Goal: Task Accomplishment & Management: Use online tool/utility

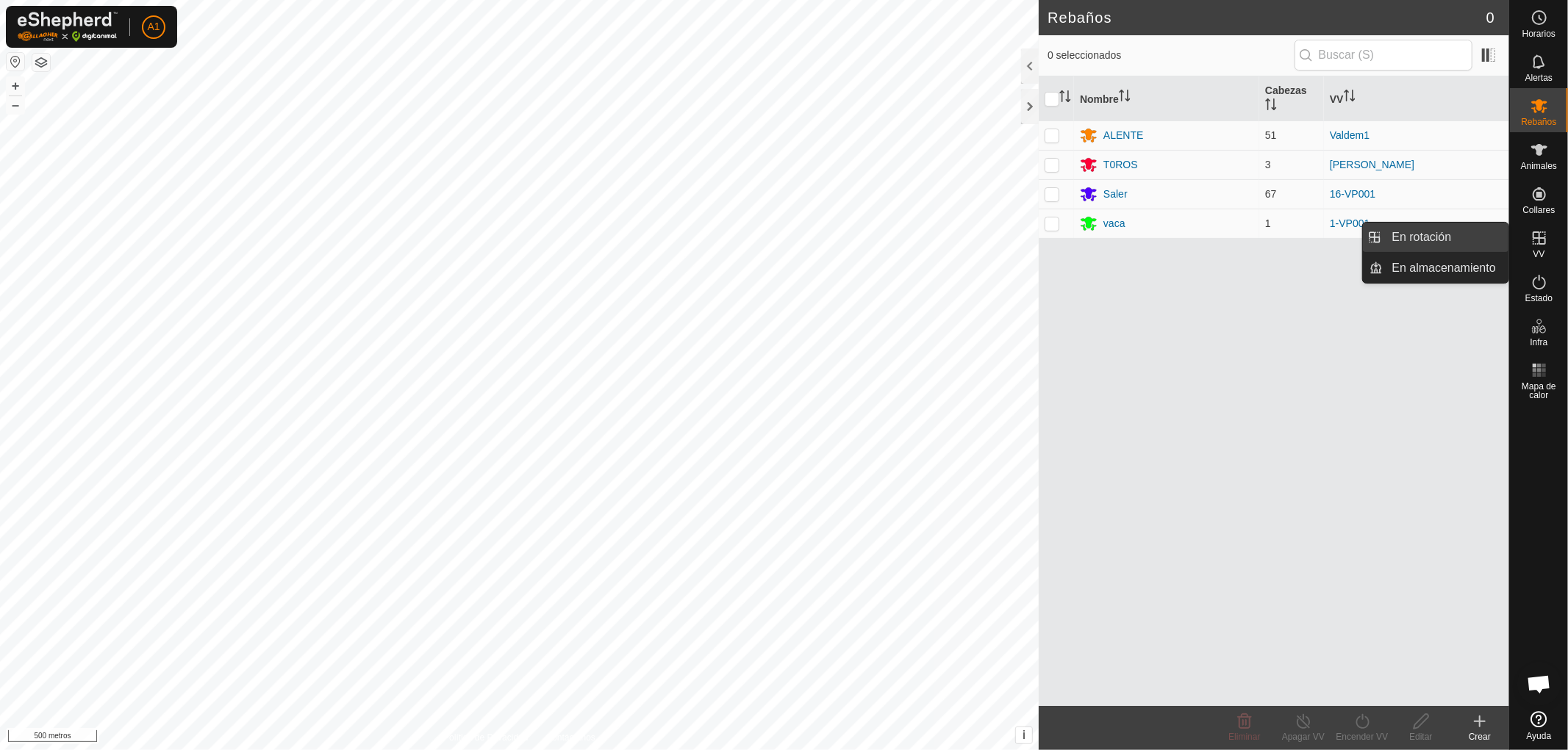
click at [1438, 232] on link "En rotación" at bounding box center [1447, 237] width 126 height 30
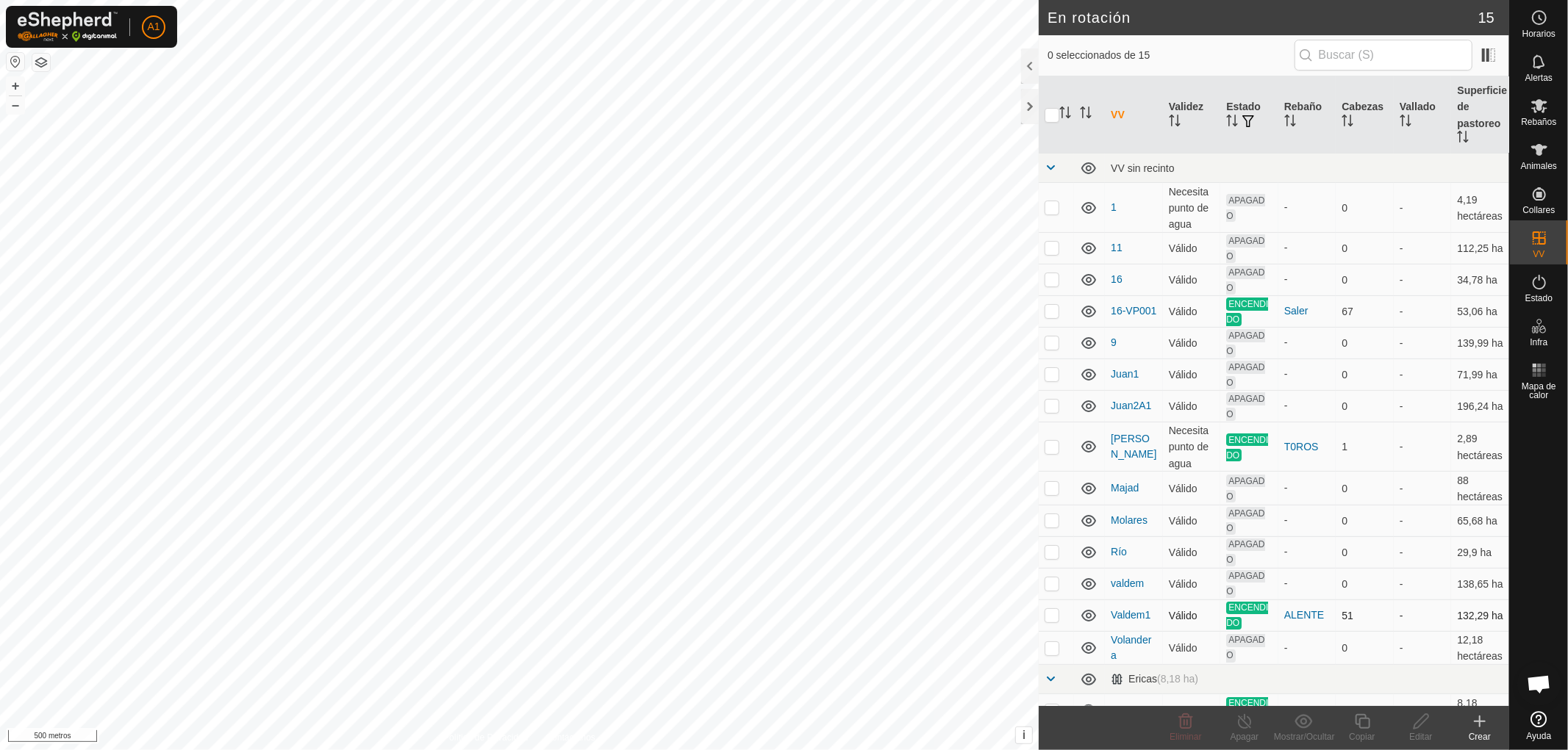
click at [1049, 621] on p-checkbox at bounding box center [1051, 615] width 15 height 11
checkbox input "true"
click at [1366, 736] on font "Copiar" at bounding box center [1361, 737] width 25 height 10
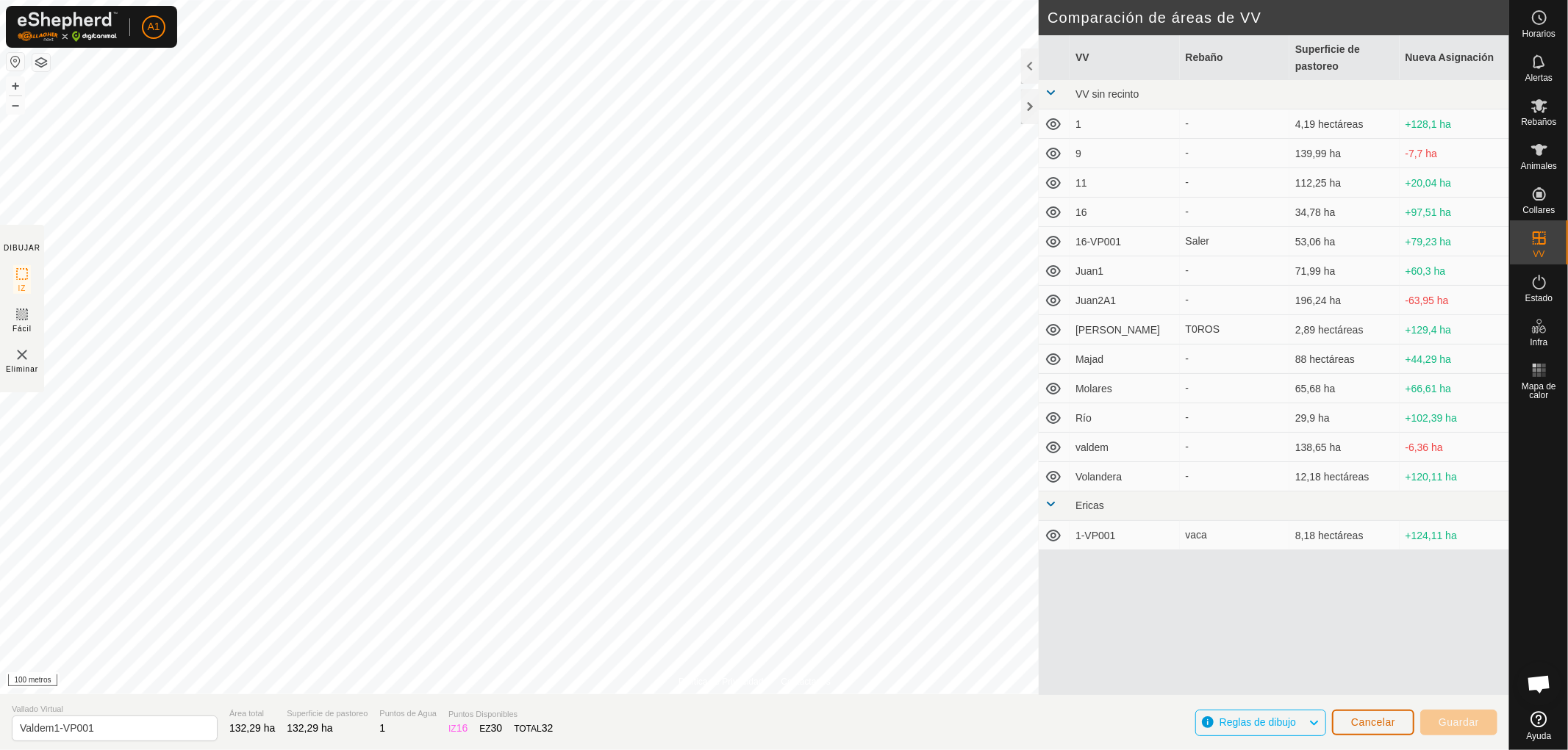
click at [1382, 723] on font "Cancelar" at bounding box center [1373, 722] width 45 height 11
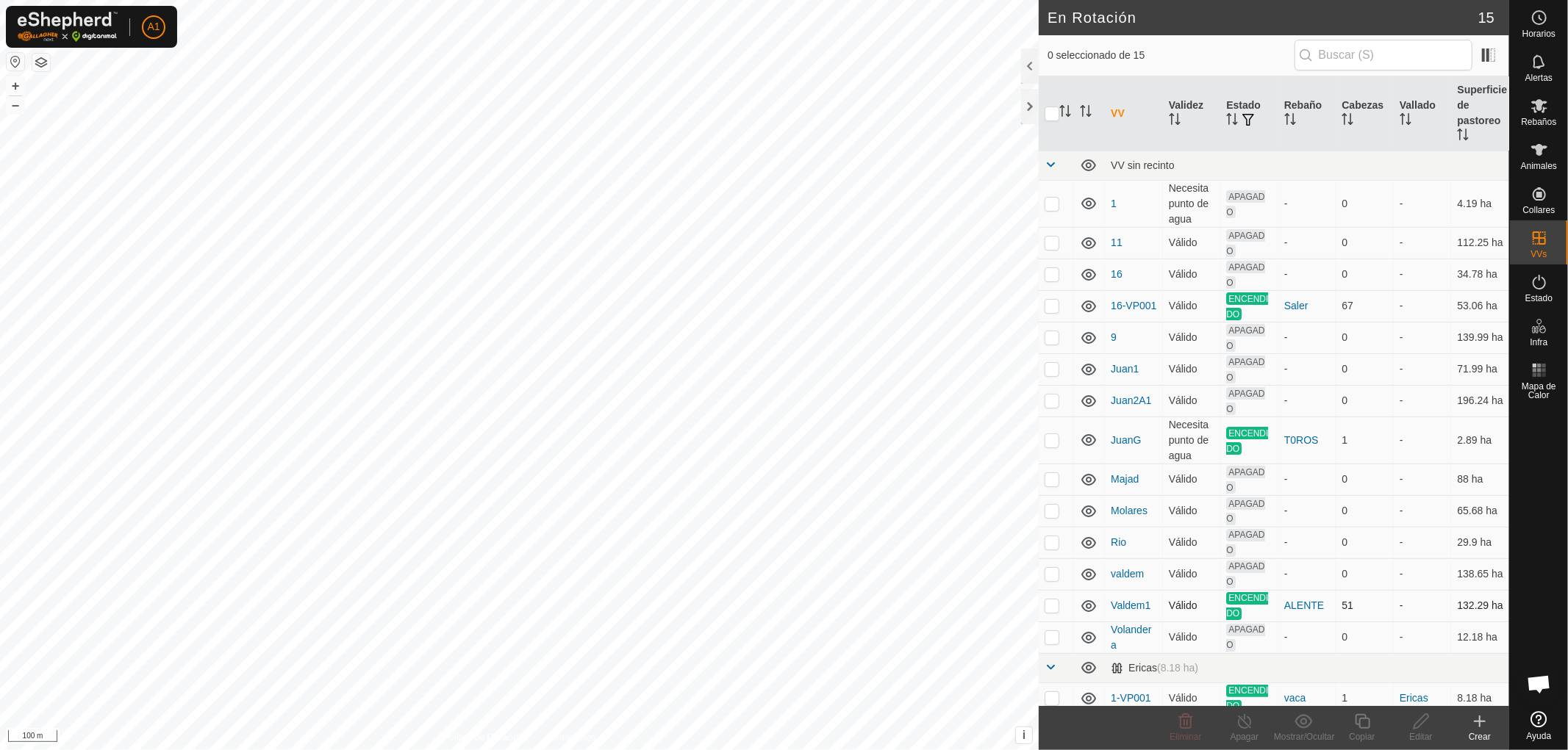
click at [1050, 605] on p-checkbox at bounding box center [1051, 605] width 15 height 11
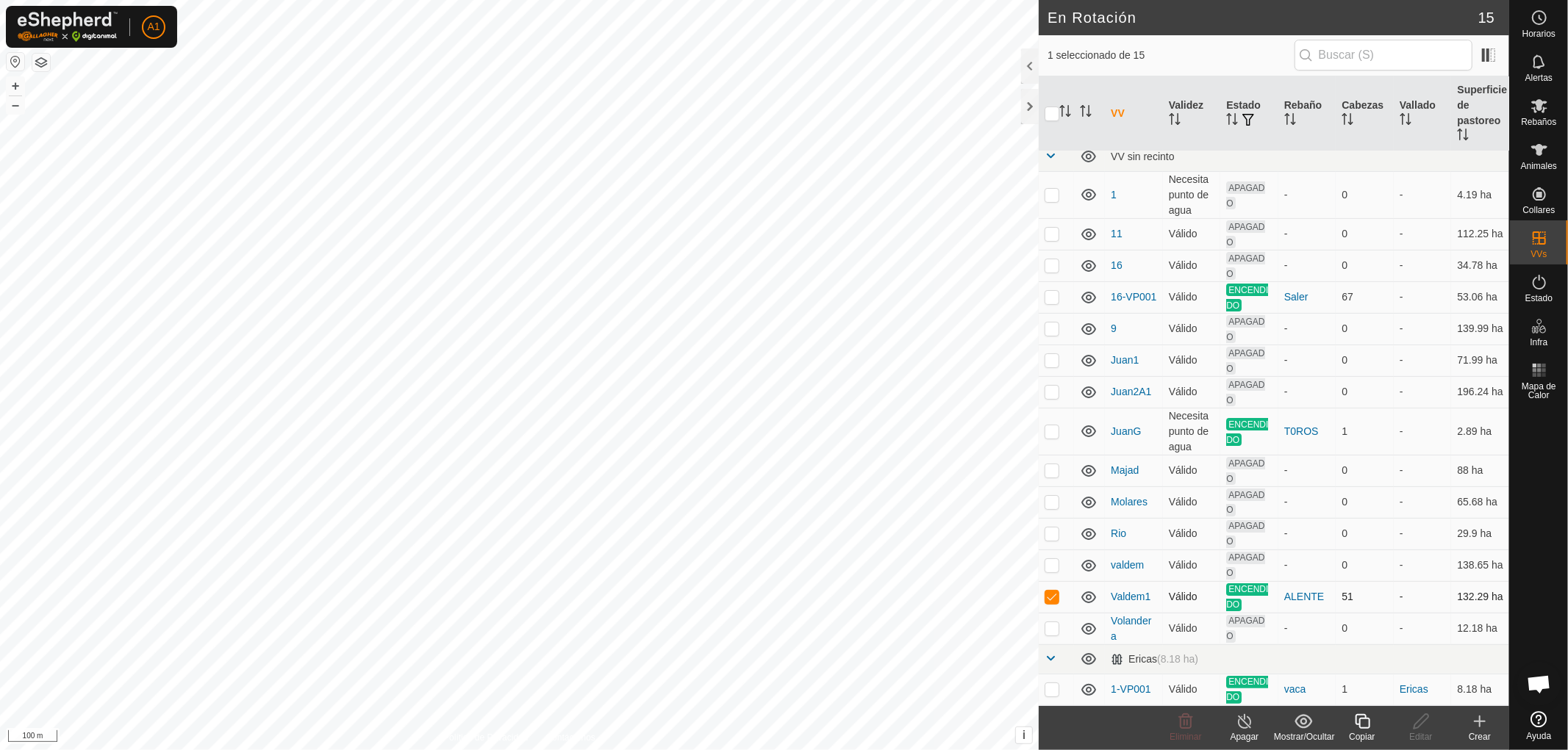
click at [1049, 592] on p-checkbox at bounding box center [1051, 596] width 15 height 11
checkbox input "false"
click at [1057, 691] on p-checkbox at bounding box center [1051, 689] width 15 height 11
click at [1051, 689] on p-checkbox at bounding box center [1051, 689] width 15 height 11
checkbox input "false"
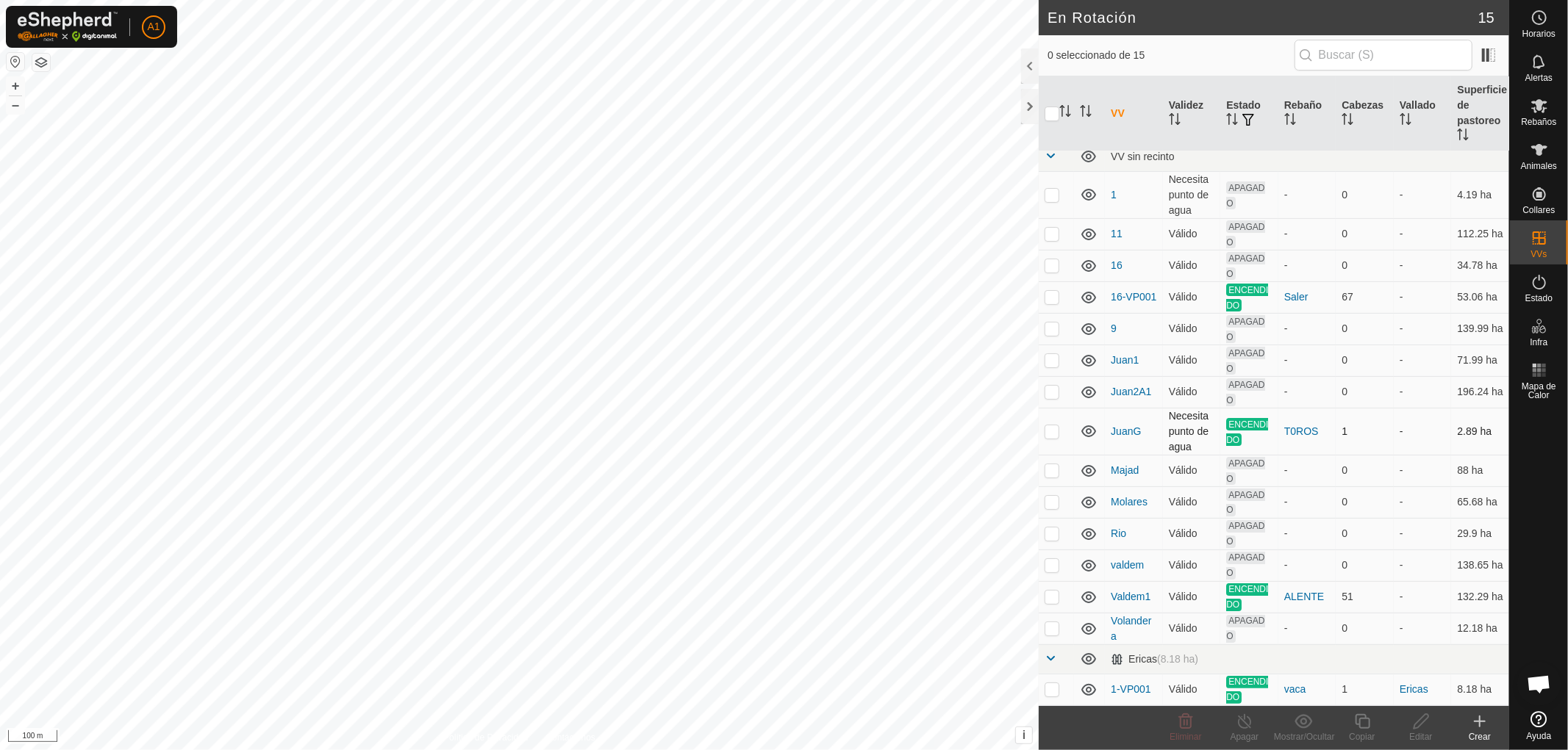
click at [1046, 431] on p-checkbox at bounding box center [1051, 431] width 15 height 11
checkbox input "false"
click at [1053, 297] on p-checkbox at bounding box center [1051, 297] width 15 height 11
checkbox input "true"
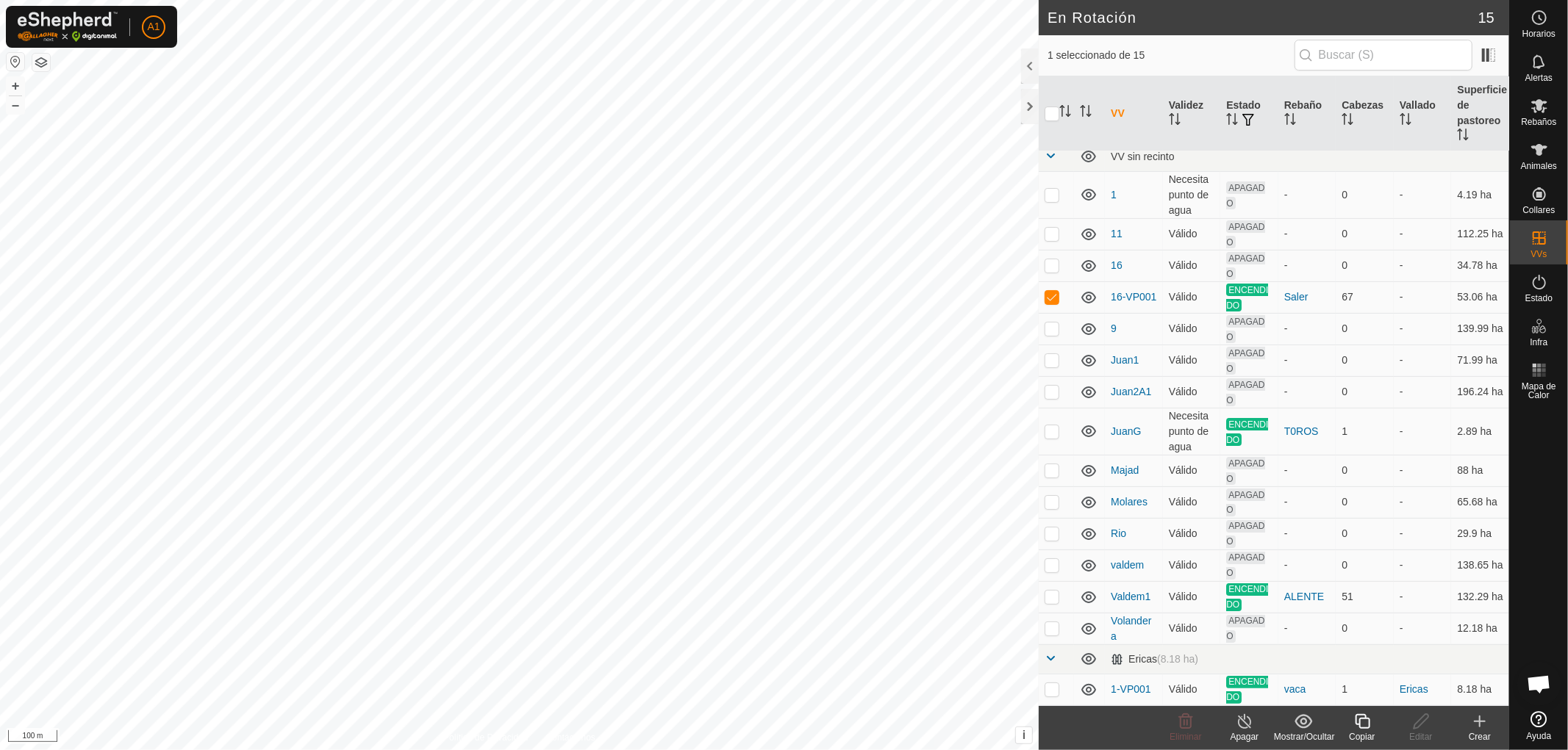
click at [1358, 732] on div "Copiar" at bounding box center [1362, 737] width 58 height 13
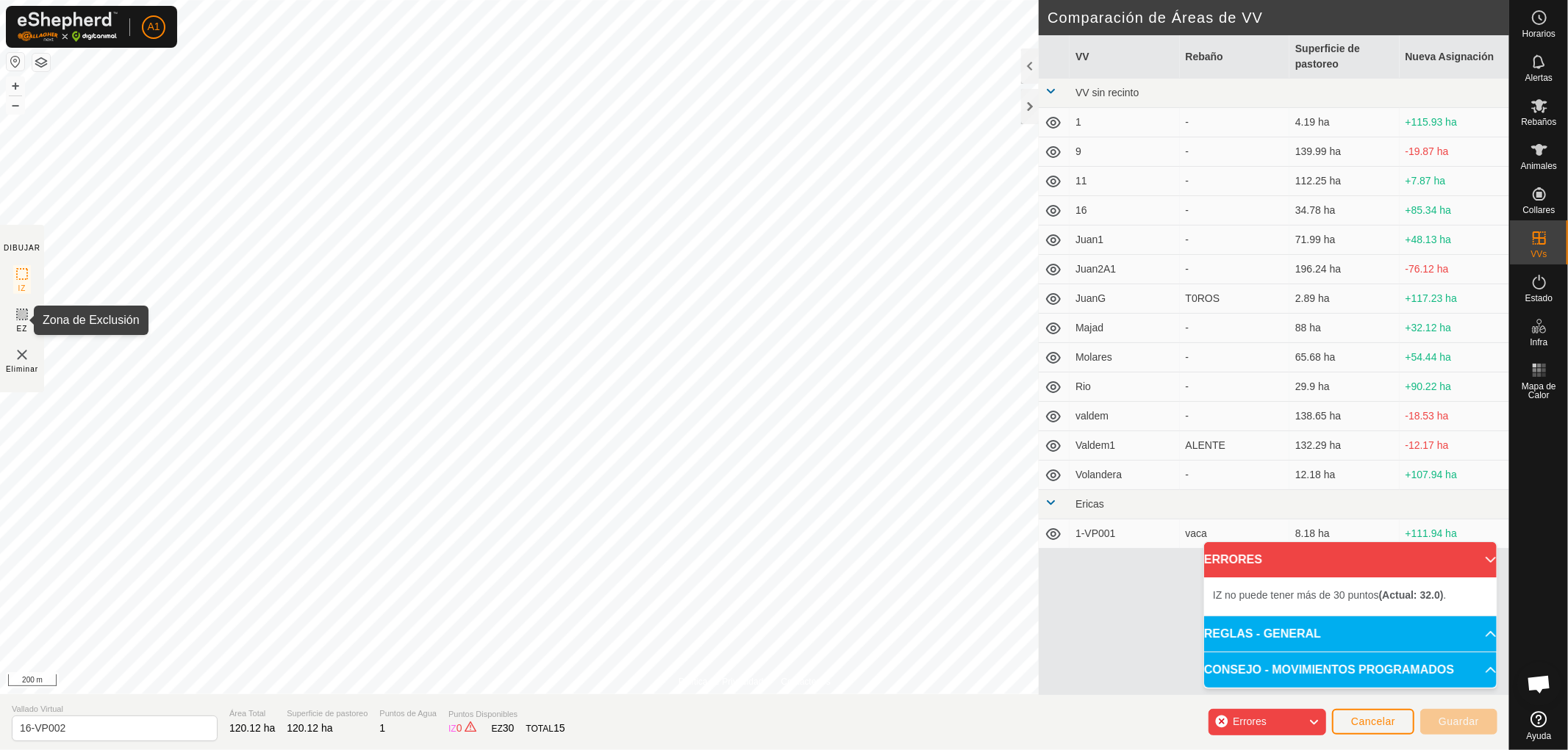
click at [20, 315] on icon at bounding box center [22, 315] width 9 height 9
click at [18, 270] on icon at bounding box center [22, 274] width 17 height 17
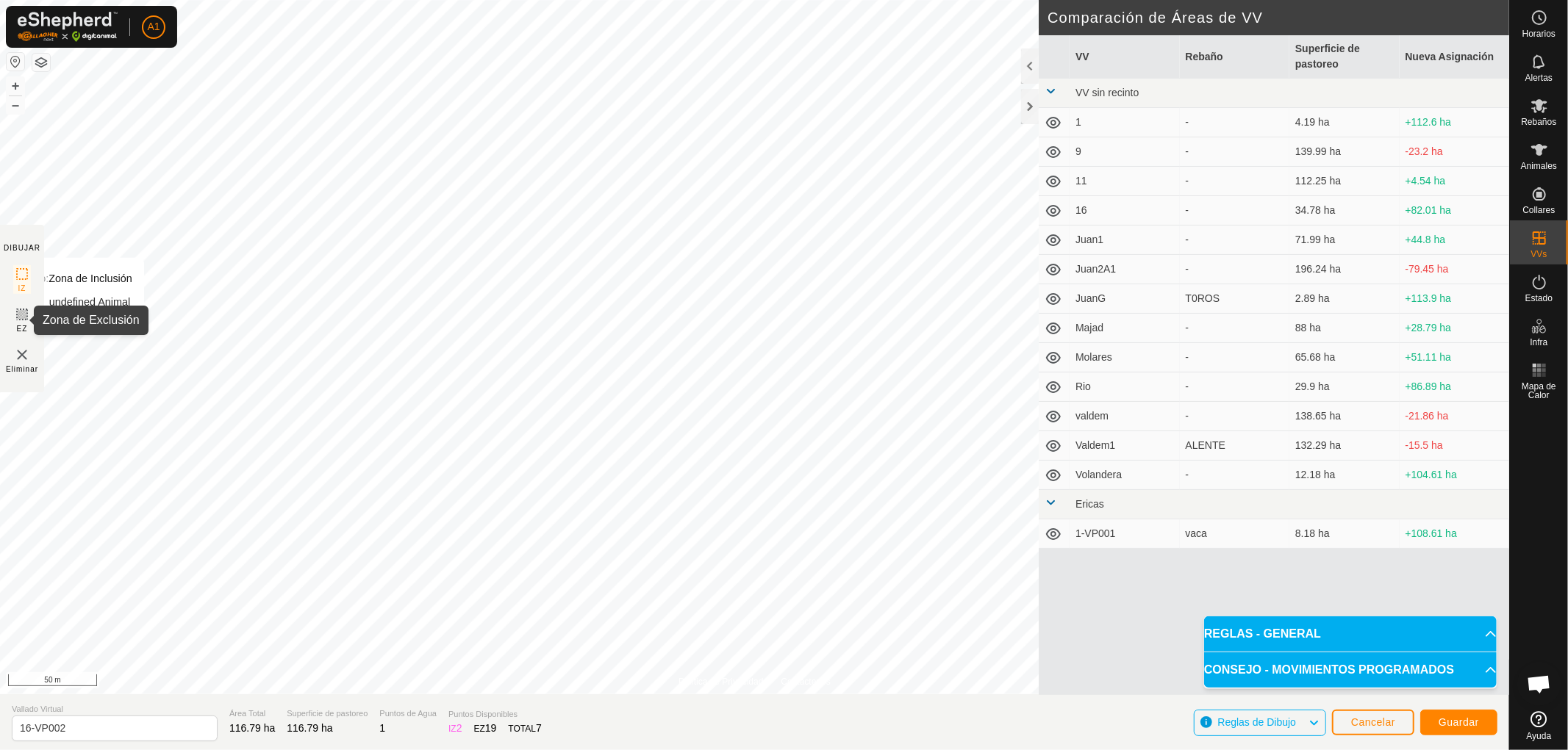
click at [20, 313] on icon at bounding box center [22, 315] width 9 height 9
click at [1452, 721] on span "Guardar" at bounding box center [1459, 722] width 40 height 11
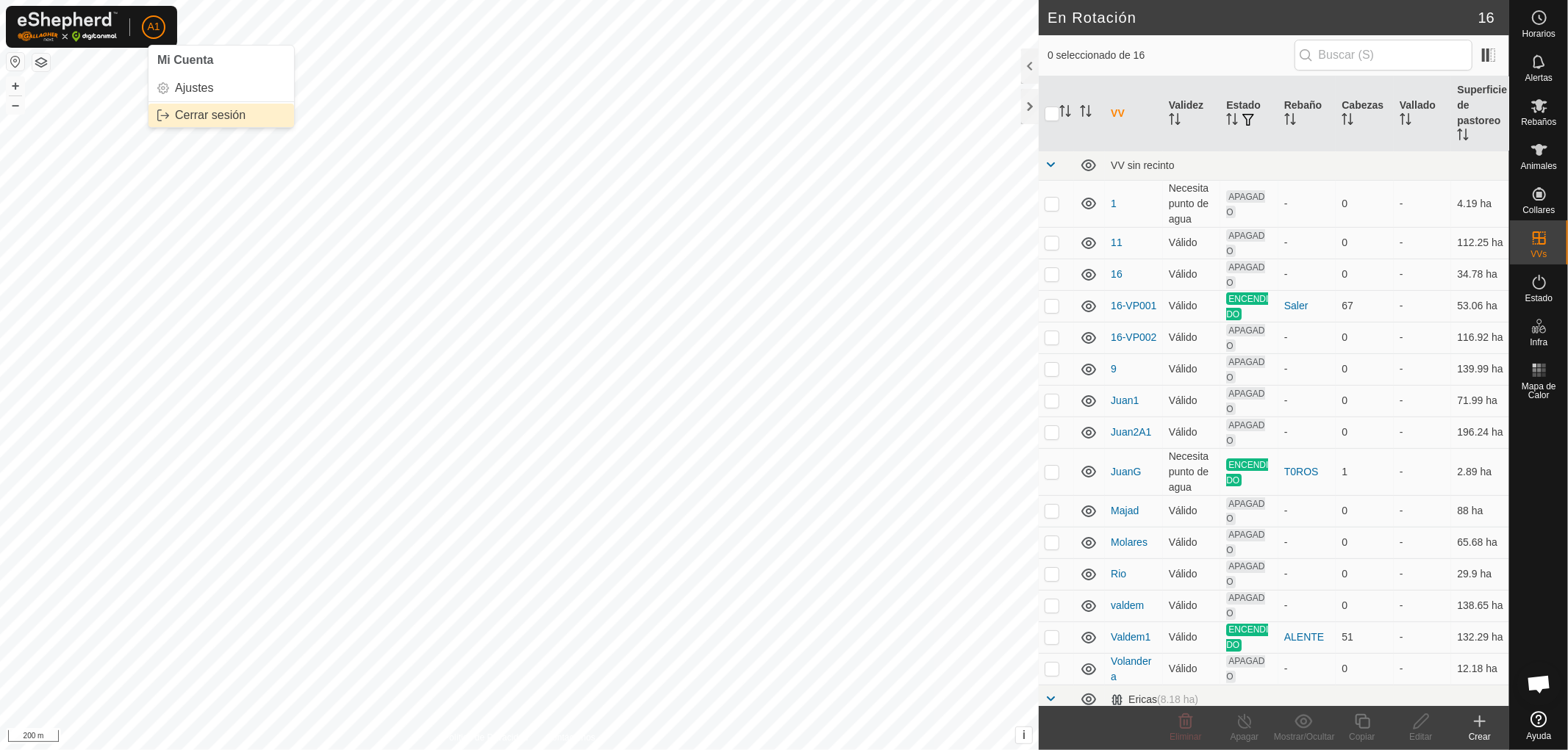
click at [194, 113] on link "Cerrar sesión" at bounding box center [221, 115] width 146 height 24
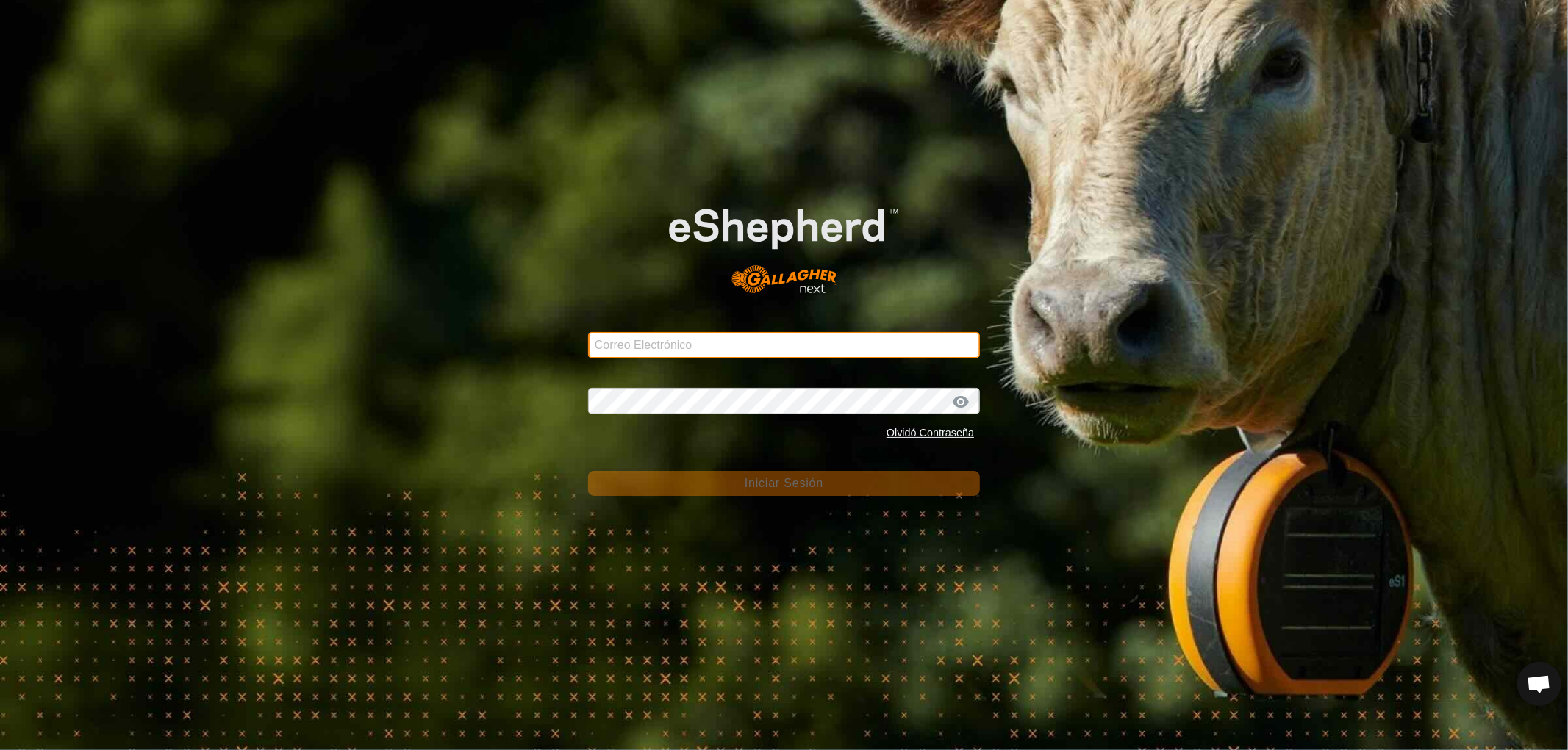
type input "[EMAIL_ADDRESS][DOMAIN_NAME]"
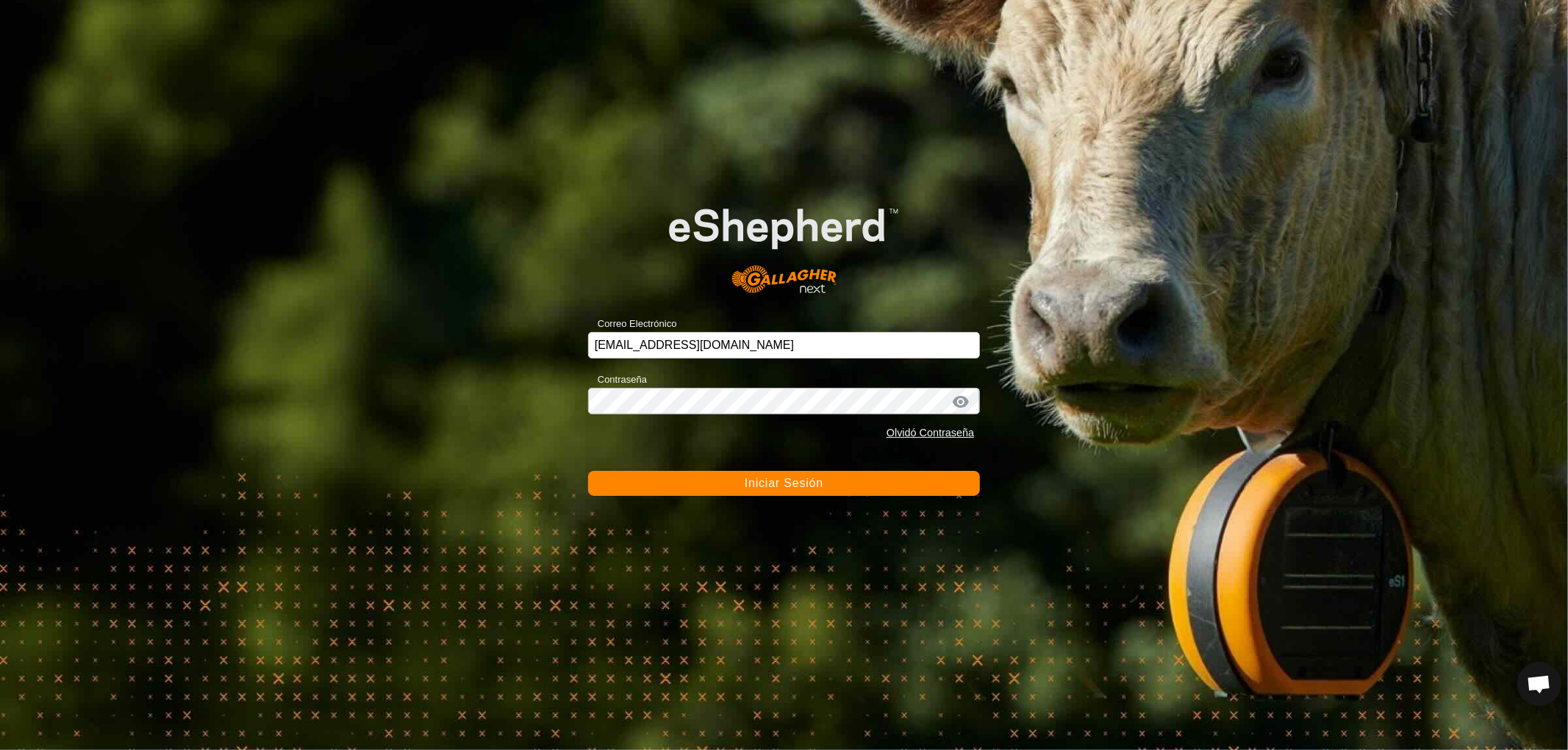
click at [785, 486] on span "Iniciar Sesión" at bounding box center [784, 483] width 79 height 12
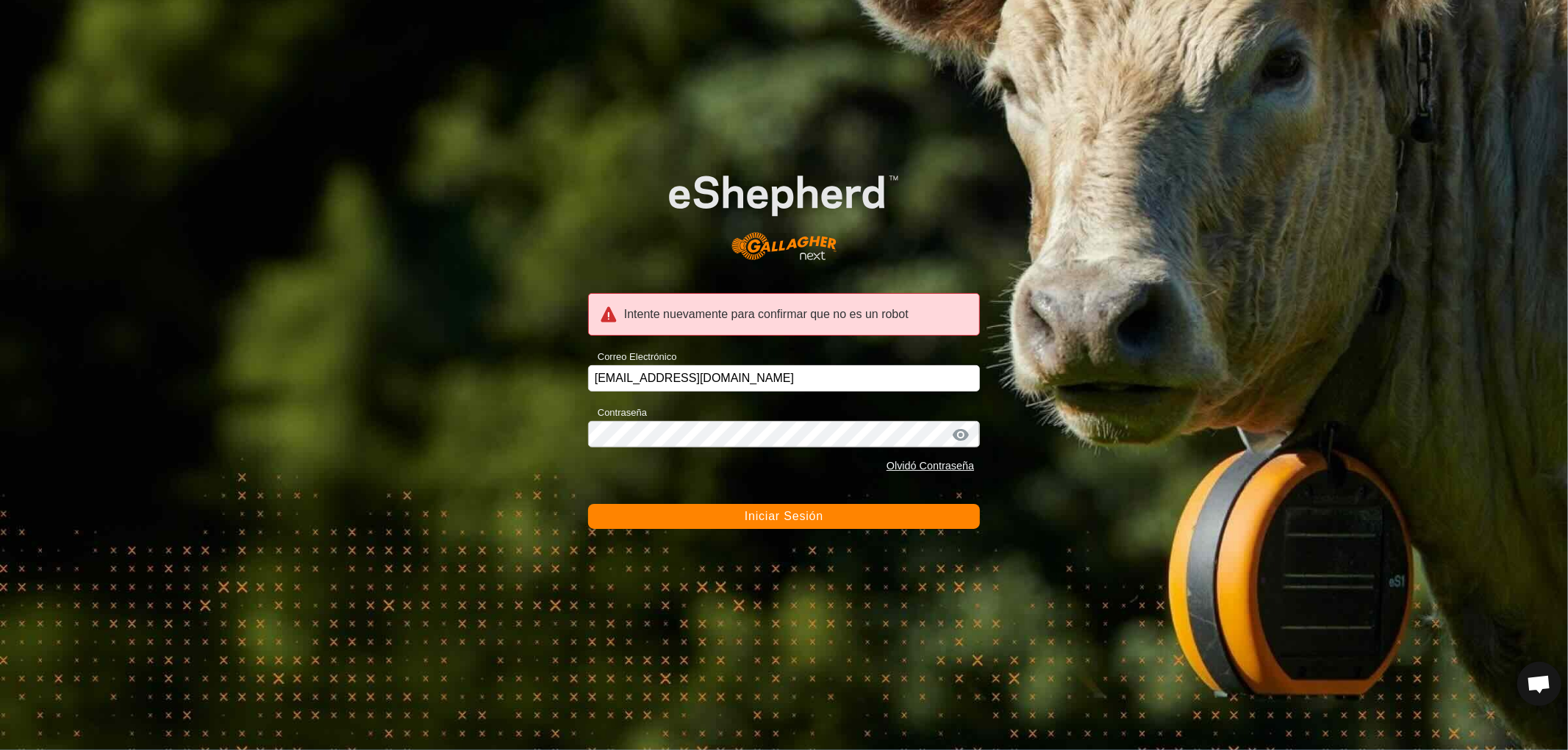
click at [770, 517] on span "Iniciar Sesión" at bounding box center [784, 516] width 79 height 12
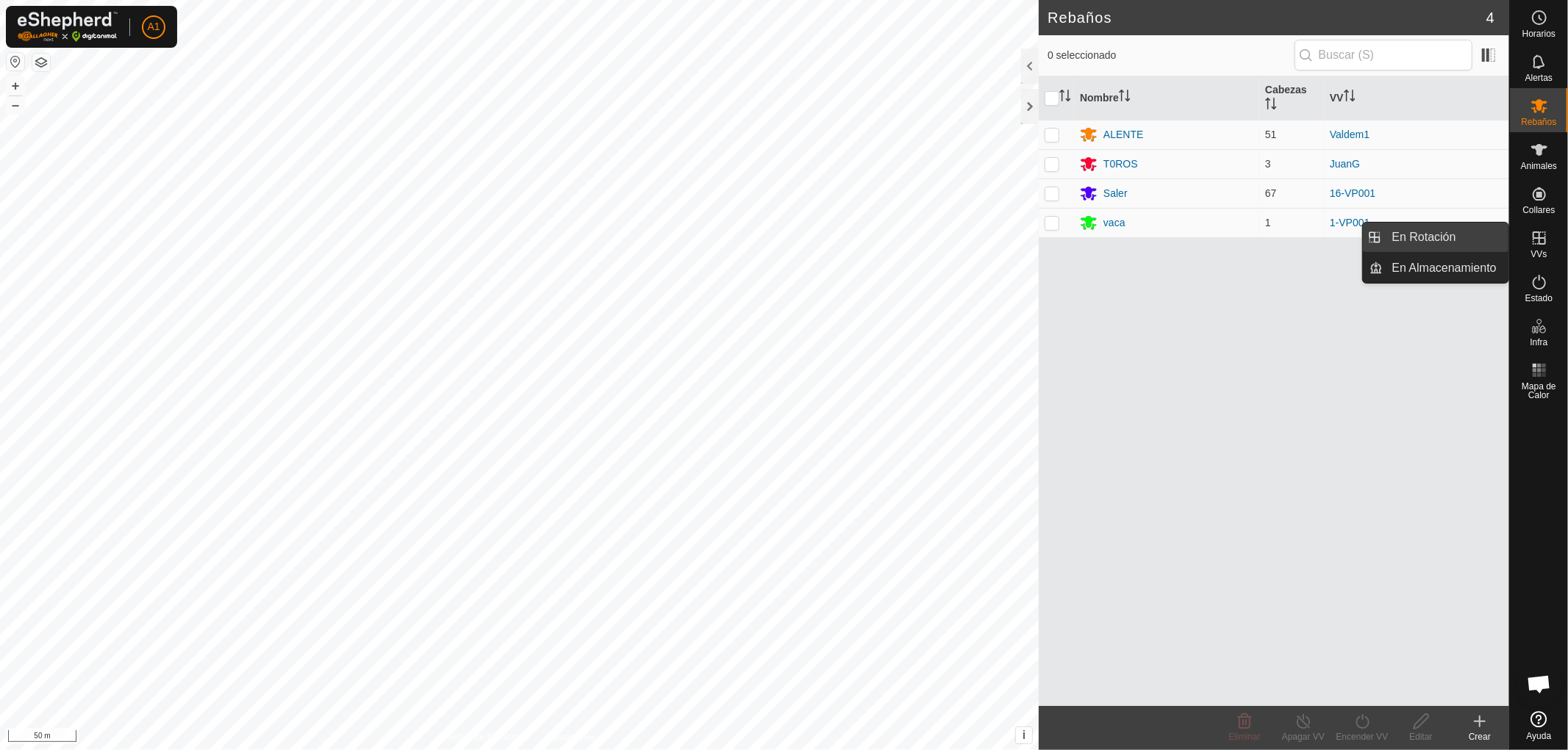
click at [1422, 238] on link "En Rotación" at bounding box center [1447, 237] width 126 height 30
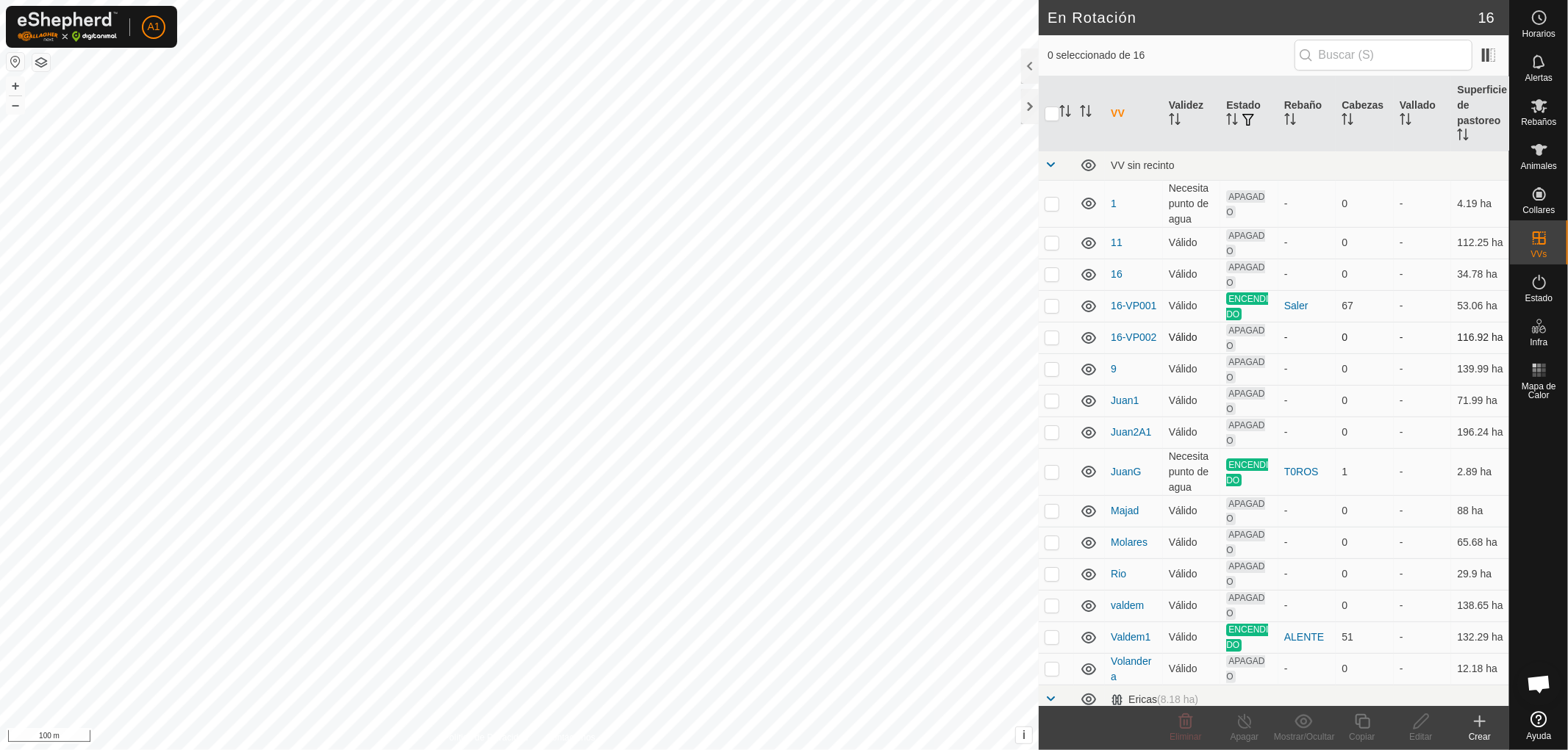
click at [1049, 337] on p-checkbox at bounding box center [1051, 337] width 15 height 11
checkbox input "true"
click at [1421, 735] on div "Editar" at bounding box center [1421, 737] width 58 height 13
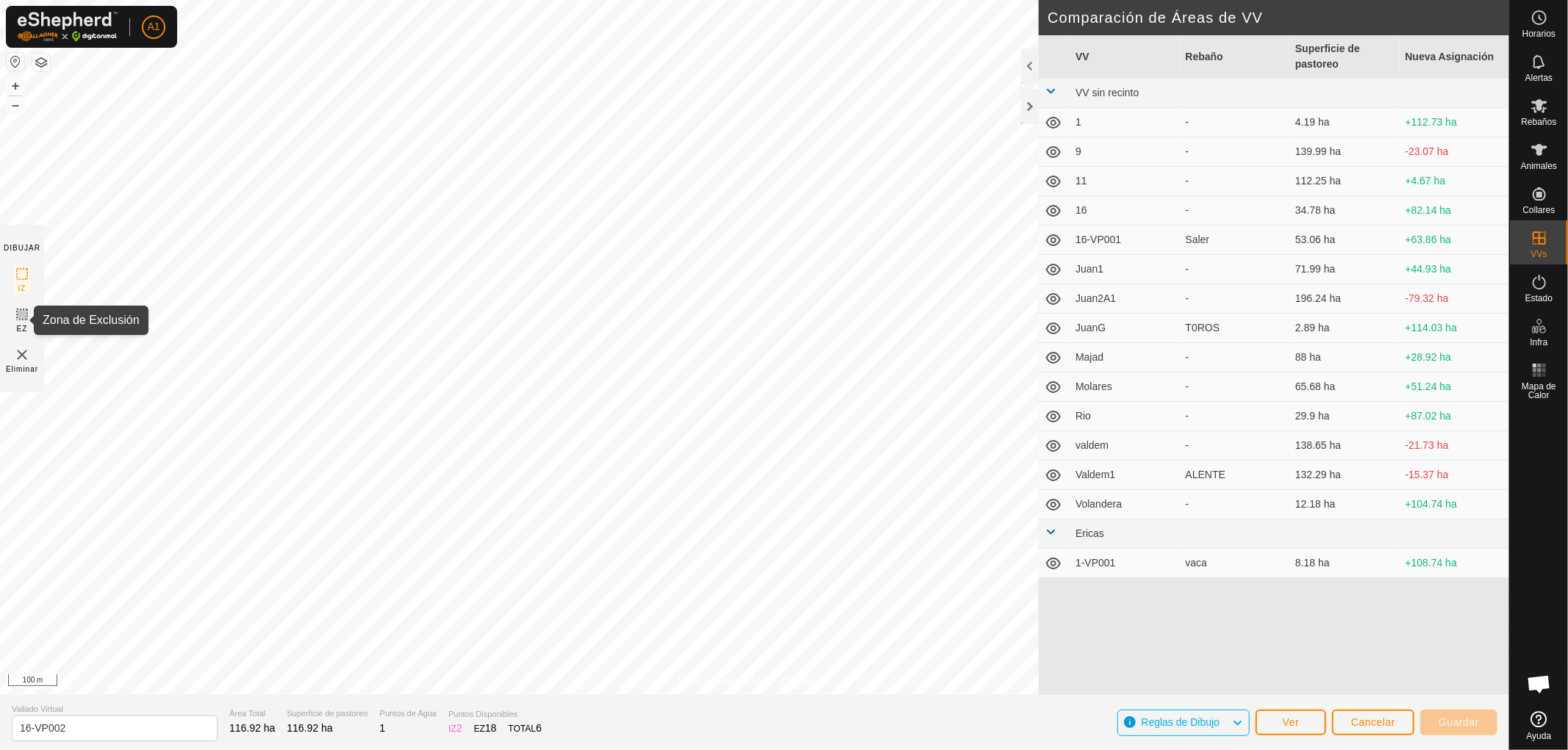
click at [19, 315] on icon at bounding box center [22, 315] width 17 height 17
click at [23, 365] on span "Eliminar" at bounding box center [22, 369] width 32 height 11
click at [21, 273] on icon at bounding box center [22, 274] width 17 height 17
click at [1460, 719] on span "Guardar" at bounding box center [1459, 722] width 40 height 11
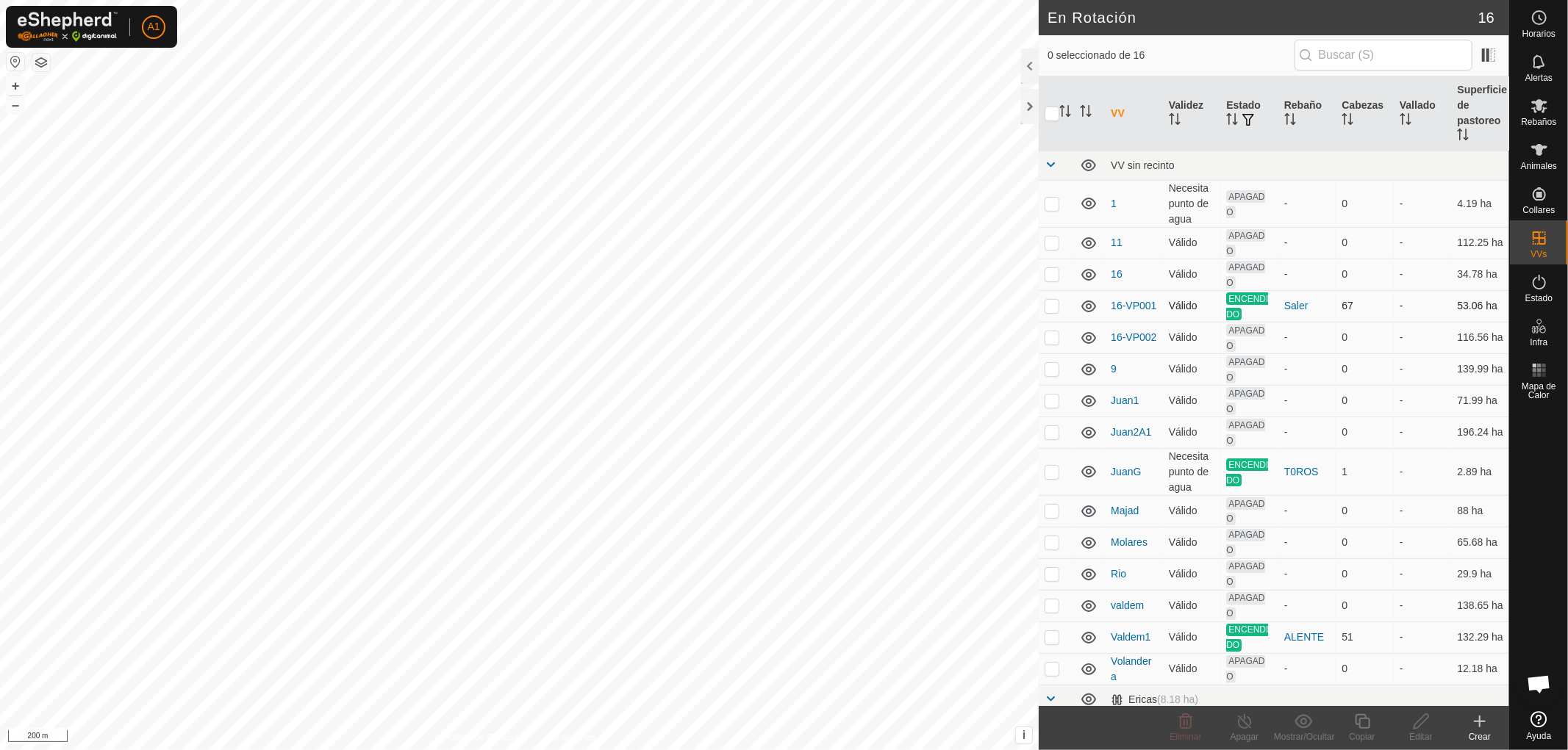
click at [1051, 309] on p-checkbox at bounding box center [1051, 305] width 15 height 11
checkbox input "false"
click at [1051, 338] on p-checkbox at bounding box center [1051, 337] width 15 height 11
checkbox input "true"
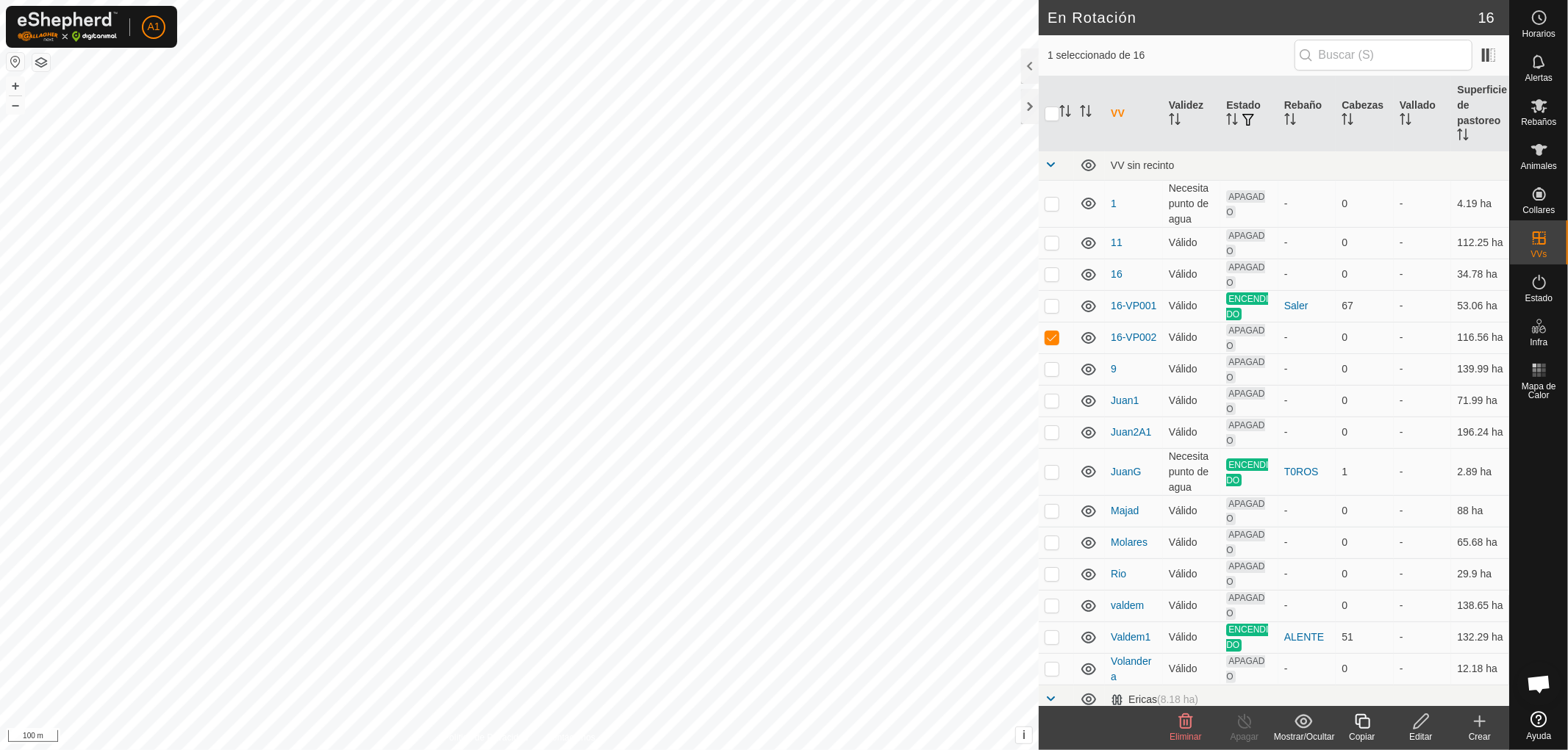
click at [1420, 727] on icon at bounding box center [1421, 721] width 18 height 17
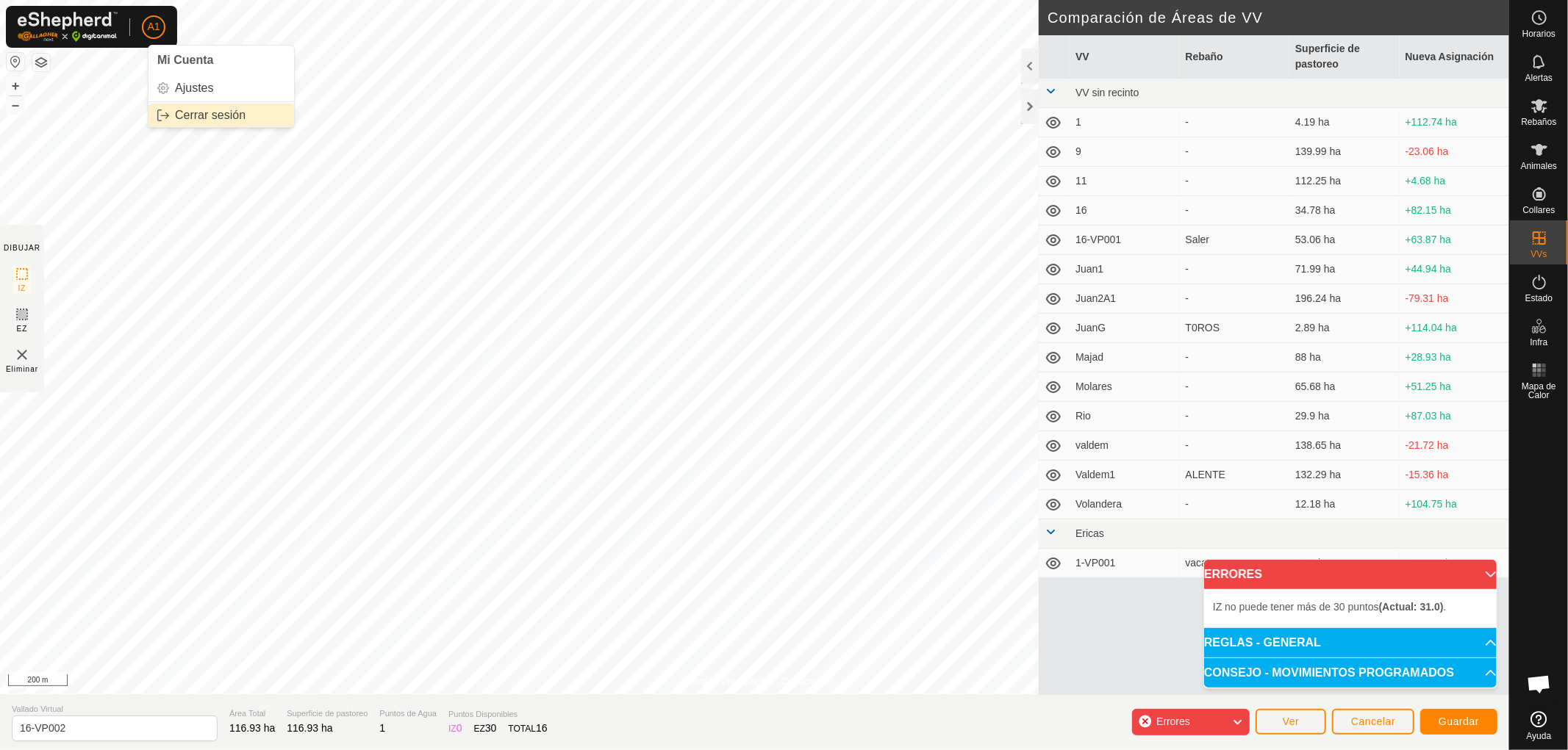
click at [209, 111] on link "Cerrar sesión" at bounding box center [221, 115] width 146 height 24
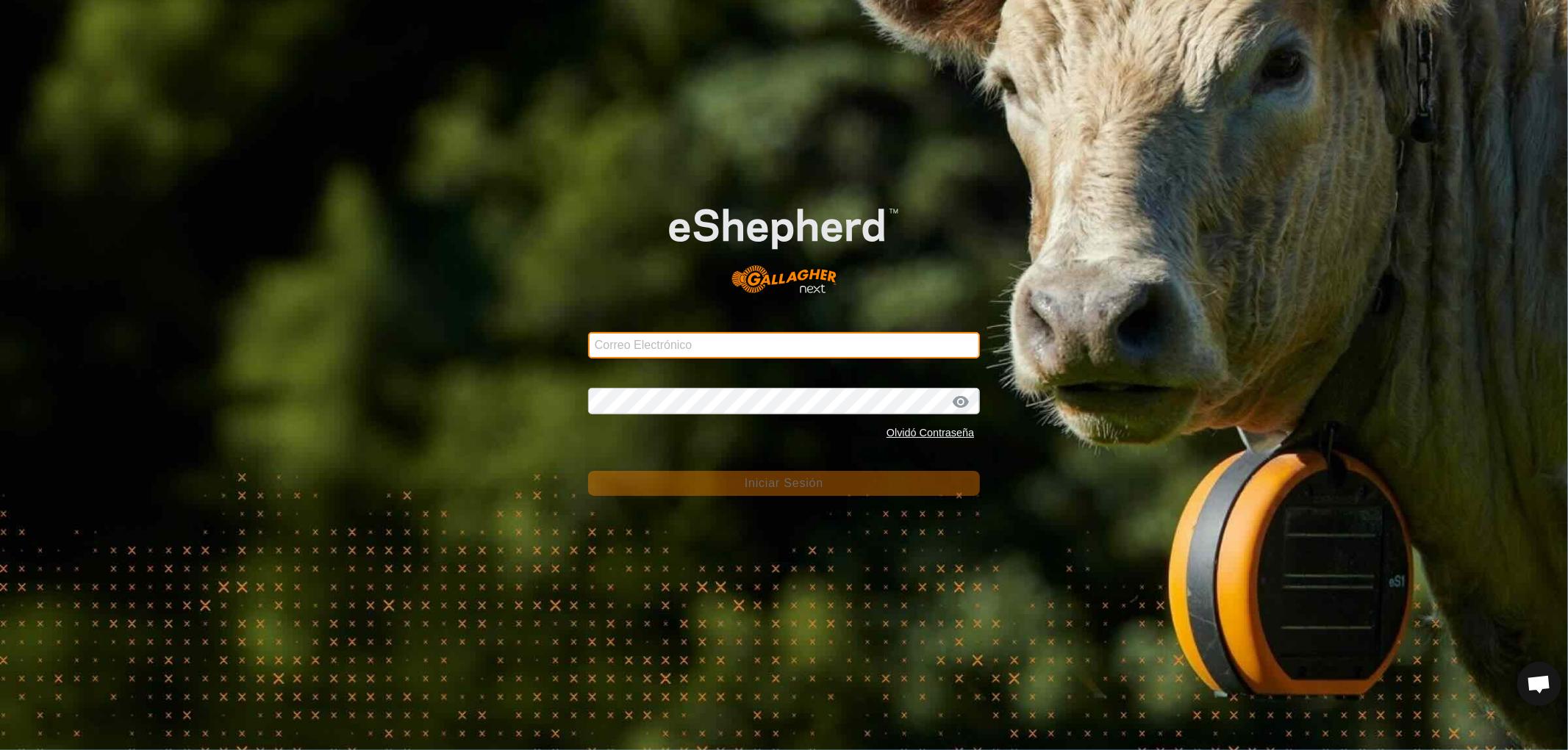
type input "[EMAIL_ADDRESS][DOMAIN_NAME]"
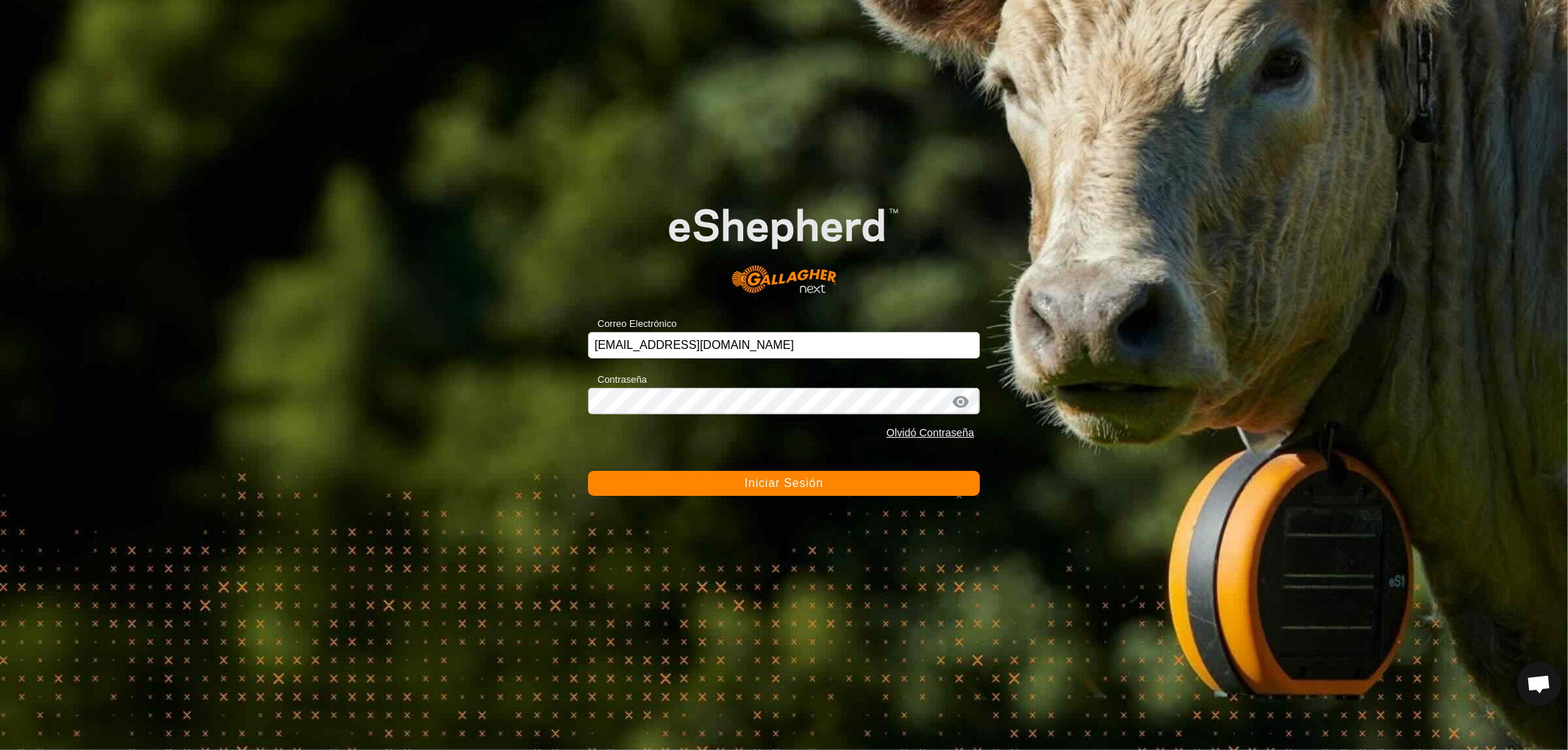
click at [769, 483] on span "Iniciar Sesión" at bounding box center [784, 483] width 79 height 12
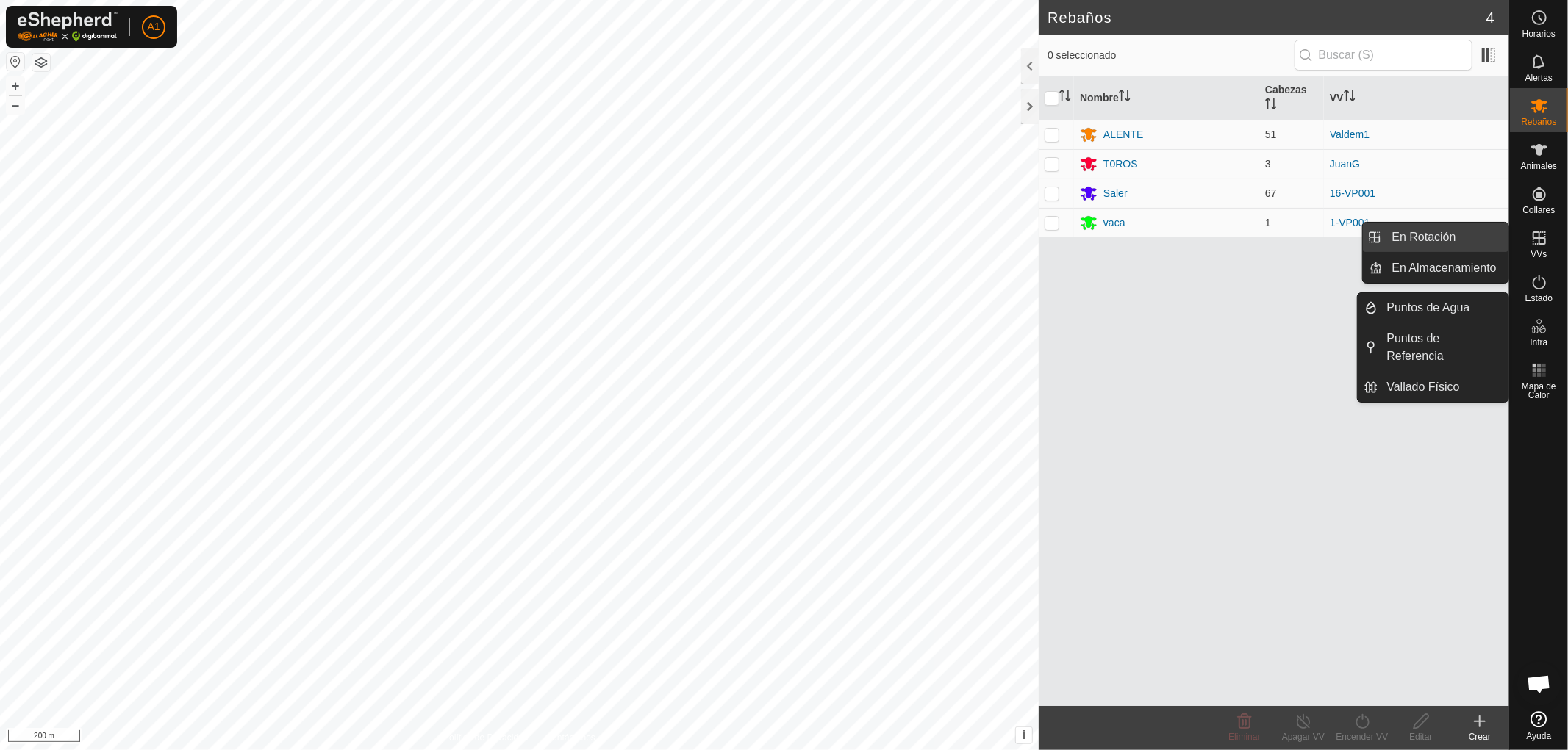
click at [1436, 240] on link "En Rotación" at bounding box center [1447, 237] width 126 height 30
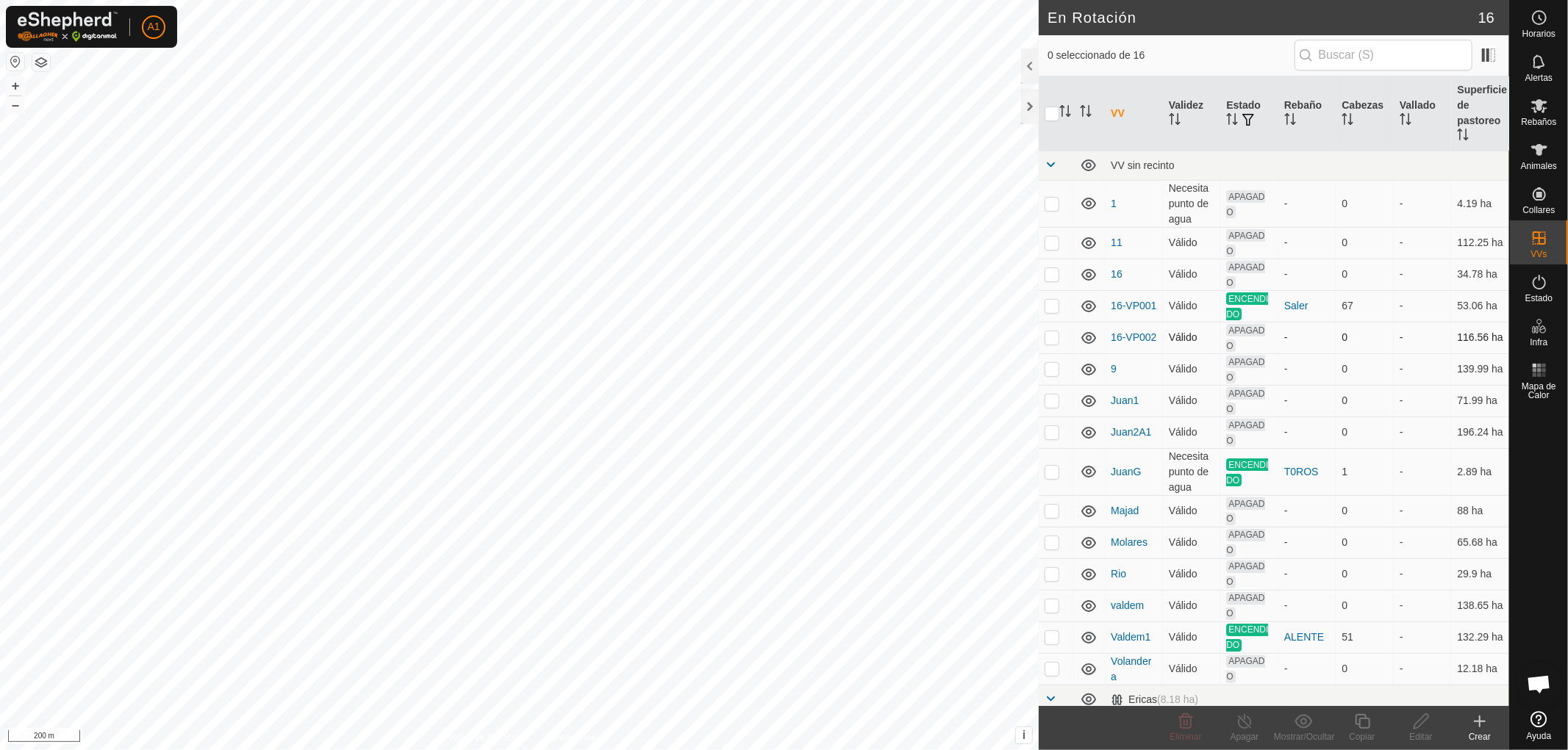
click at [1053, 338] on p-checkbox at bounding box center [1051, 337] width 15 height 11
checkbox input "true"
click at [1422, 731] on div "Editar" at bounding box center [1421, 737] width 58 height 13
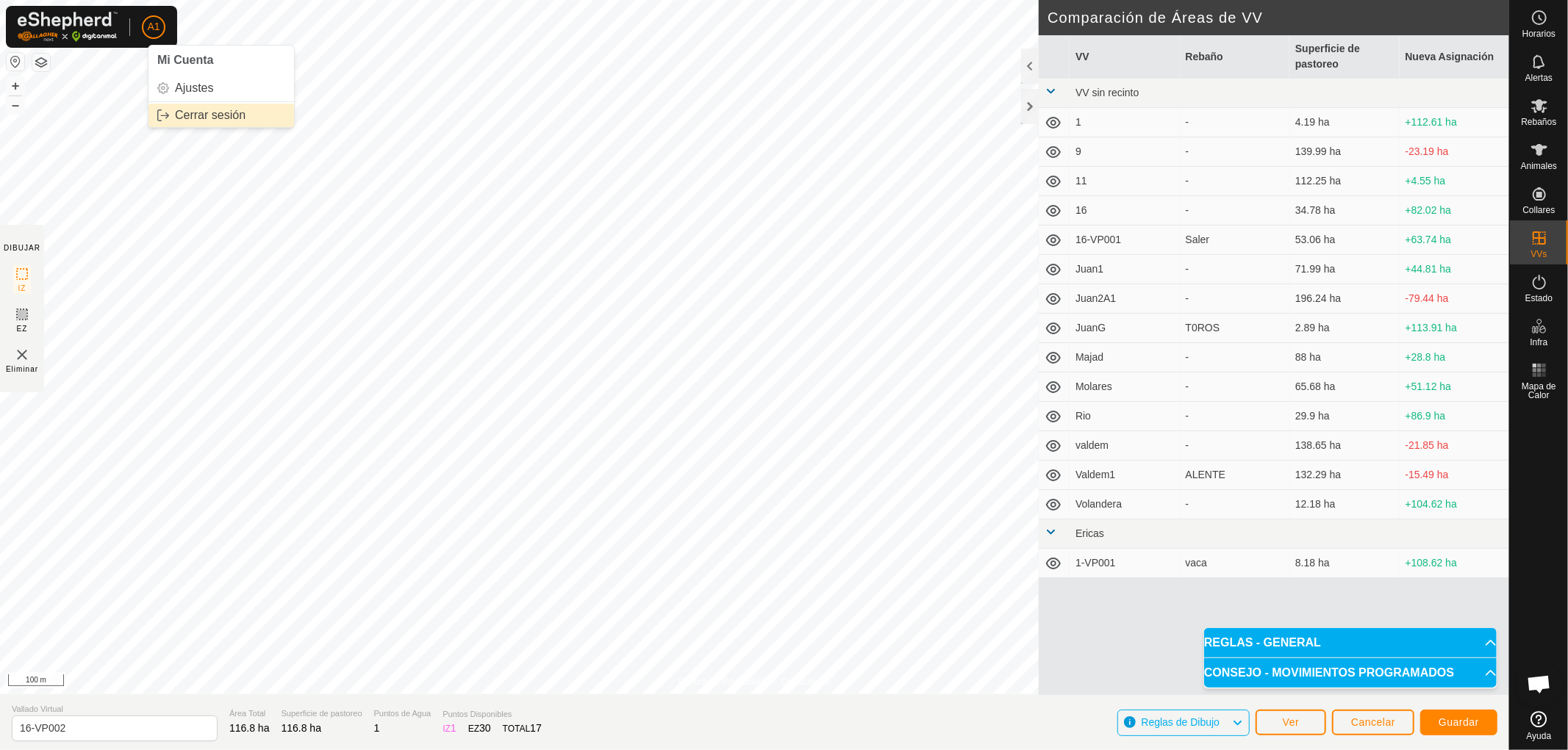
click at [207, 114] on link "Cerrar sesión" at bounding box center [221, 115] width 146 height 24
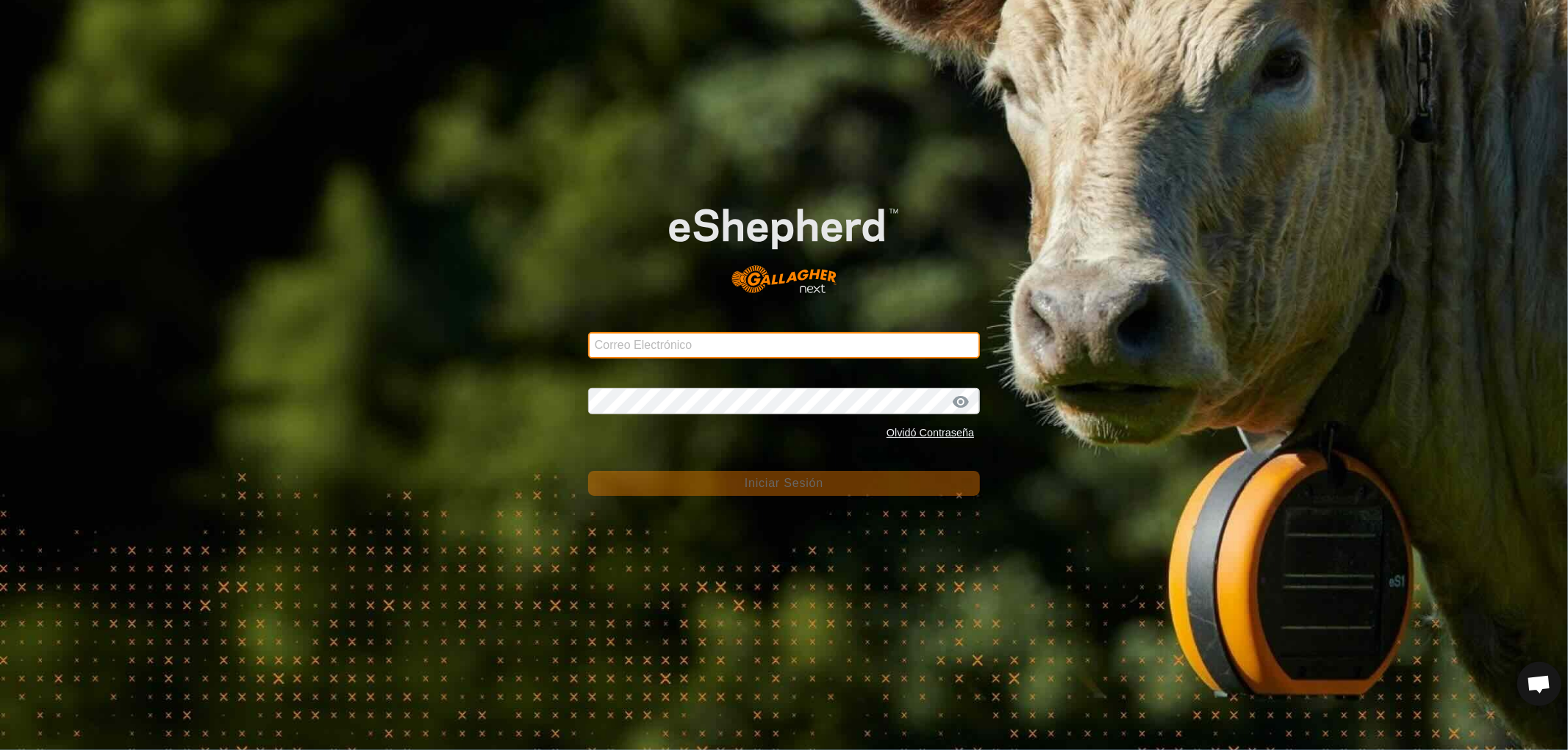
type input "[EMAIL_ADDRESS][DOMAIN_NAME]"
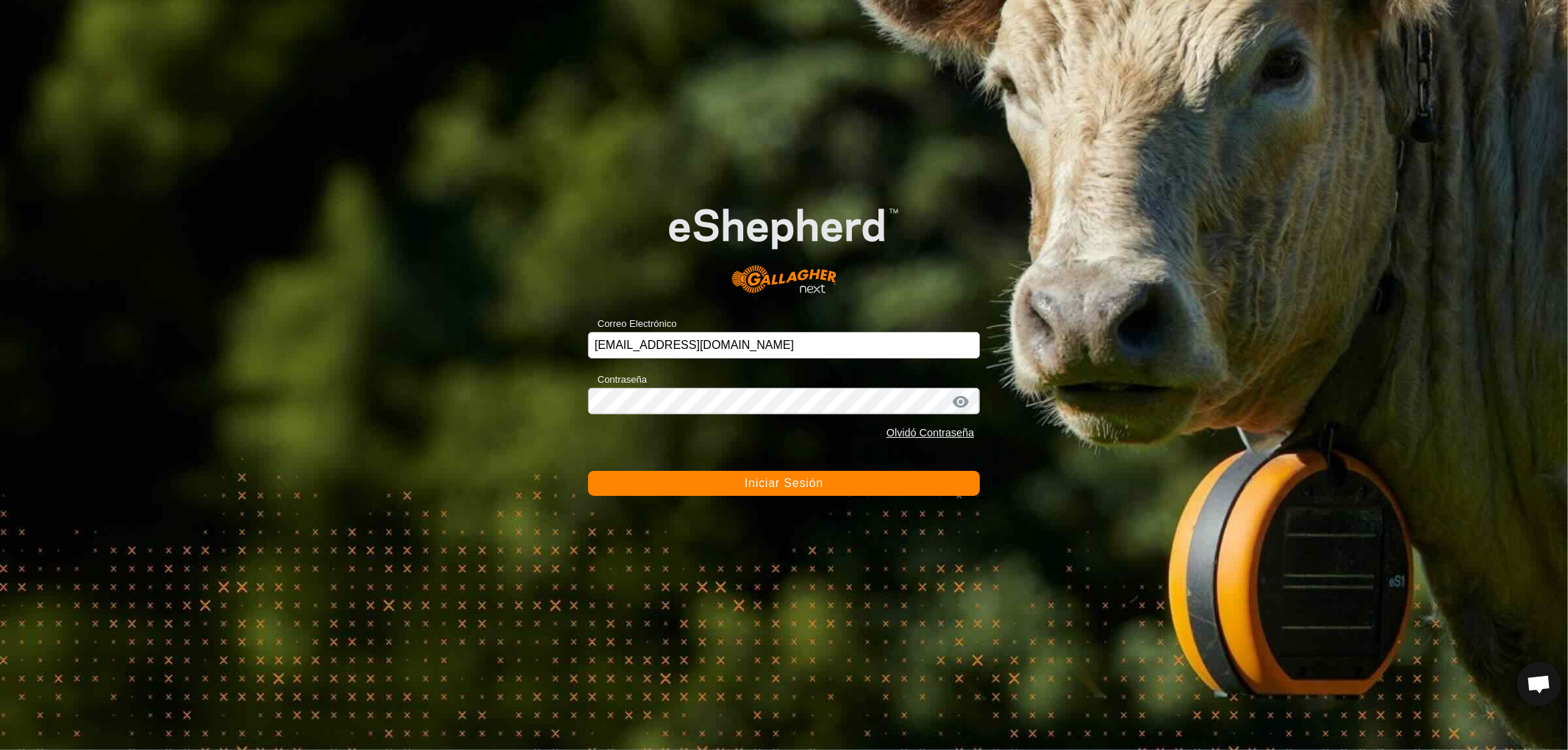
click at [770, 482] on span "Iniciar Sesión" at bounding box center [784, 483] width 79 height 12
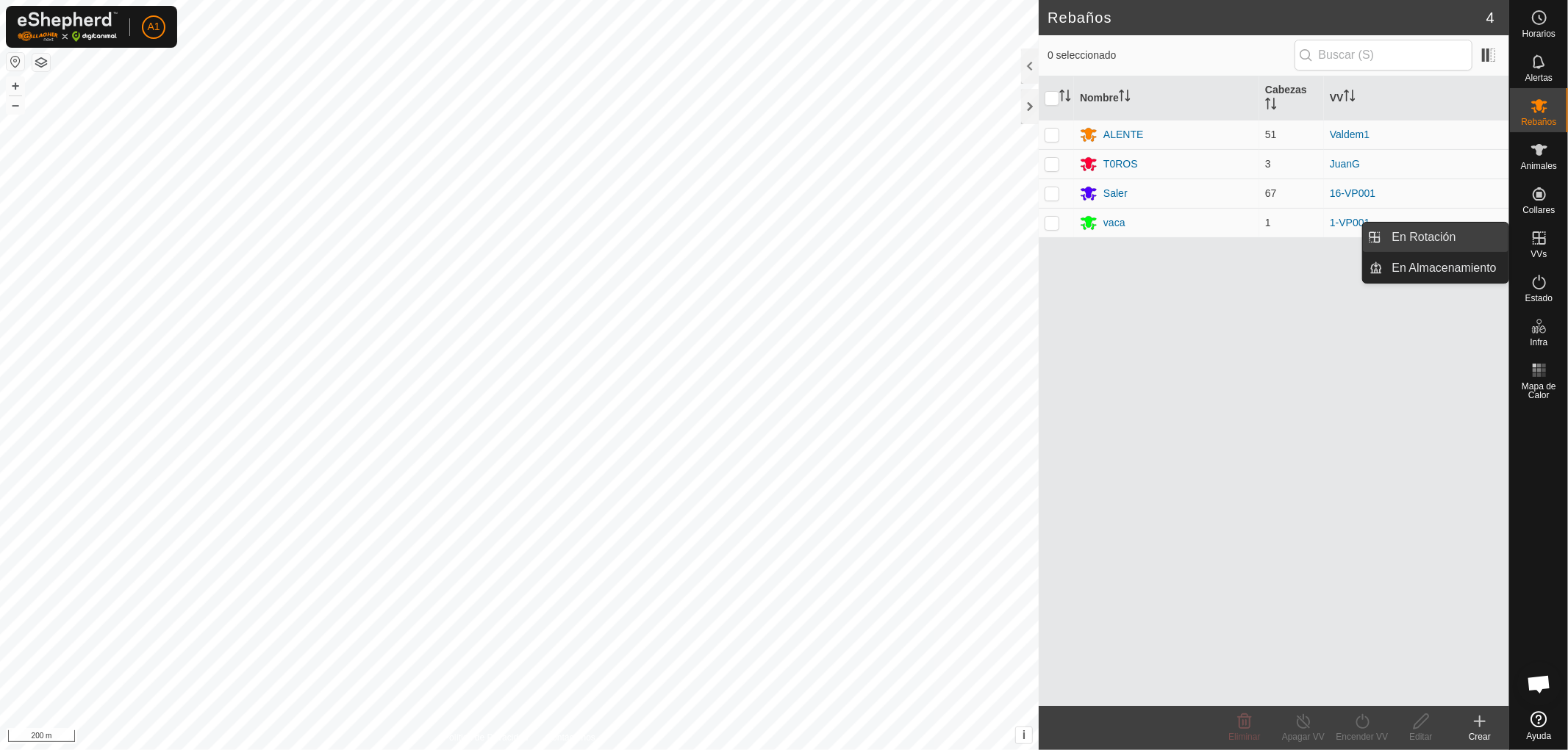
click at [1436, 231] on link "En Rotación" at bounding box center [1447, 237] width 126 height 30
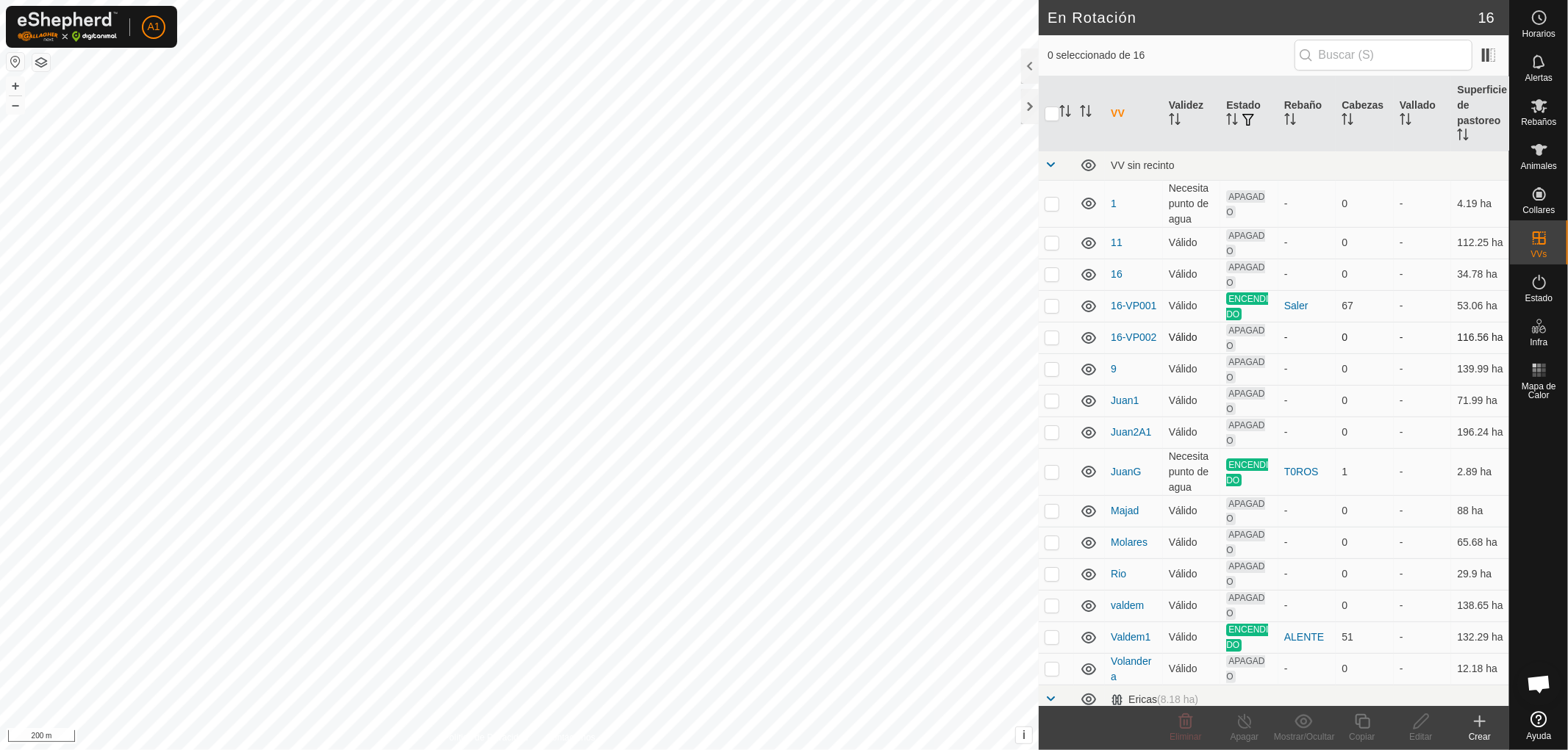
click at [1048, 335] on p-checkbox at bounding box center [1051, 337] width 15 height 11
checkbox input "true"
click at [1418, 732] on div "Editar" at bounding box center [1421, 737] width 58 height 13
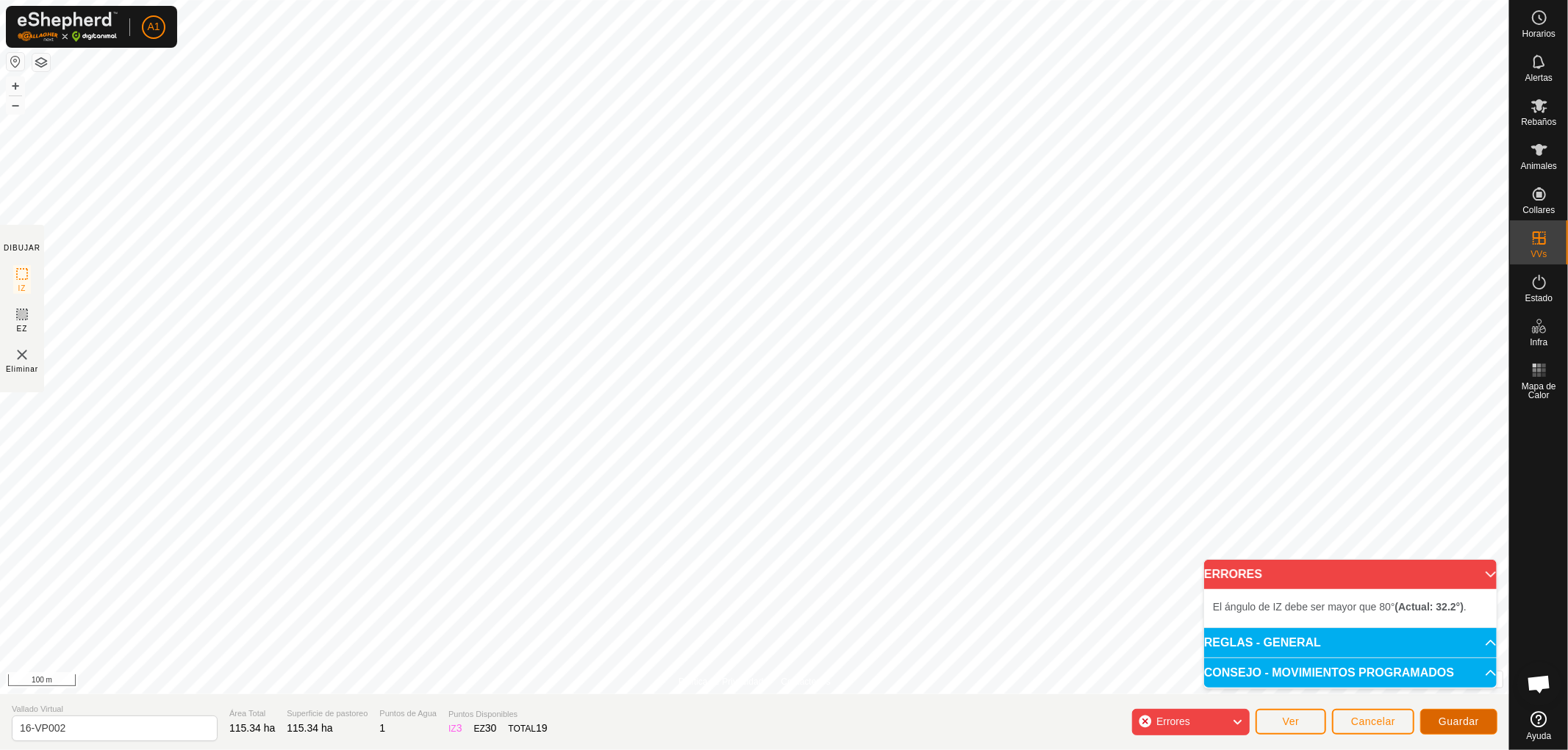
click at [1459, 717] on span "Guardar" at bounding box center [1459, 721] width 40 height 11
click at [1371, 717] on span "Cancelar" at bounding box center [1373, 721] width 45 height 11
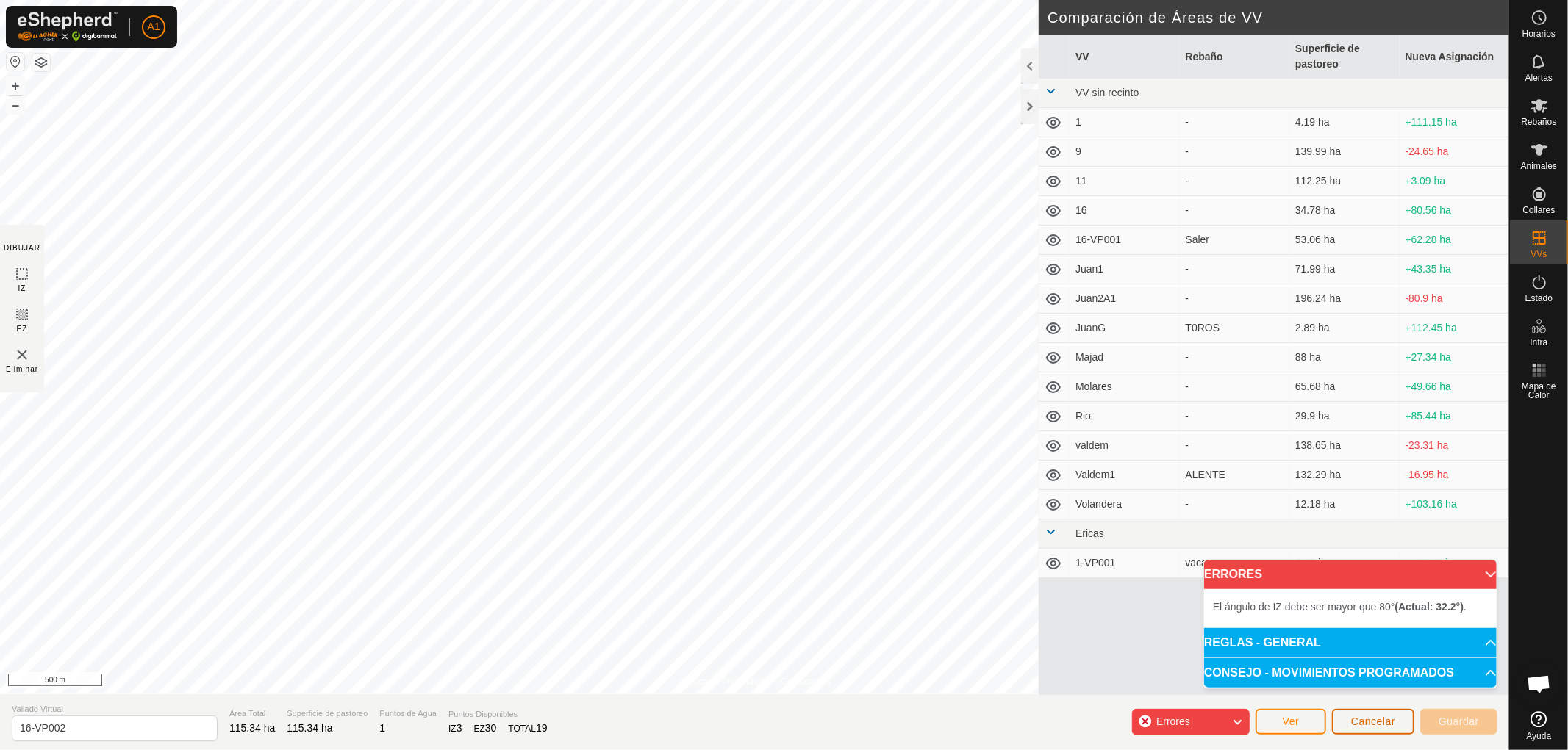
click at [1370, 717] on span "Cancelar" at bounding box center [1373, 721] width 45 height 11
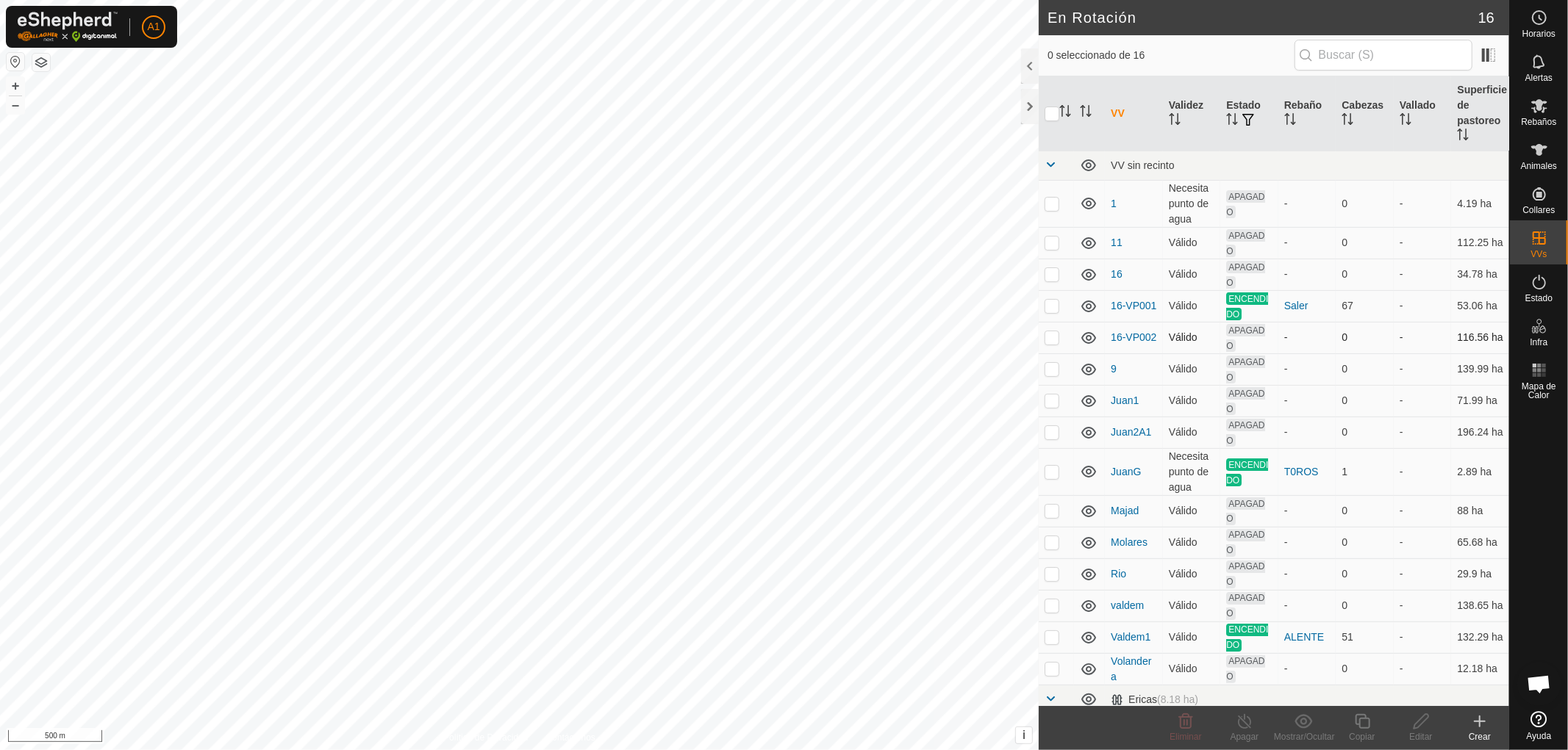
click at [1049, 340] on p-checkbox at bounding box center [1051, 337] width 15 height 11
checkbox input "true"
click at [1428, 731] on div "Editar" at bounding box center [1421, 737] width 58 height 13
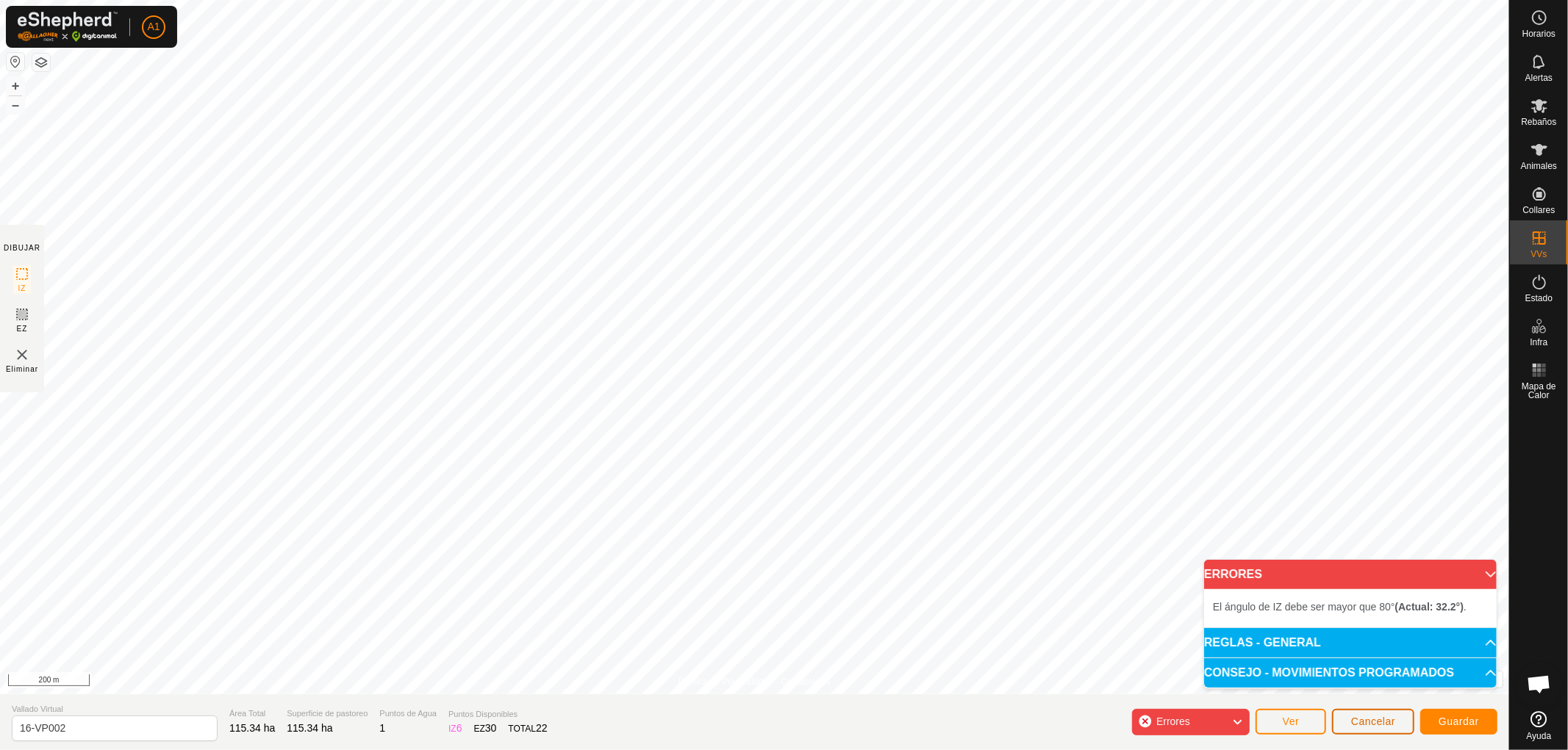
click at [1371, 720] on span "Cancelar" at bounding box center [1373, 721] width 45 height 11
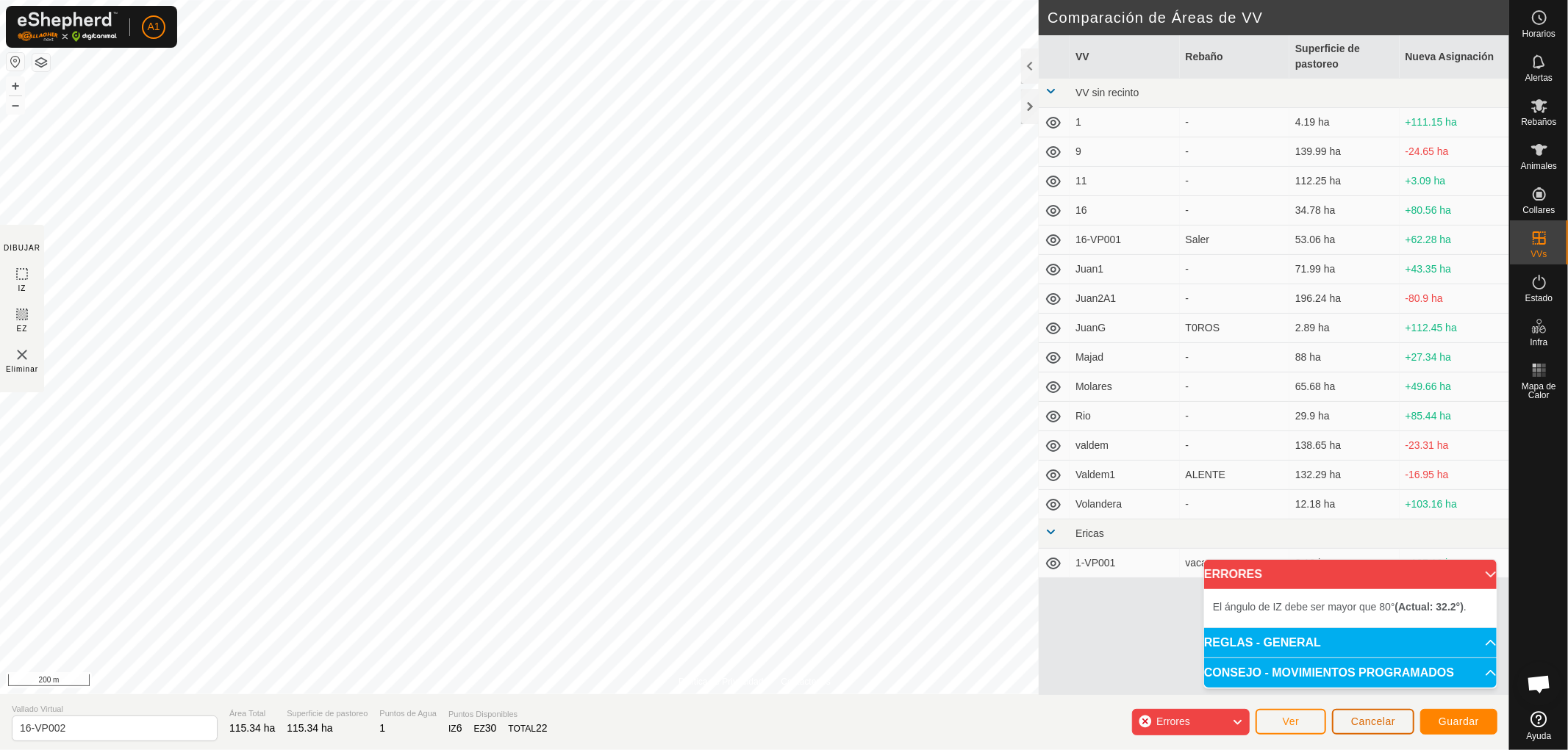
click at [1371, 720] on span "Cancelar" at bounding box center [1373, 721] width 45 height 11
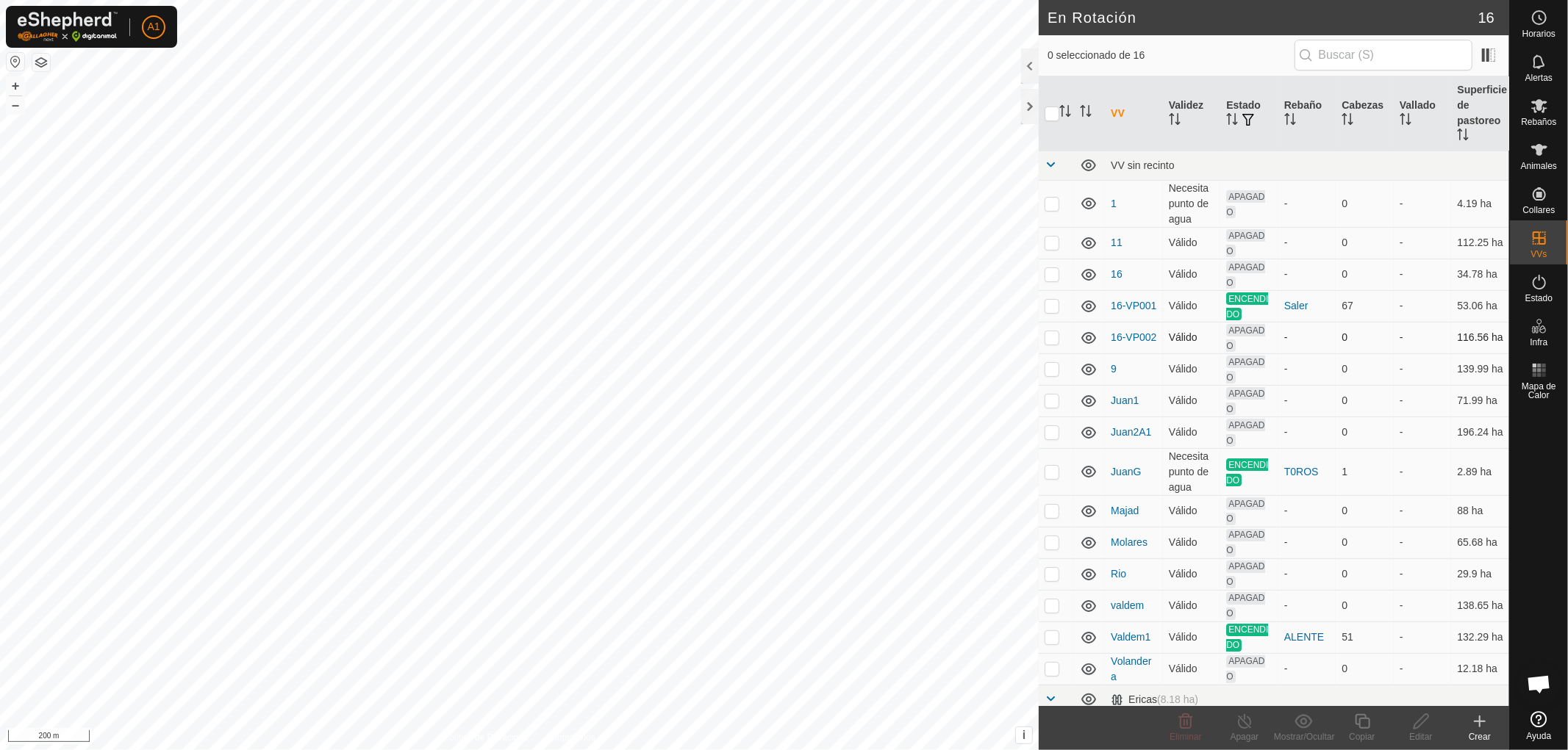
click at [1053, 338] on p-checkbox at bounding box center [1051, 337] width 15 height 11
click at [1053, 334] on p-checkbox at bounding box center [1051, 337] width 15 height 11
checkbox input "false"
click at [1053, 311] on p-checkbox at bounding box center [1051, 305] width 15 height 11
click at [1053, 310] on p-checkbox at bounding box center [1051, 305] width 15 height 11
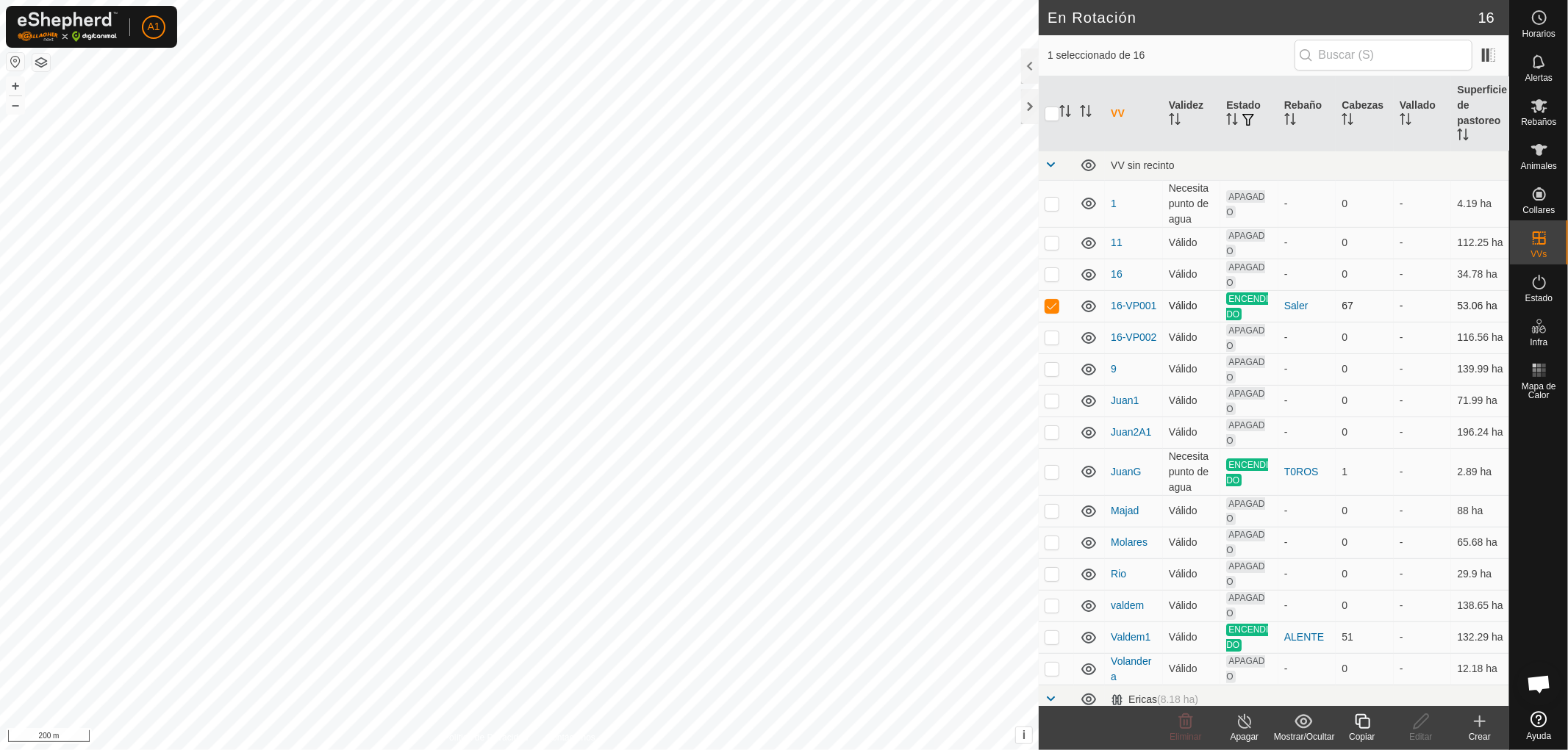
checkbox input "false"
click at [1051, 275] on p-checkbox at bounding box center [1051, 274] width 15 height 11
click at [1184, 733] on span "Eliminar" at bounding box center [1186, 737] width 31 height 10
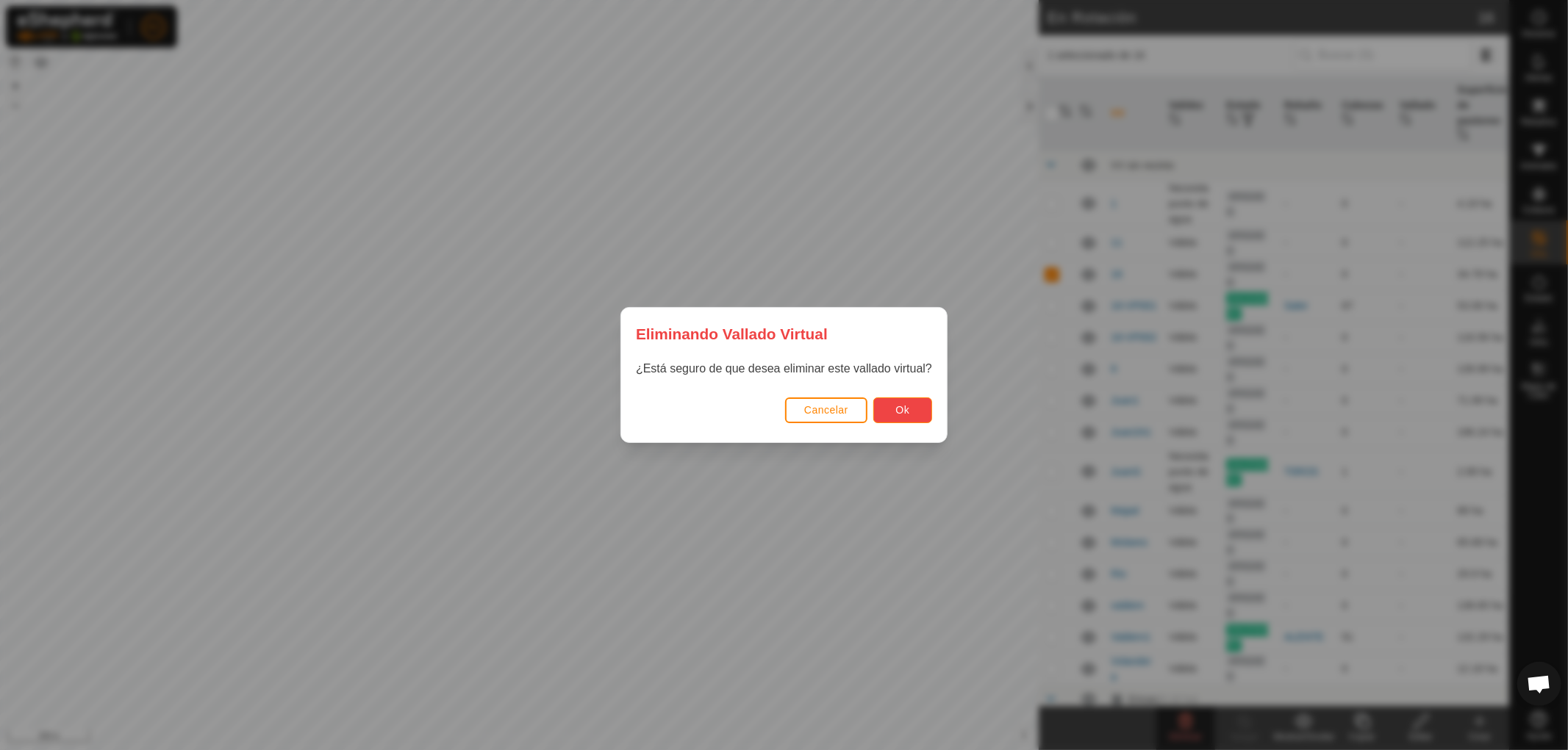
click at [908, 410] on span "Ok" at bounding box center [903, 409] width 14 height 11
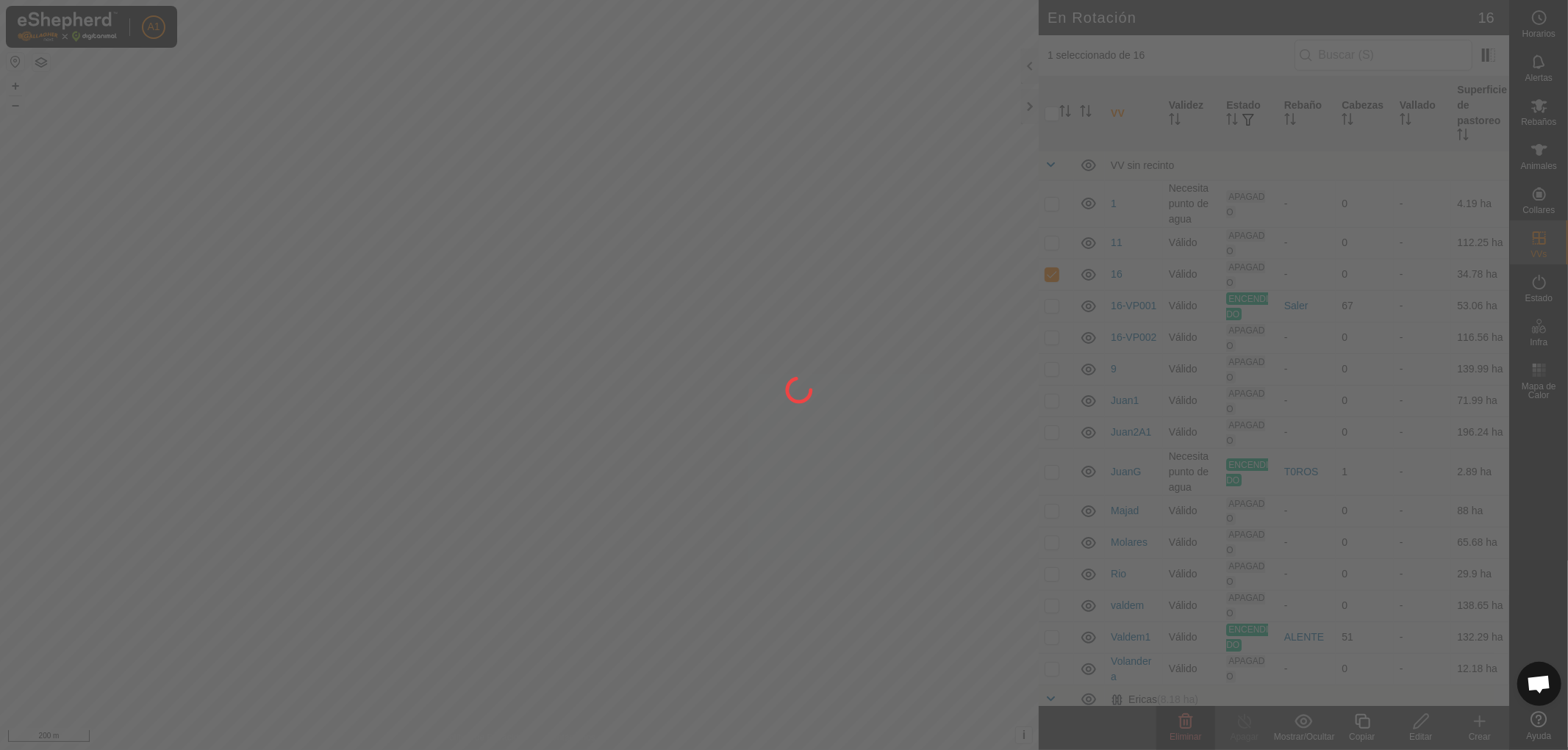
checkbox input "false"
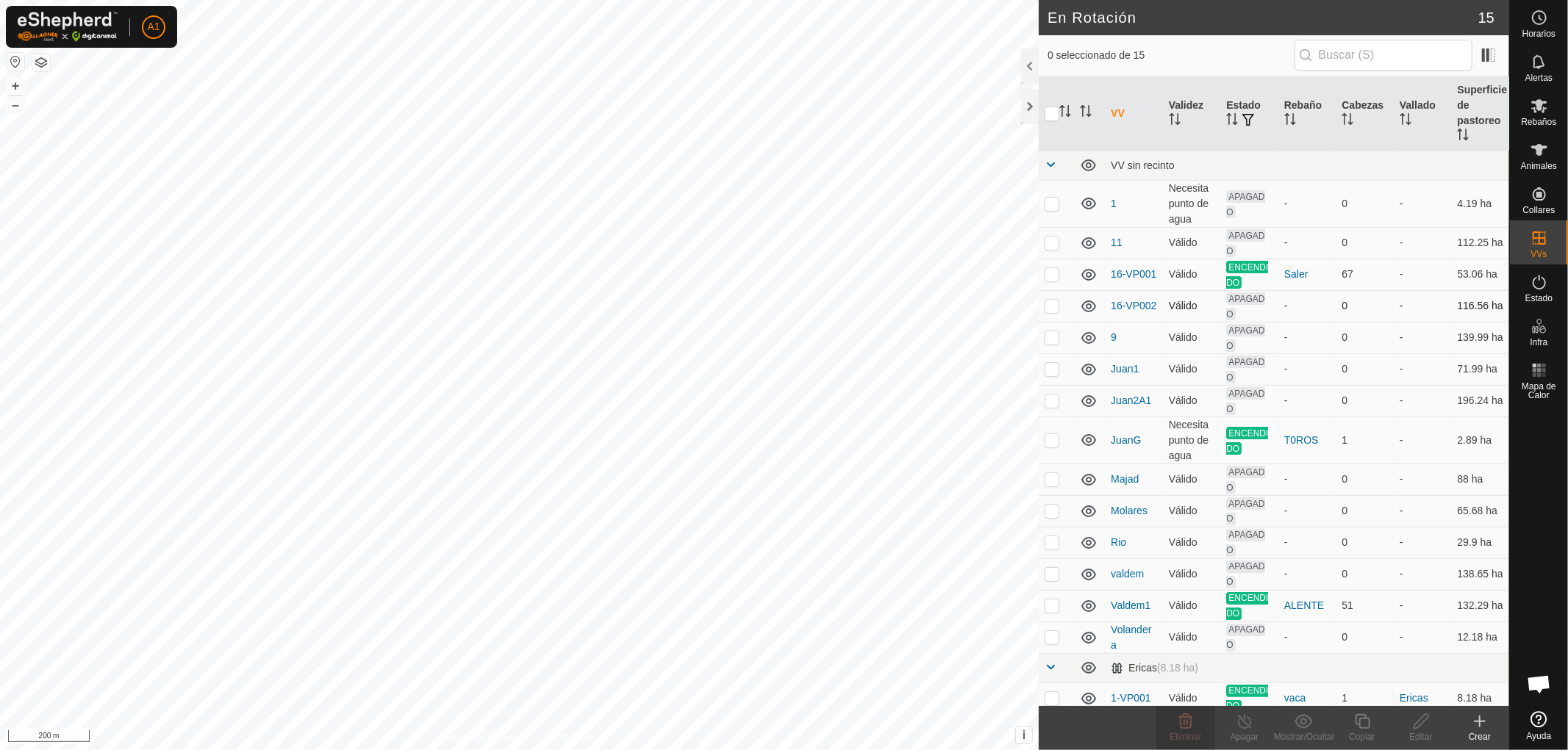
click at [1053, 306] on p-checkbox at bounding box center [1051, 305] width 15 height 11
checkbox input "true"
click at [1416, 726] on icon at bounding box center [1421, 721] width 18 height 17
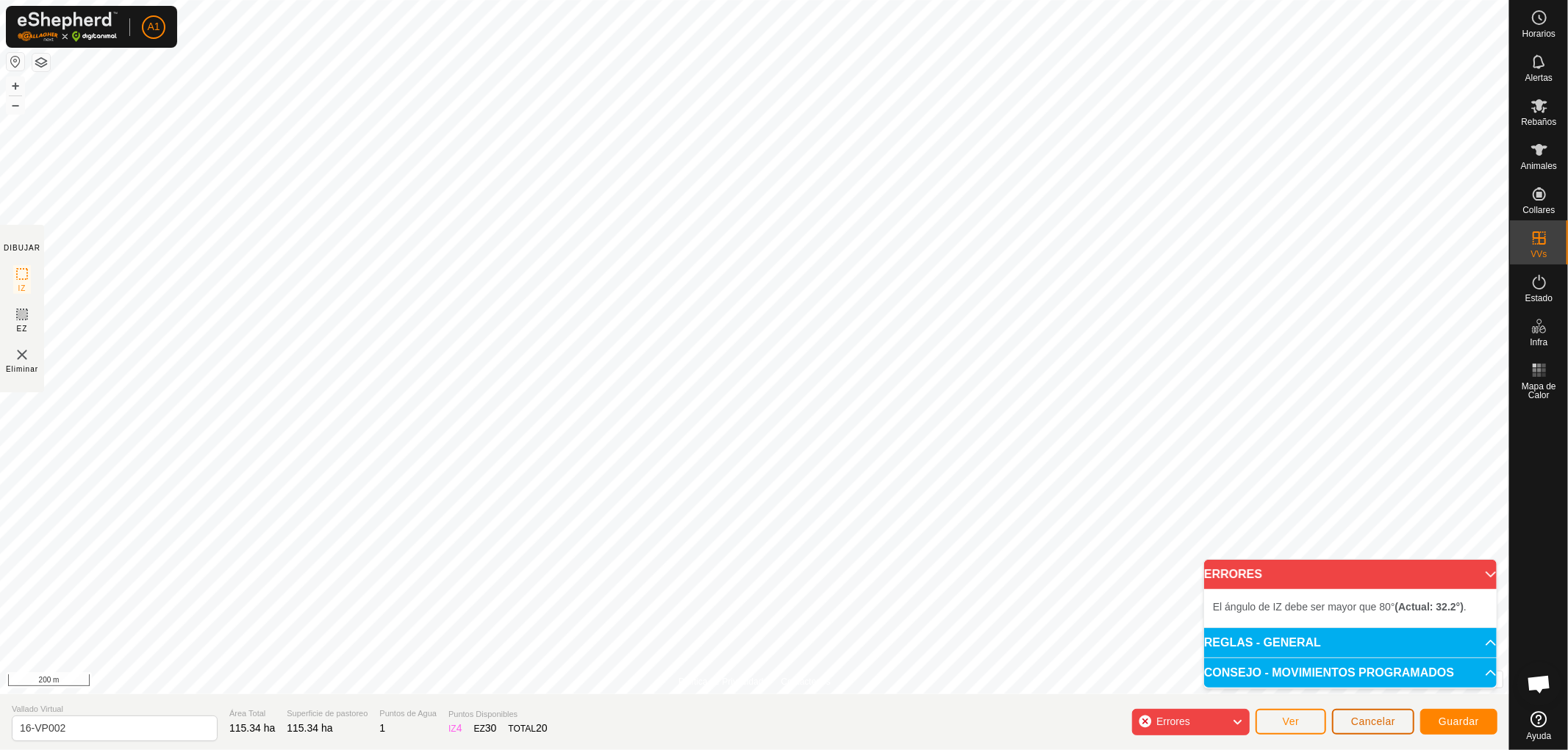
click at [1371, 717] on span "Cancelar" at bounding box center [1373, 721] width 45 height 11
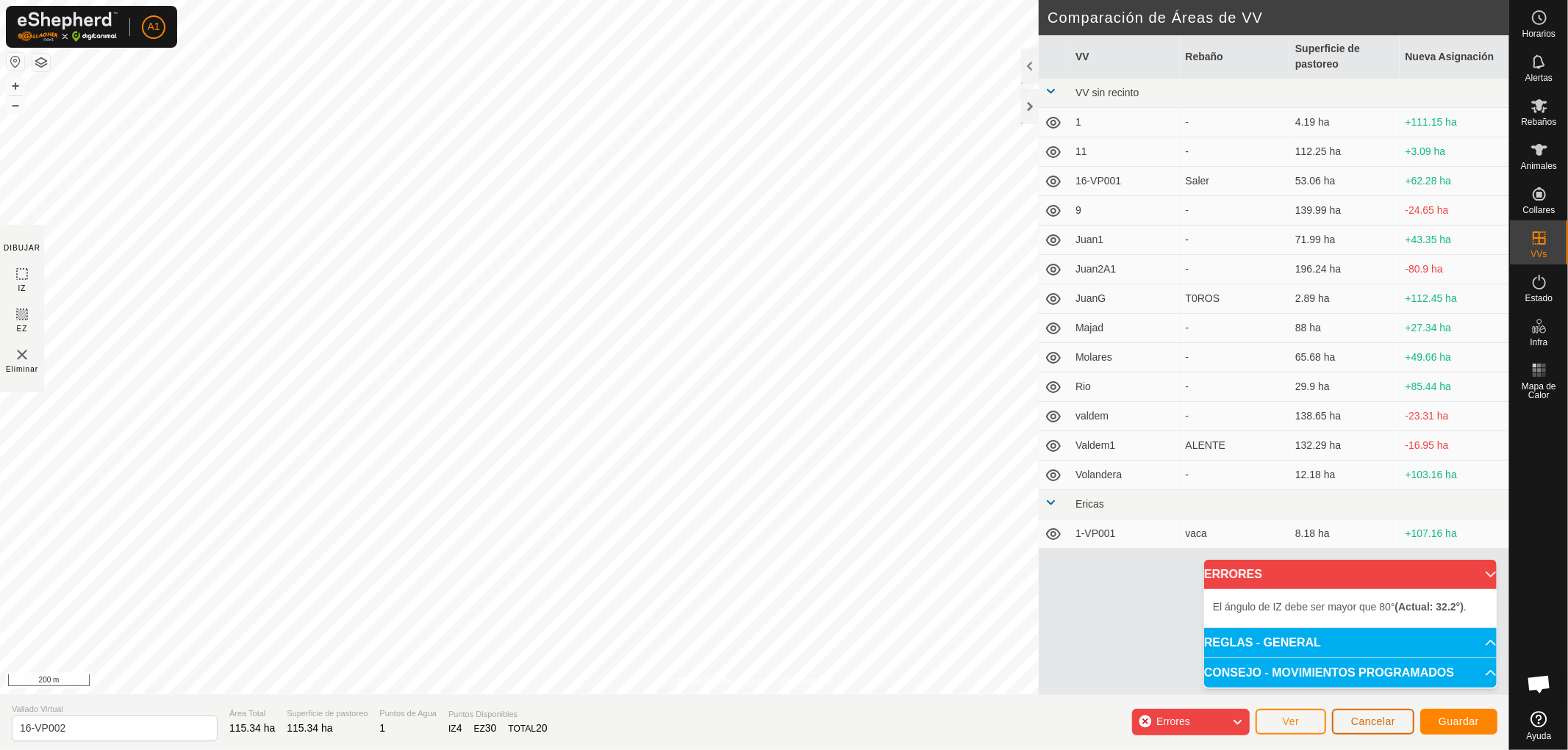
click at [1368, 721] on span "Cancelar" at bounding box center [1373, 721] width 45 height 11
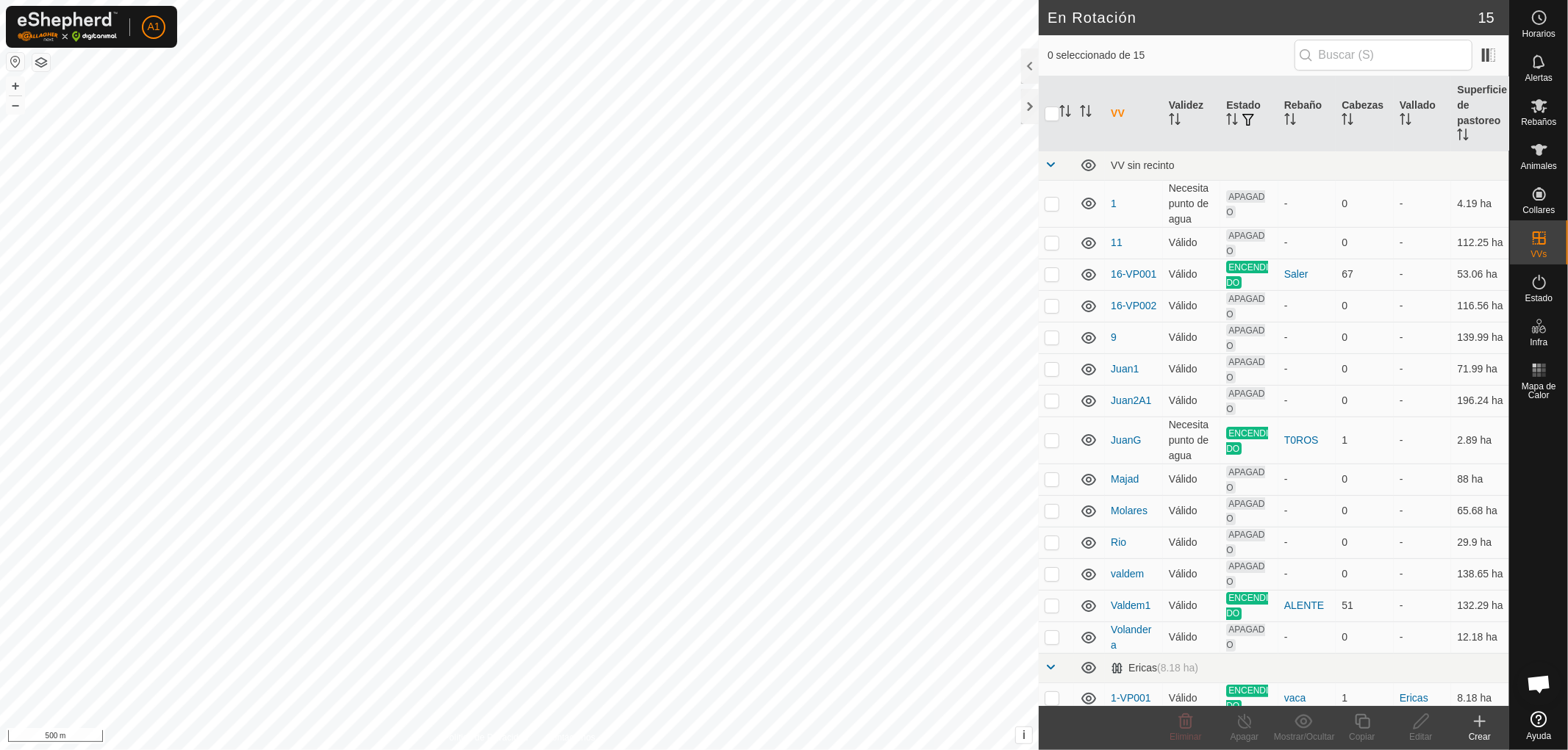
click at [1476, 729] on icon at bounding box center [1480, 721] width 17 height 17
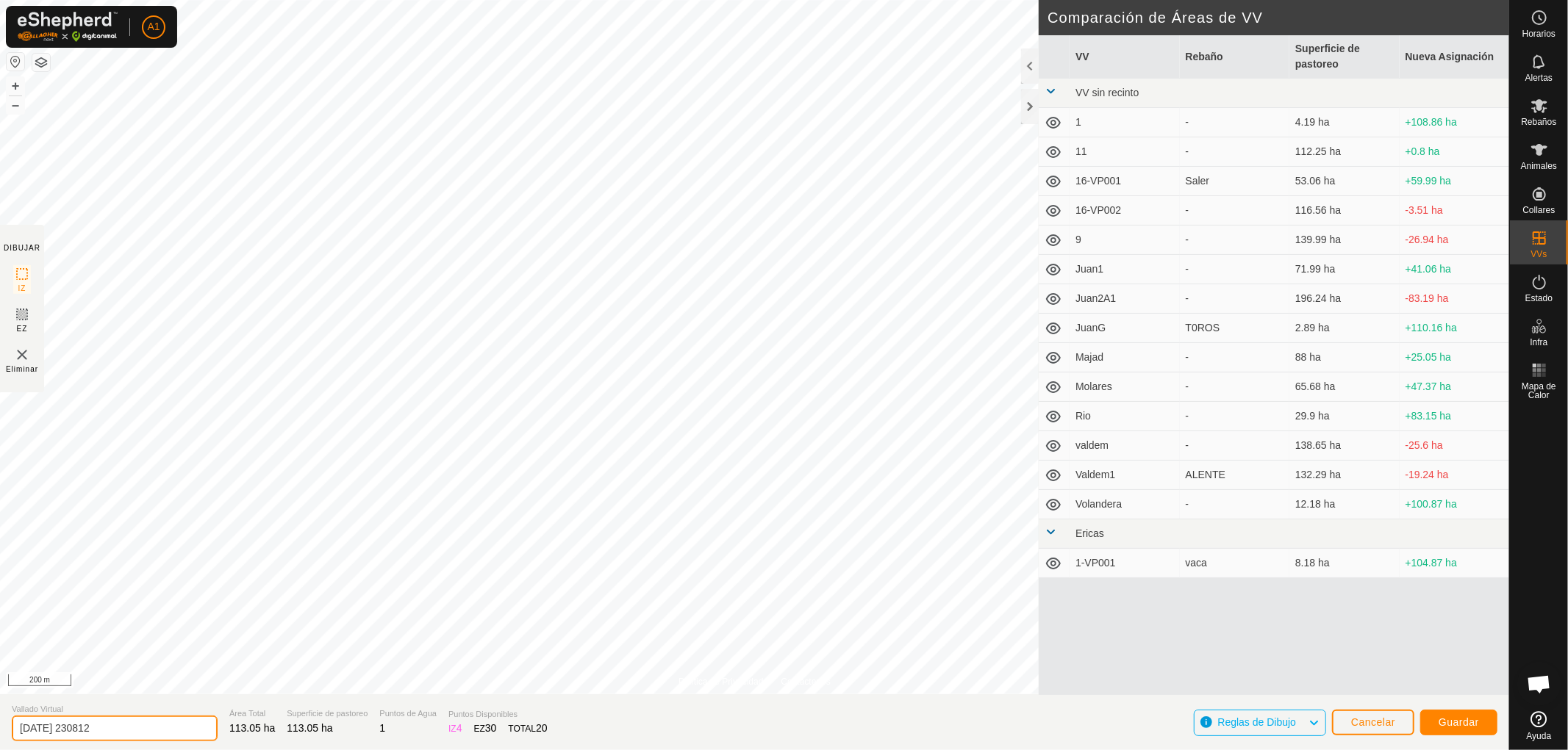
drag, startPoint x: 125, startPoint y: 726, endPoint x: 0, endPoint y: 704, distance: 126.9
click at [0, 704] on section "Vallado Virtual [DATE] 230812 Área Total 113.05 ha Superficie de pastoreo 113.0…" at bounding box center [755, 722] width 1510 height 56
type input "16-1"
click at [1459, 718] on span "Guardar" at bounding box center [1459, 722] width 40 height 11
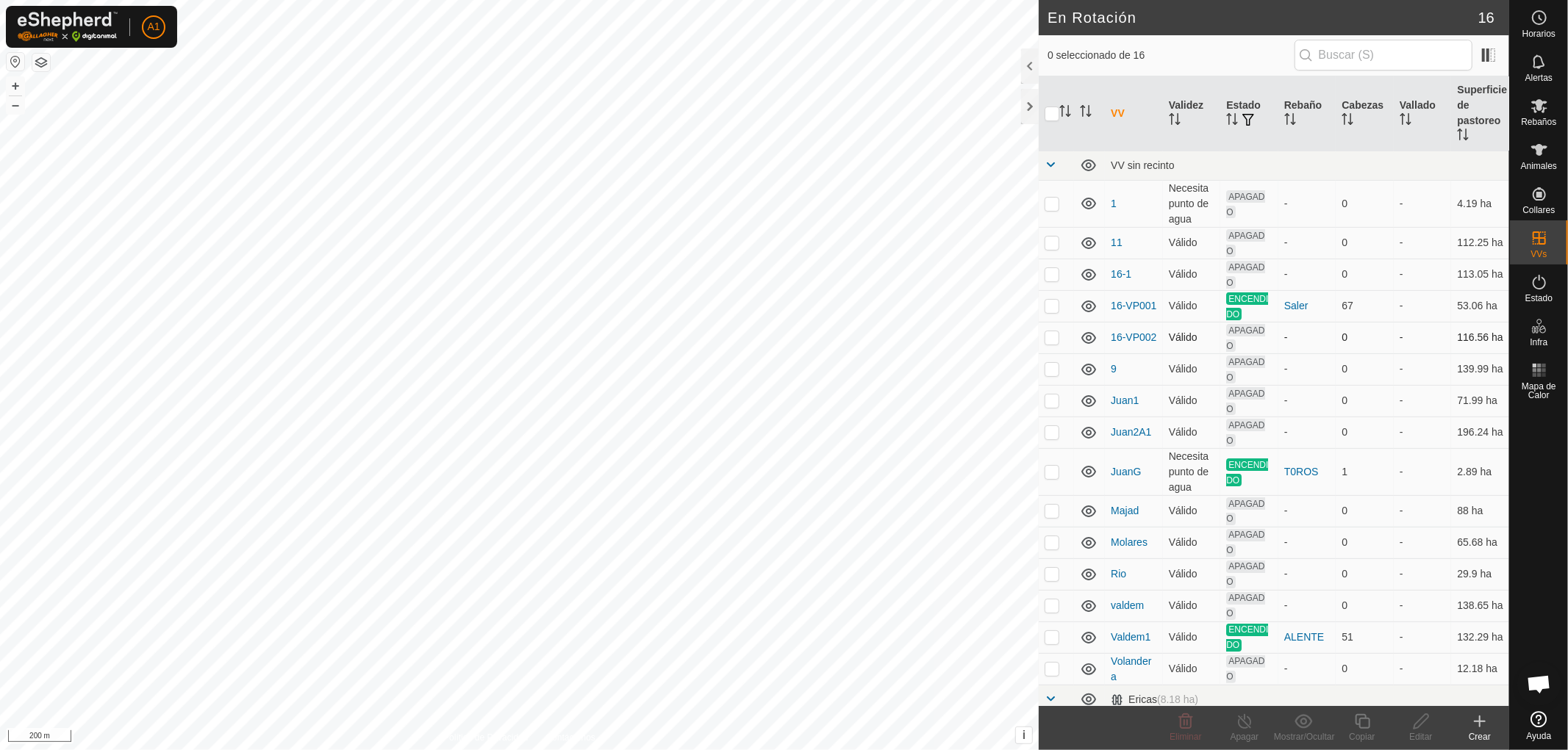
click at [1053, 338] on p-checkbox at bounding box center [1051, 337] width 15 height 11
click at [1188, 732] on span "Eliminar" at bounding box center [1186, 737] width 31 height 10
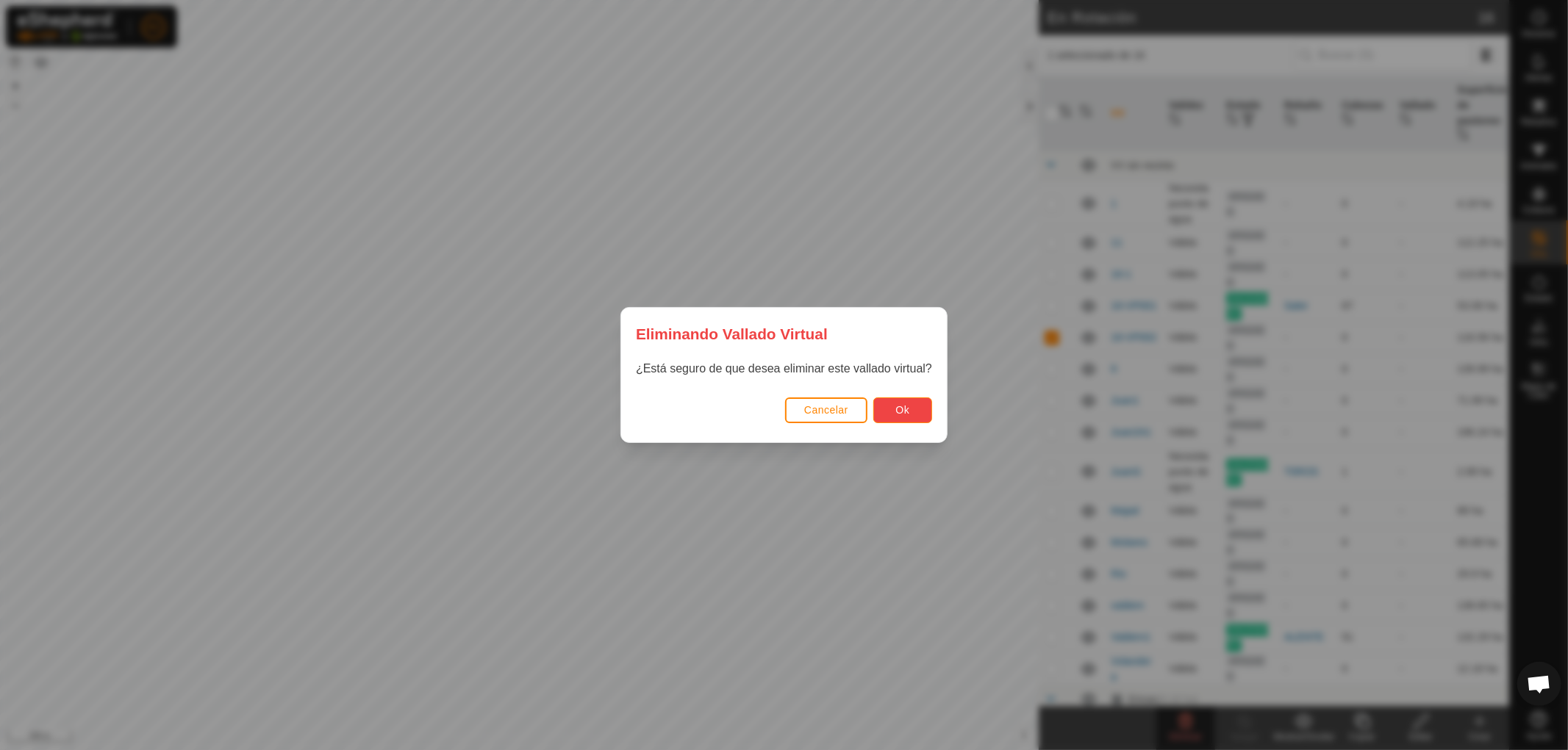
click at [920, 414] on button "Ok" at bounding box center [902, 410] width 58 height 25
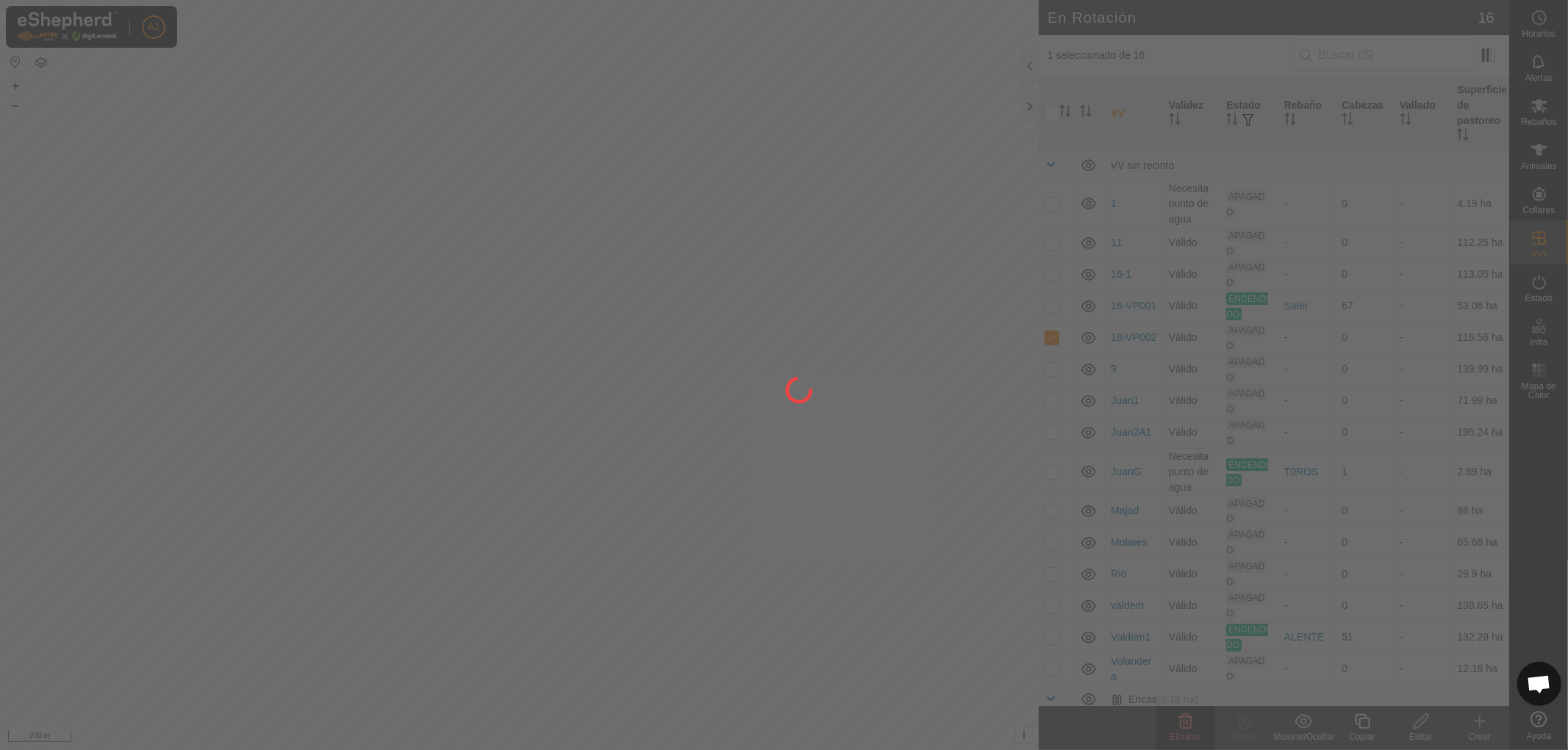
checkbox input "false"
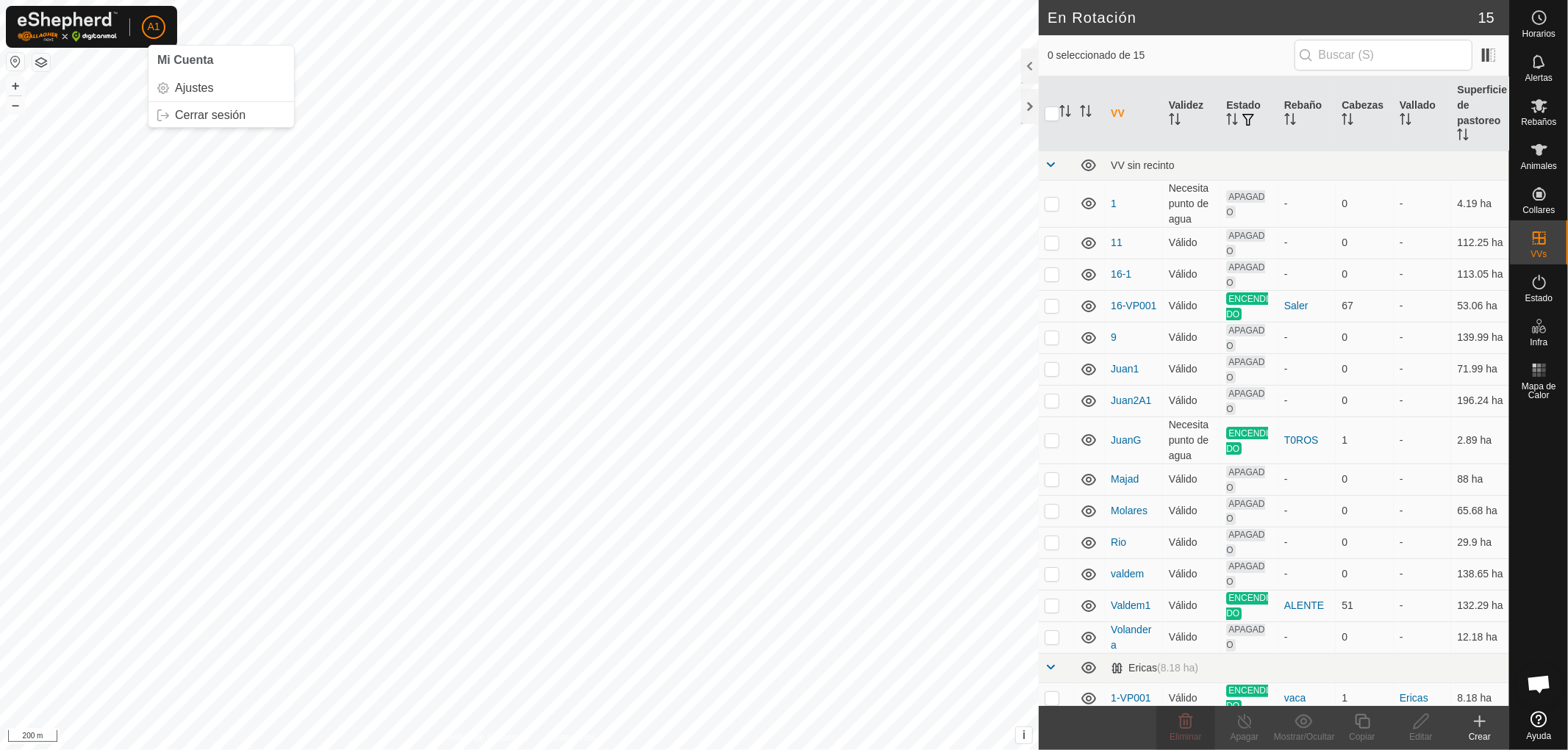
click at [150, 28] on span "A1" at bounding box center [154, 27] width 12 height 16
click at [189, 109] on link "Cerrar sesión" at bounding box center [221, 115] width 146 height 24
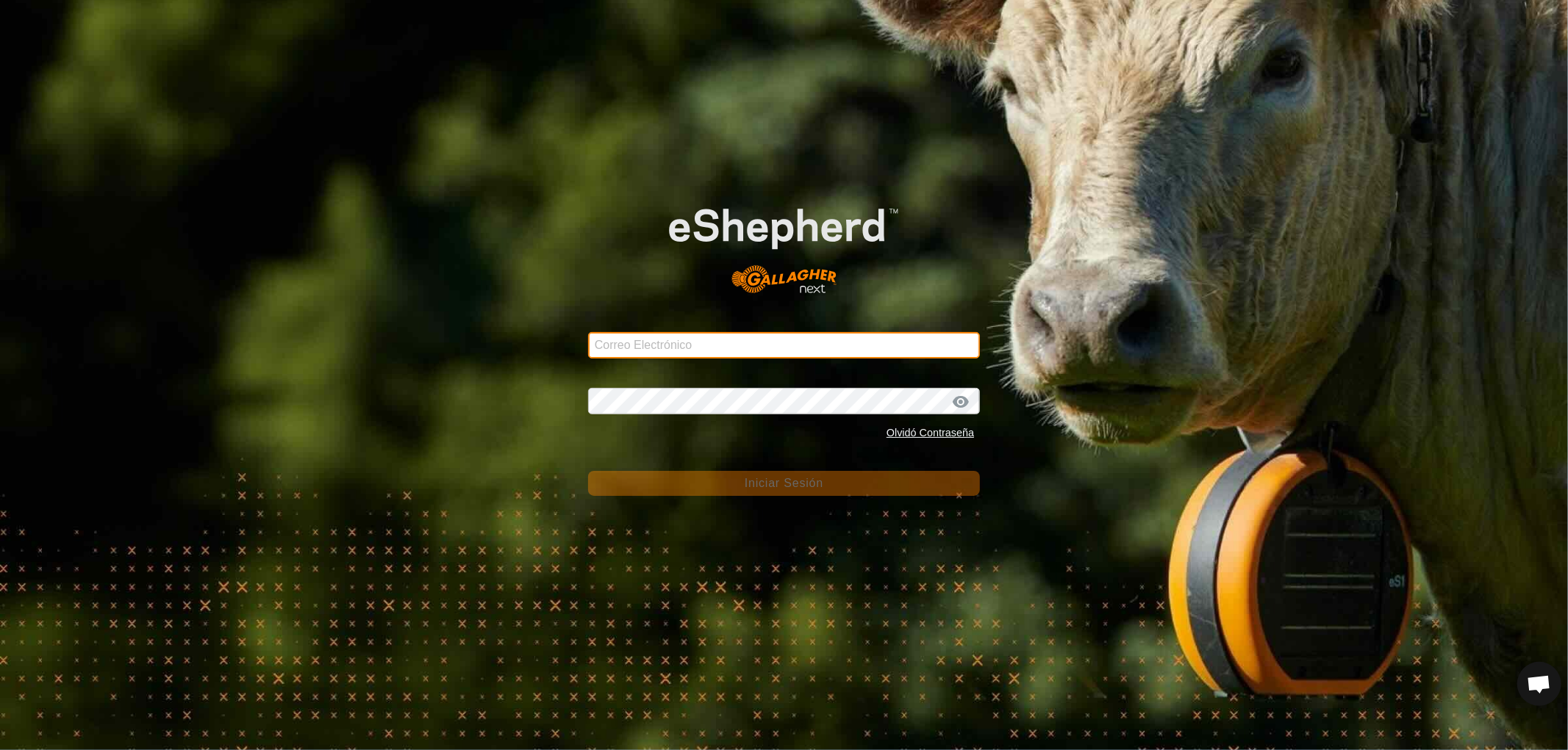
type input "[EMAIL_ADDRESS][DOMAIN_NAME]"
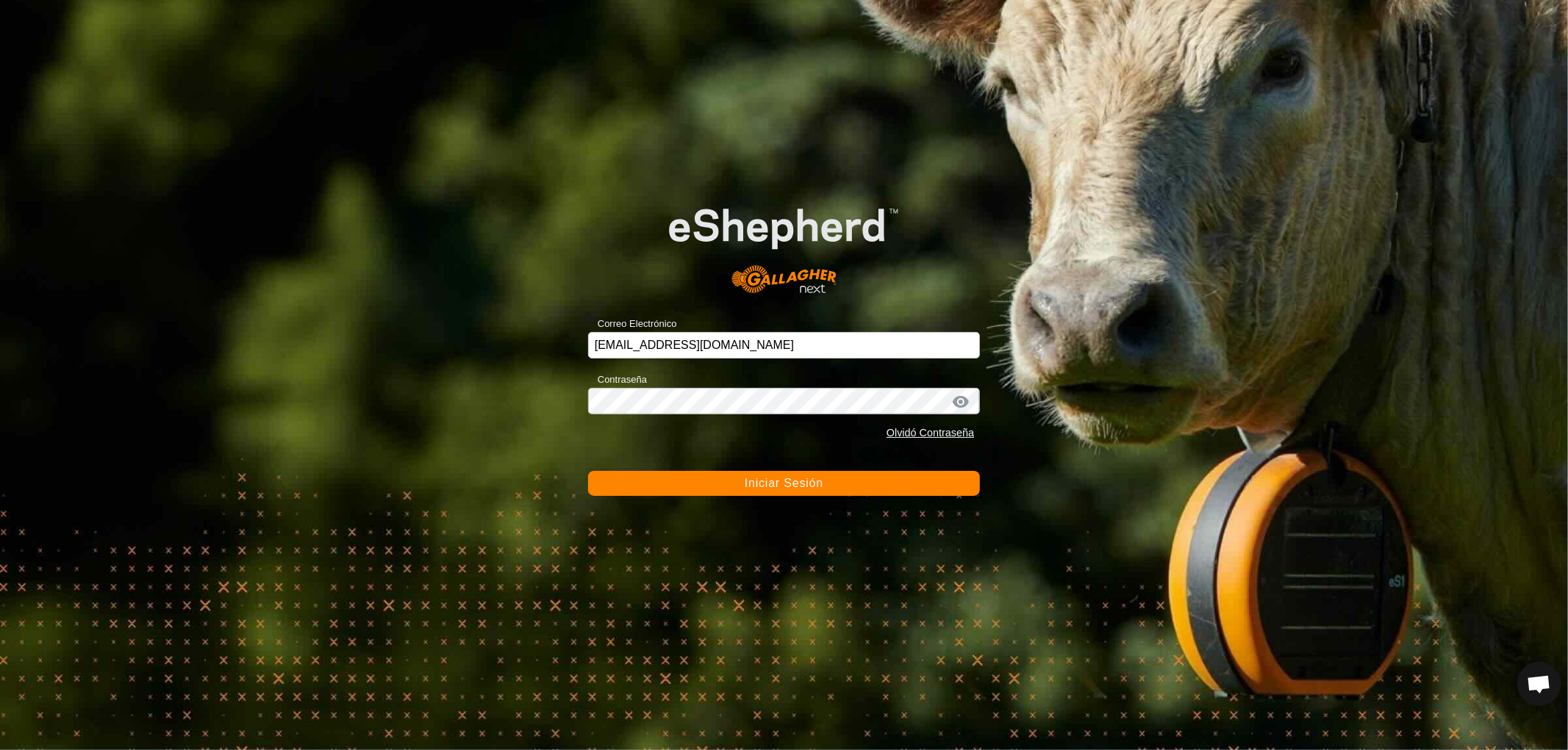
click at [773, 483] on span "Iniciar Sesión" at bounding box center [784, 483] width 79 height 12
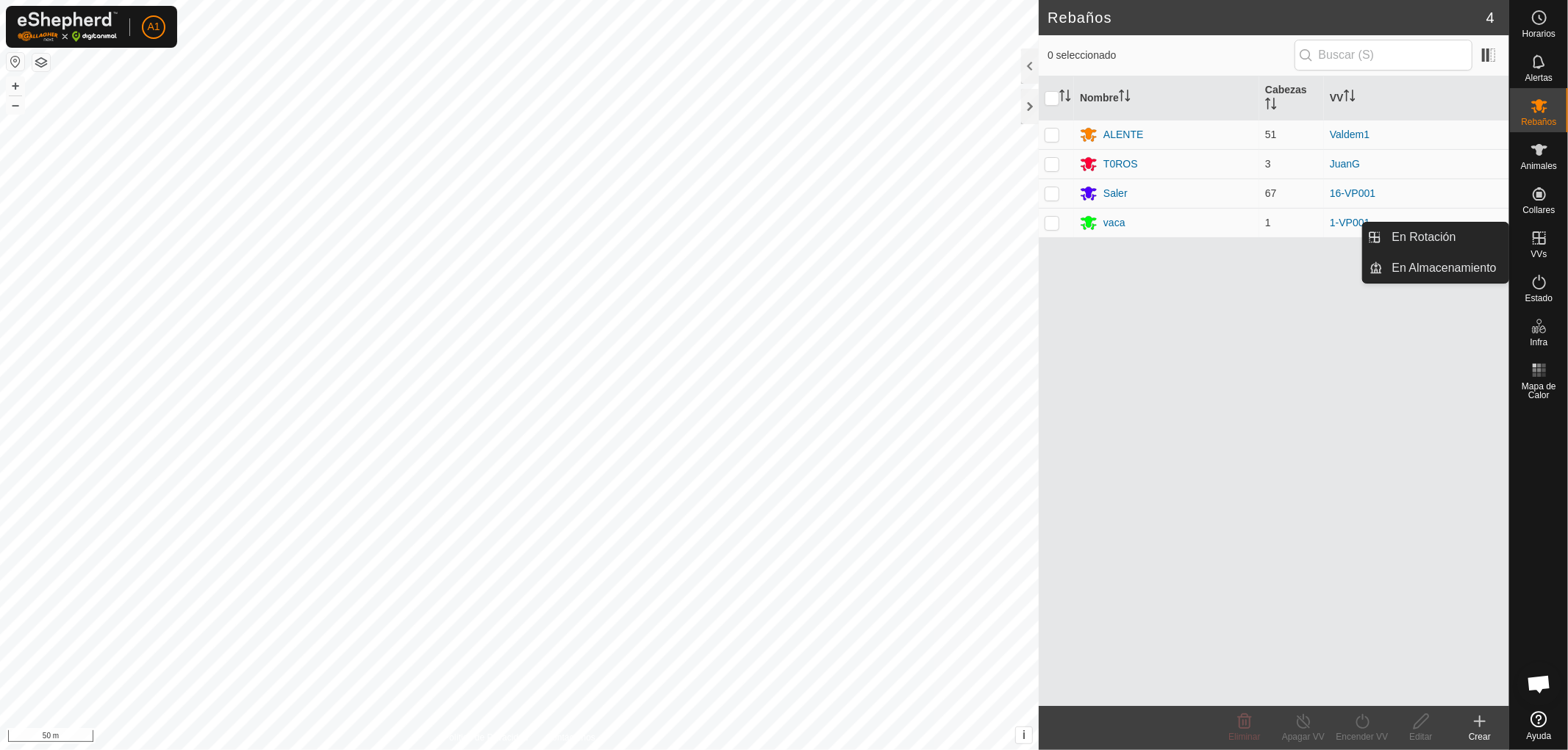
click at [1539, 252] on span "VVs" at bounding box center [1538, 254] width 17 height 9
click at [1405, 241] on link "En Rotación" at bounding box center [1447, 237] width 126 height 30
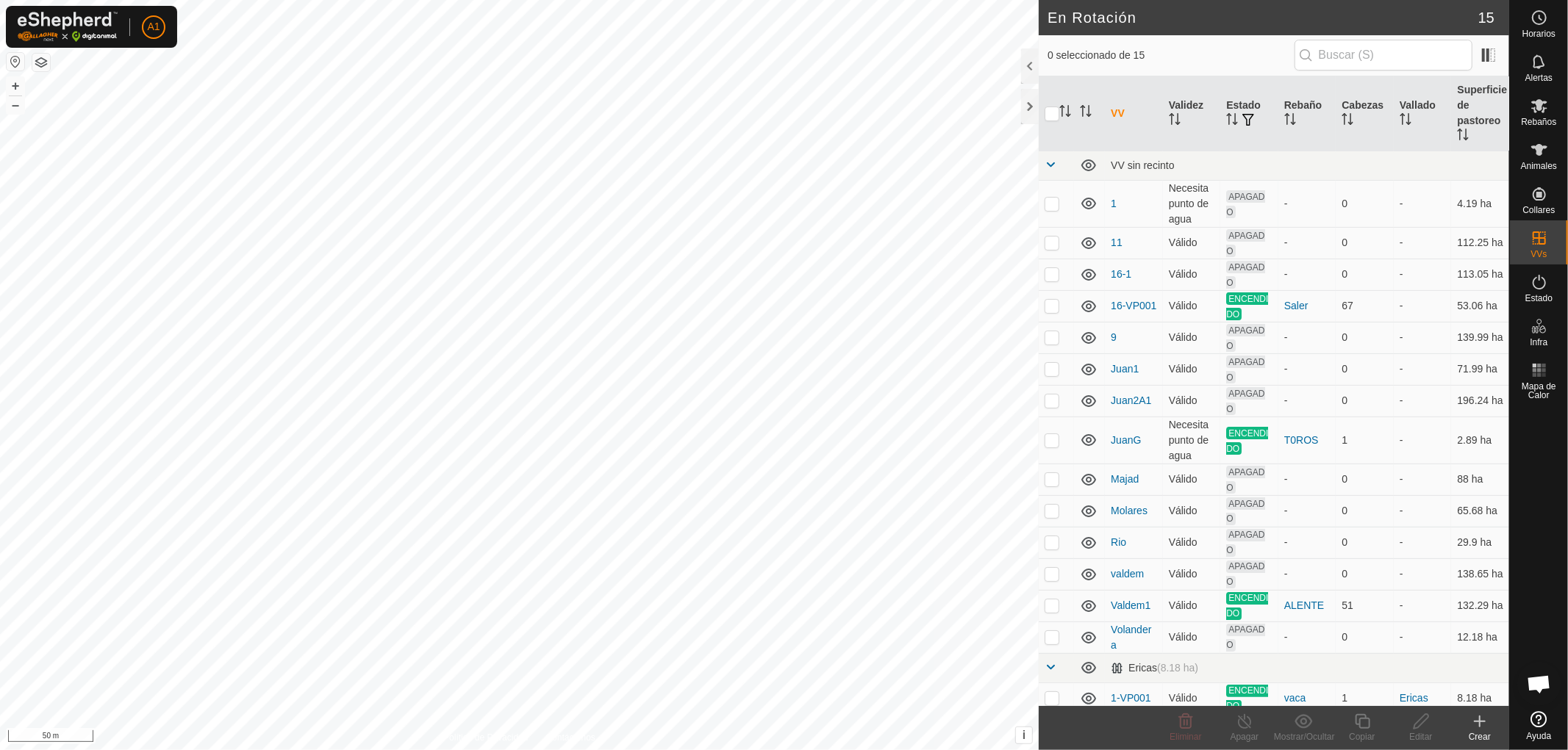
scroll to position [10, 0]
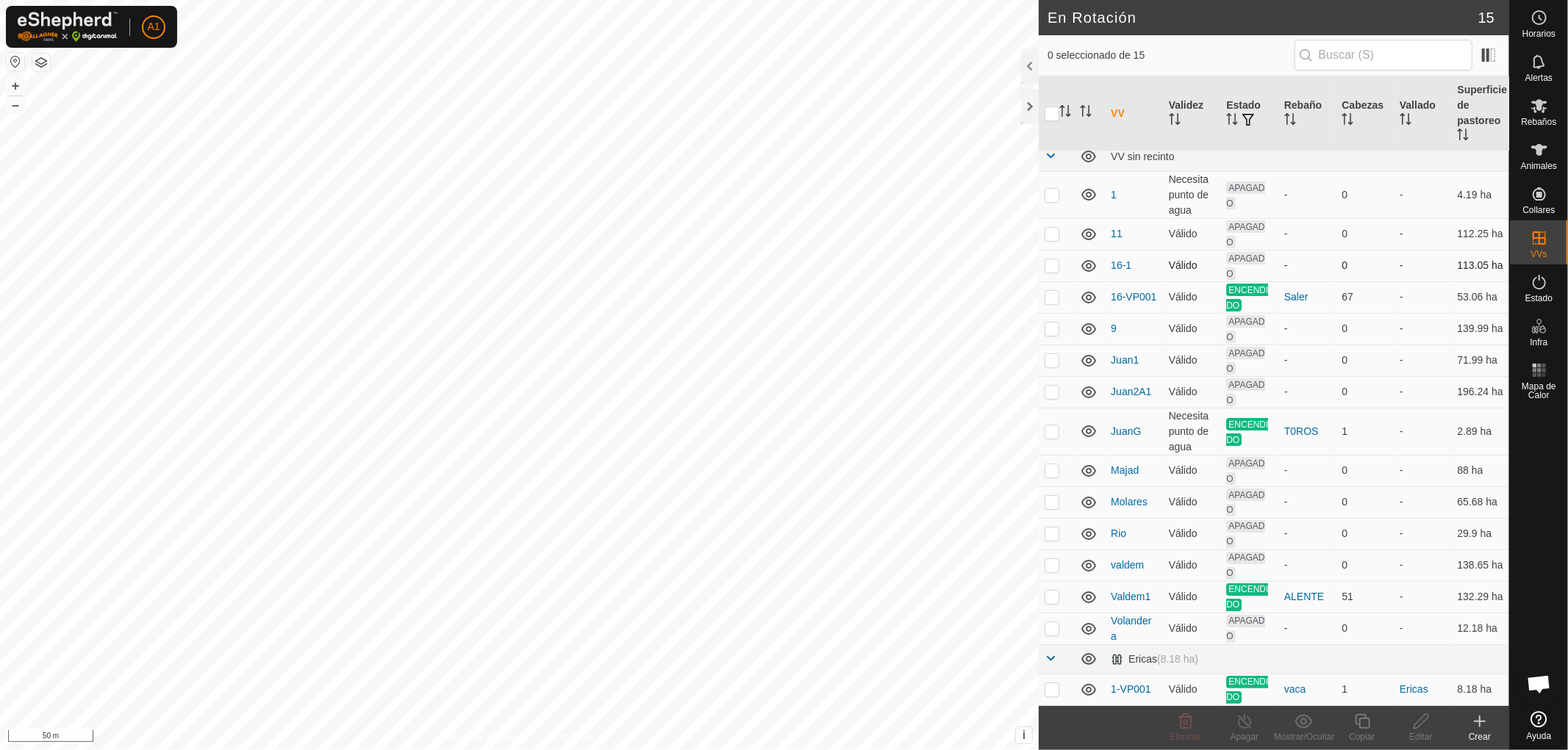
click at [1051, 262] on p-checkbox at bounding box center [1051, 264] width 15 height 11
checkbox input "true"
click at [1424, 735] on div "Editar" at bounding box center [1421, 737] width 58 height 13
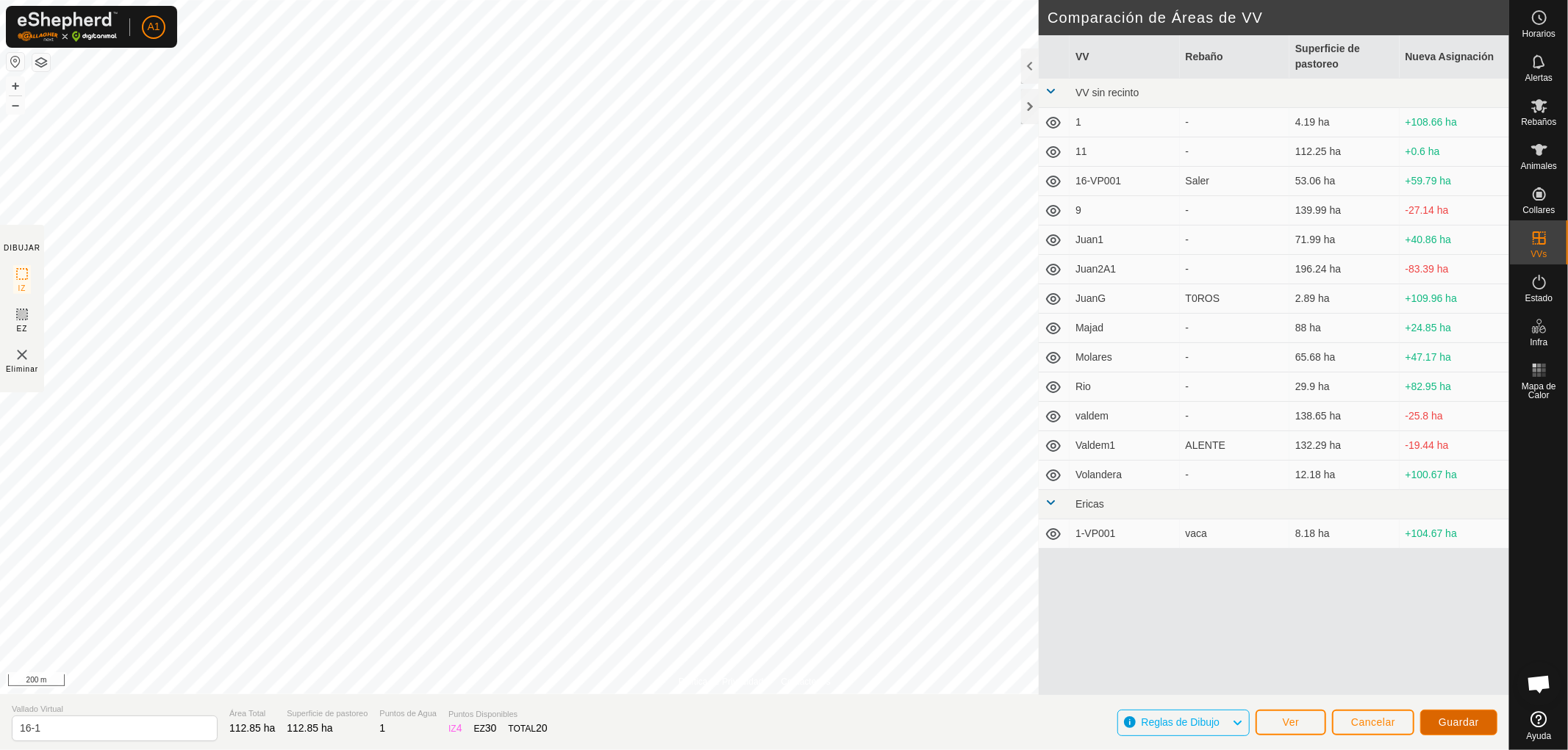
click at [1466, 718] on span "Guardar" at bounding box center [1459, 722] width 40 height 11
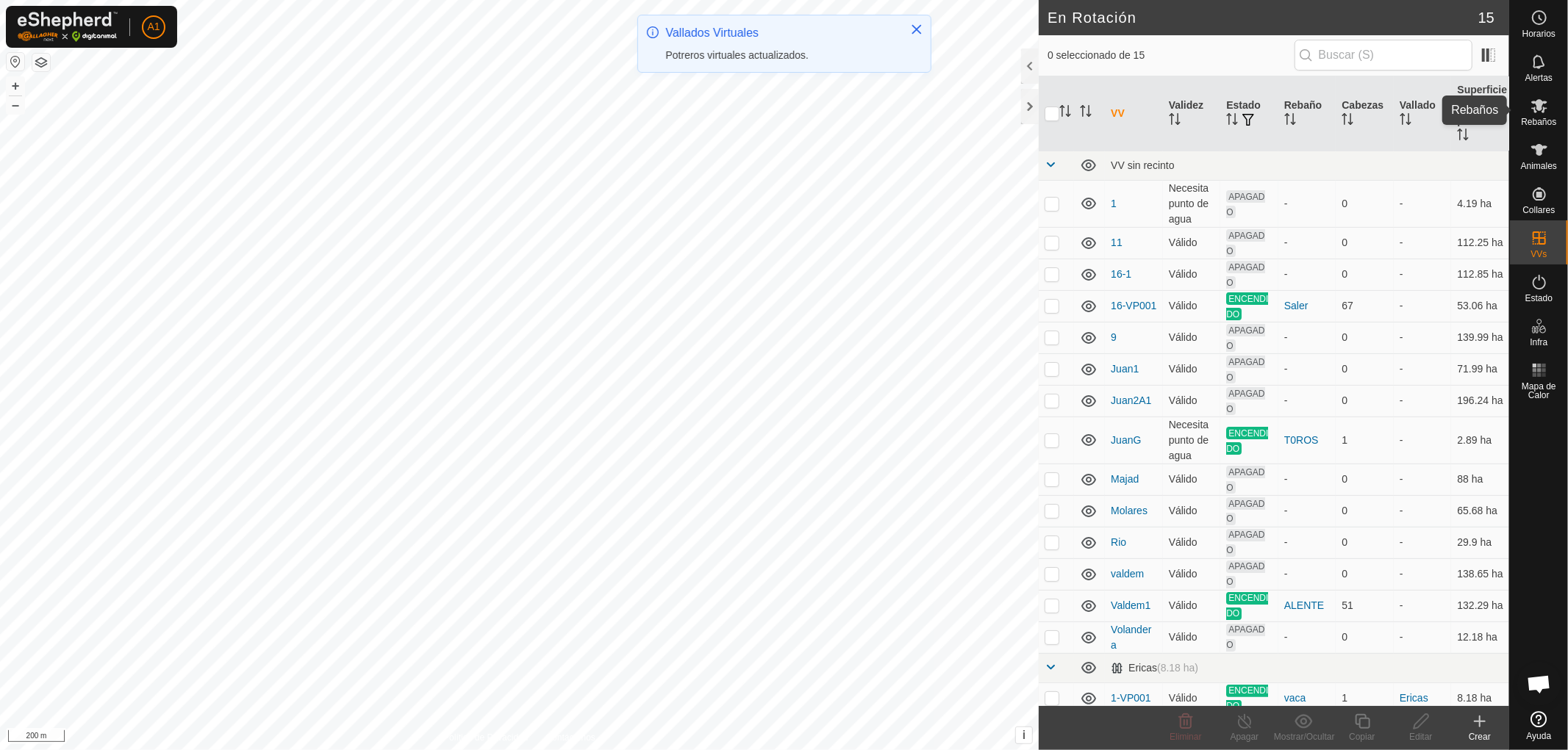
click at [1537, 114] on icon at bounding box center [1539, 106] width 17 height 17
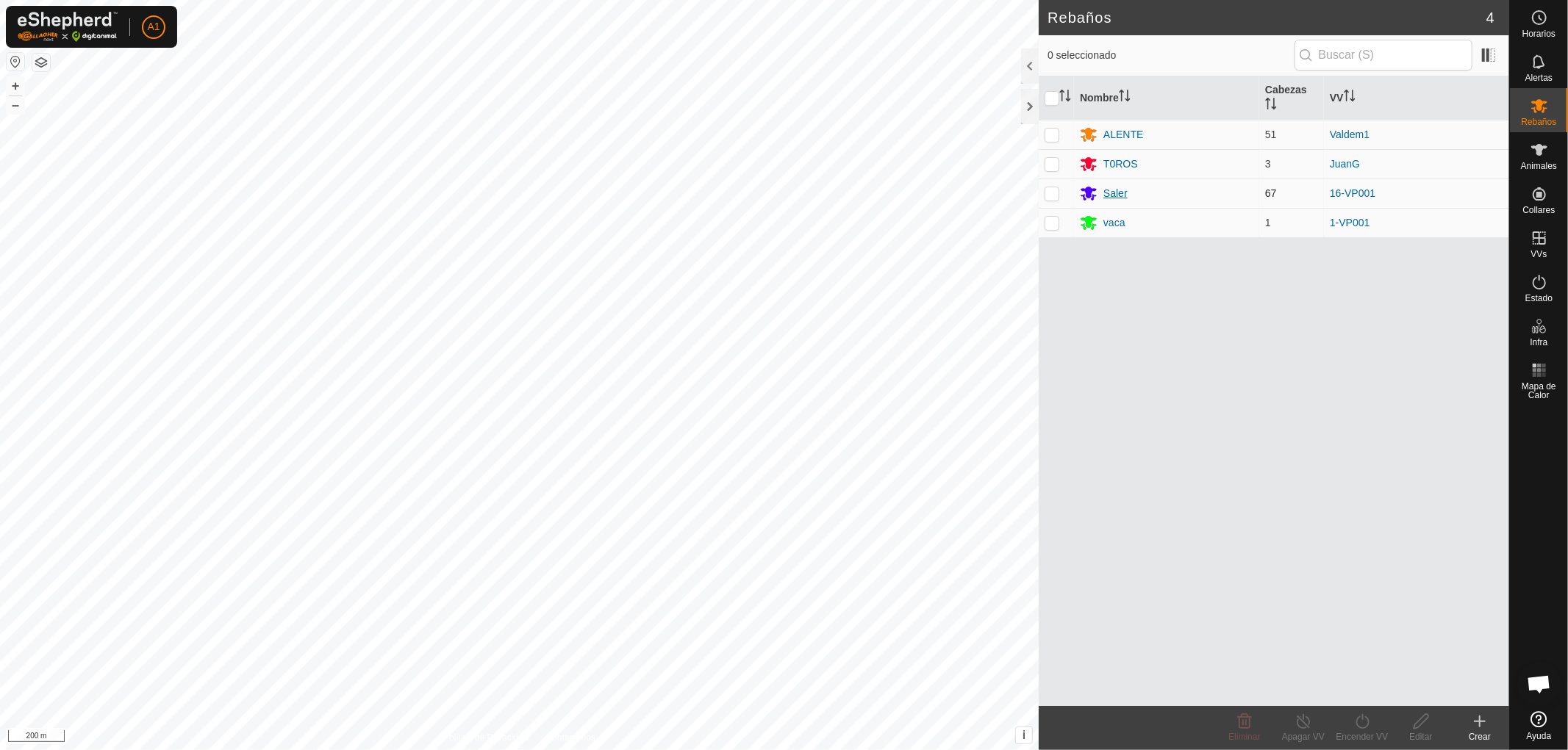
click at [1116, 194] on div "Saler" at bounding box center [1116, 194] width 24 height 16
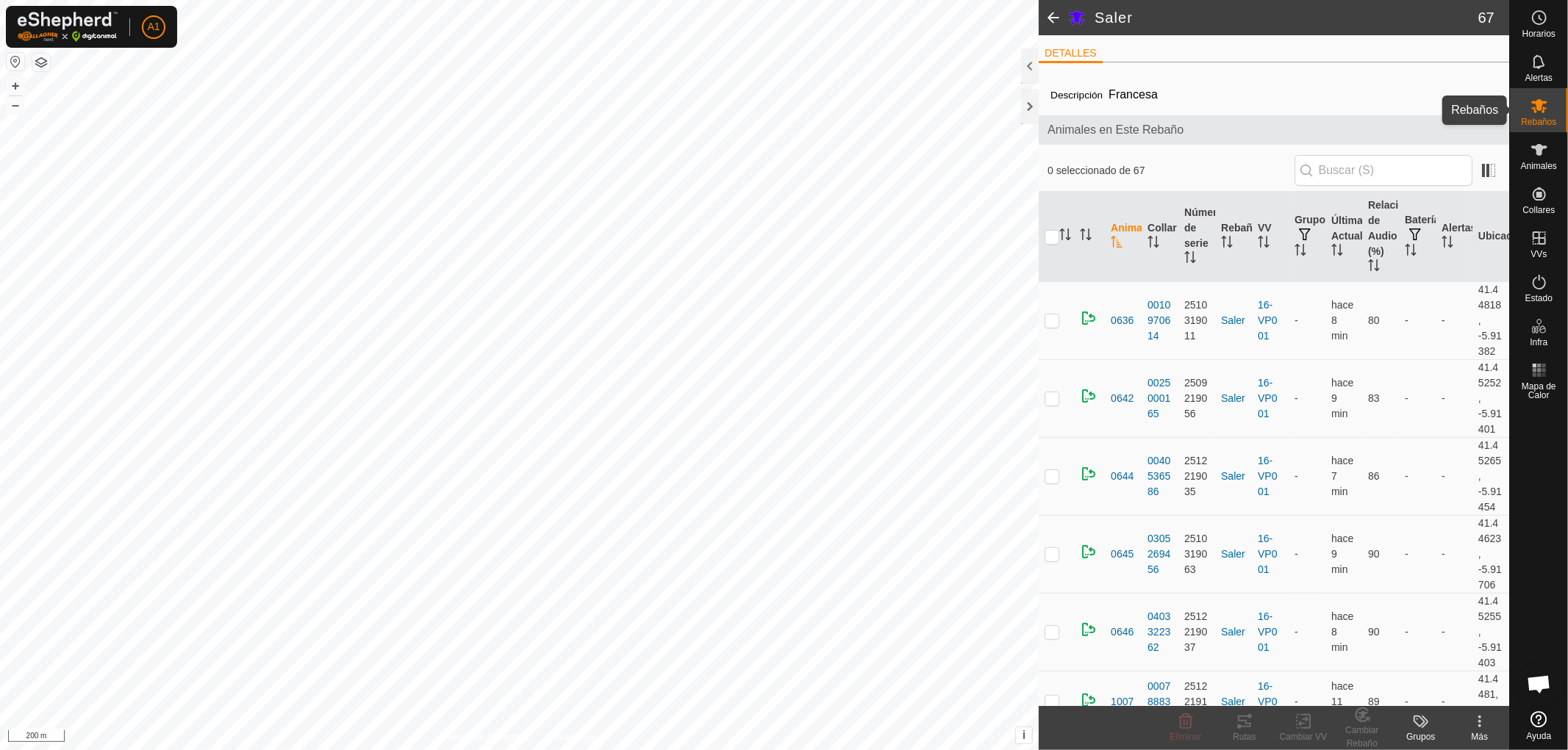
click at [1544, 109] on icon at bounding box center [1539, 106] width 17 height 14
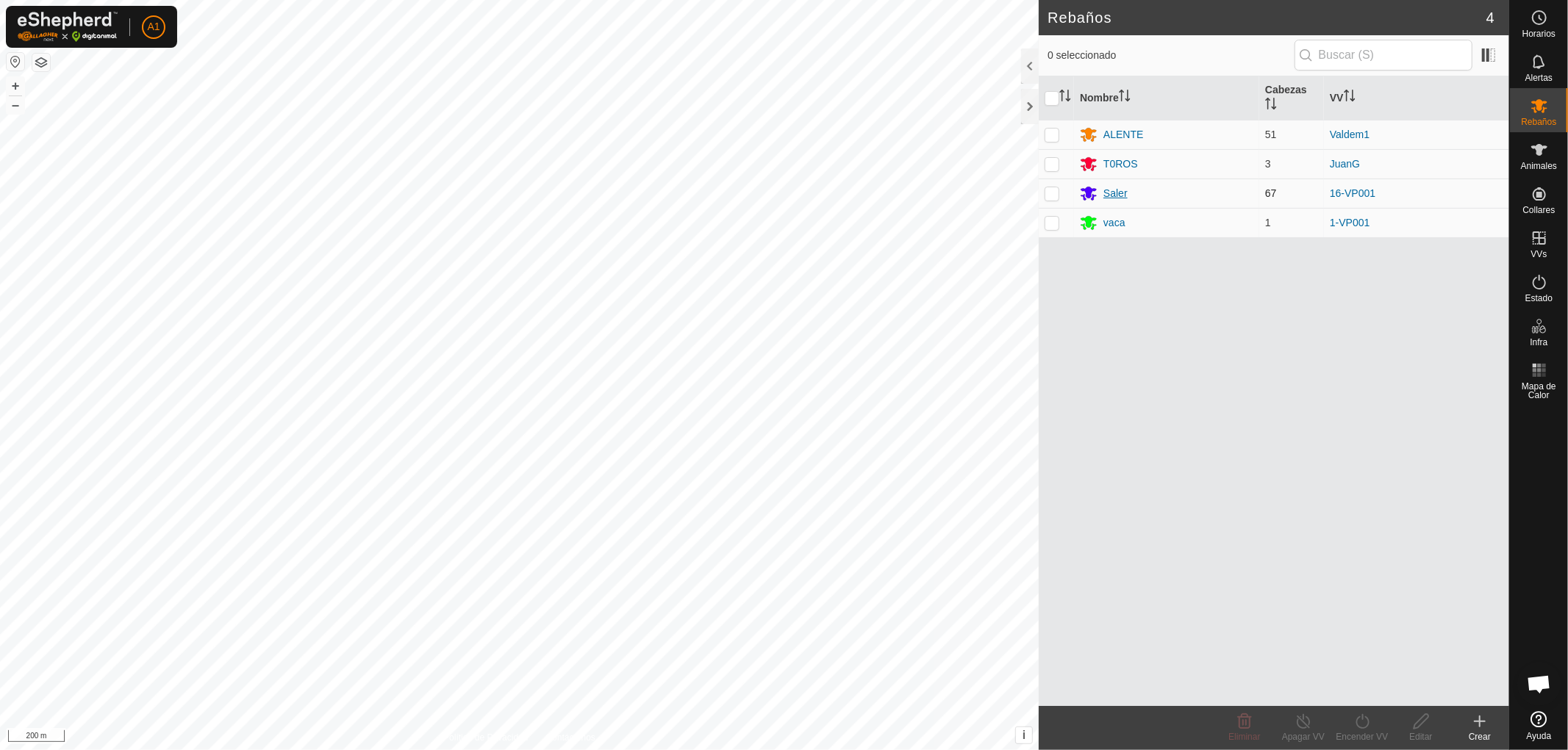
click at [1113, 194] on div "Saler" at bounding box center [1116, 194] width 24 height 16
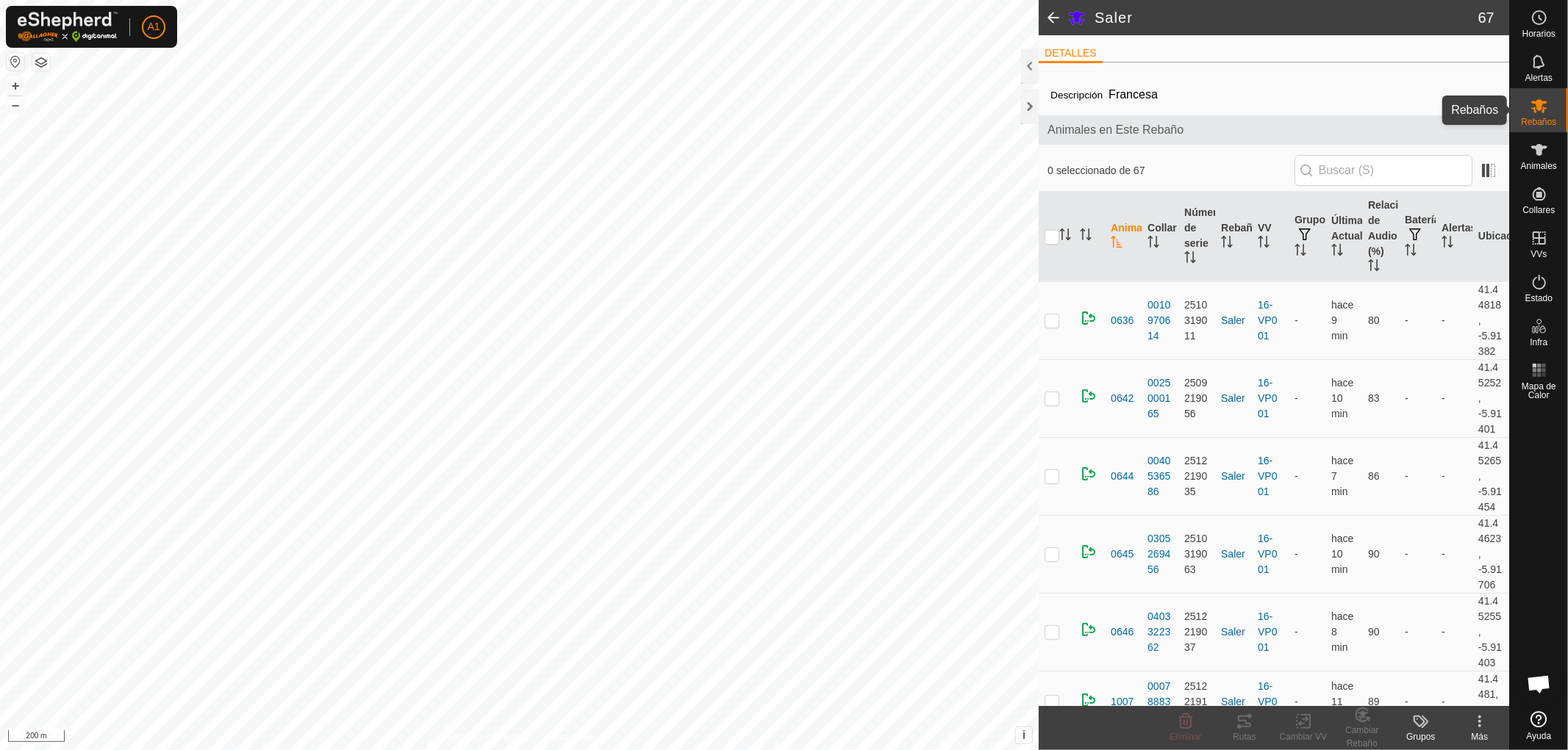
click at [1538, 108] on icon at bounding box center [1539, 106] width 17 height 14
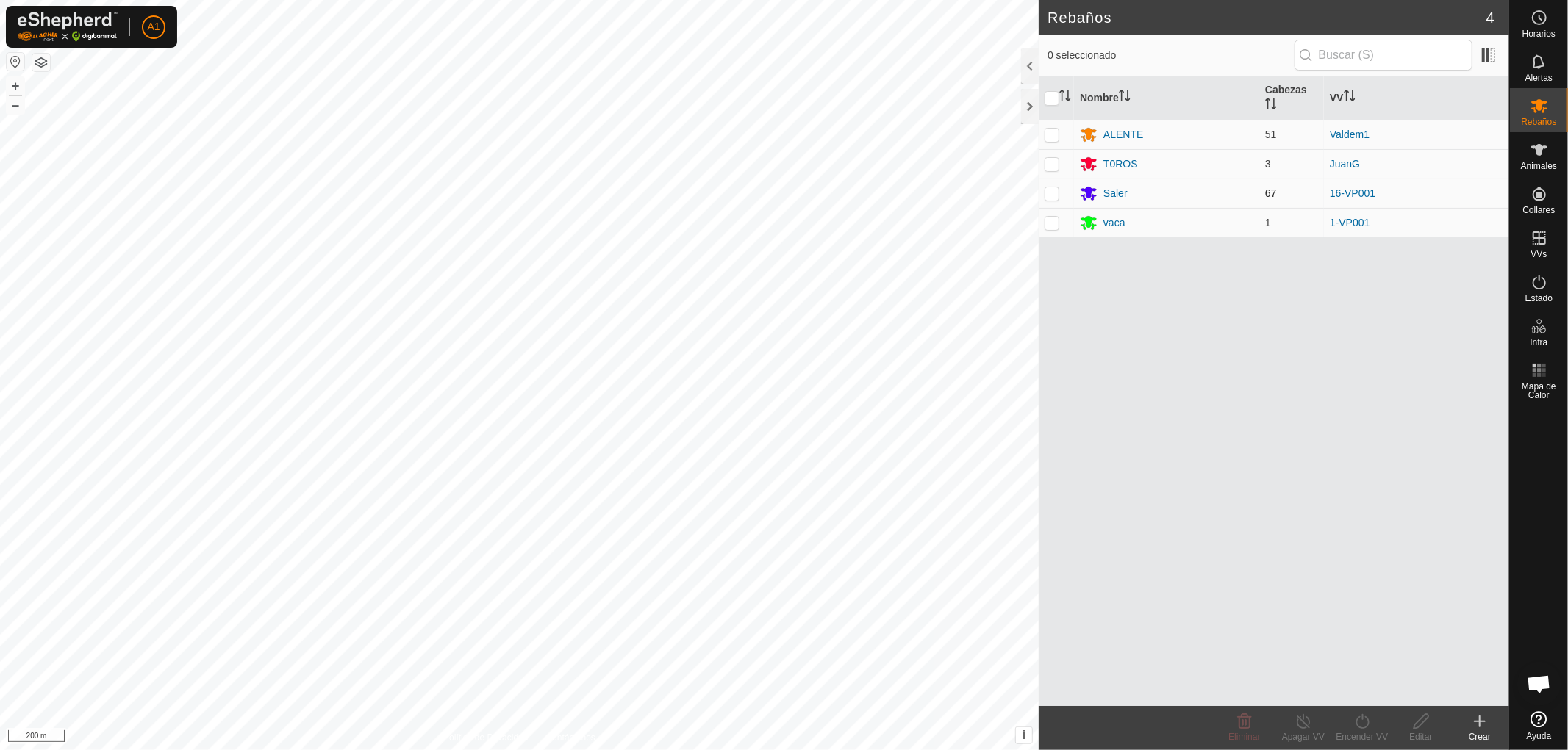
click at [1056, 193] on p-checkbox at bounding box center [1051, 193] width 15 height 11
checkbox input "true"
click at [1355, 733] on div "Encender VV" at bounding box center [1362, 737] width 58 height 13
click at [1356, 685] on link "Ahora" at bounding box center [1406, 689] width 146 height 30
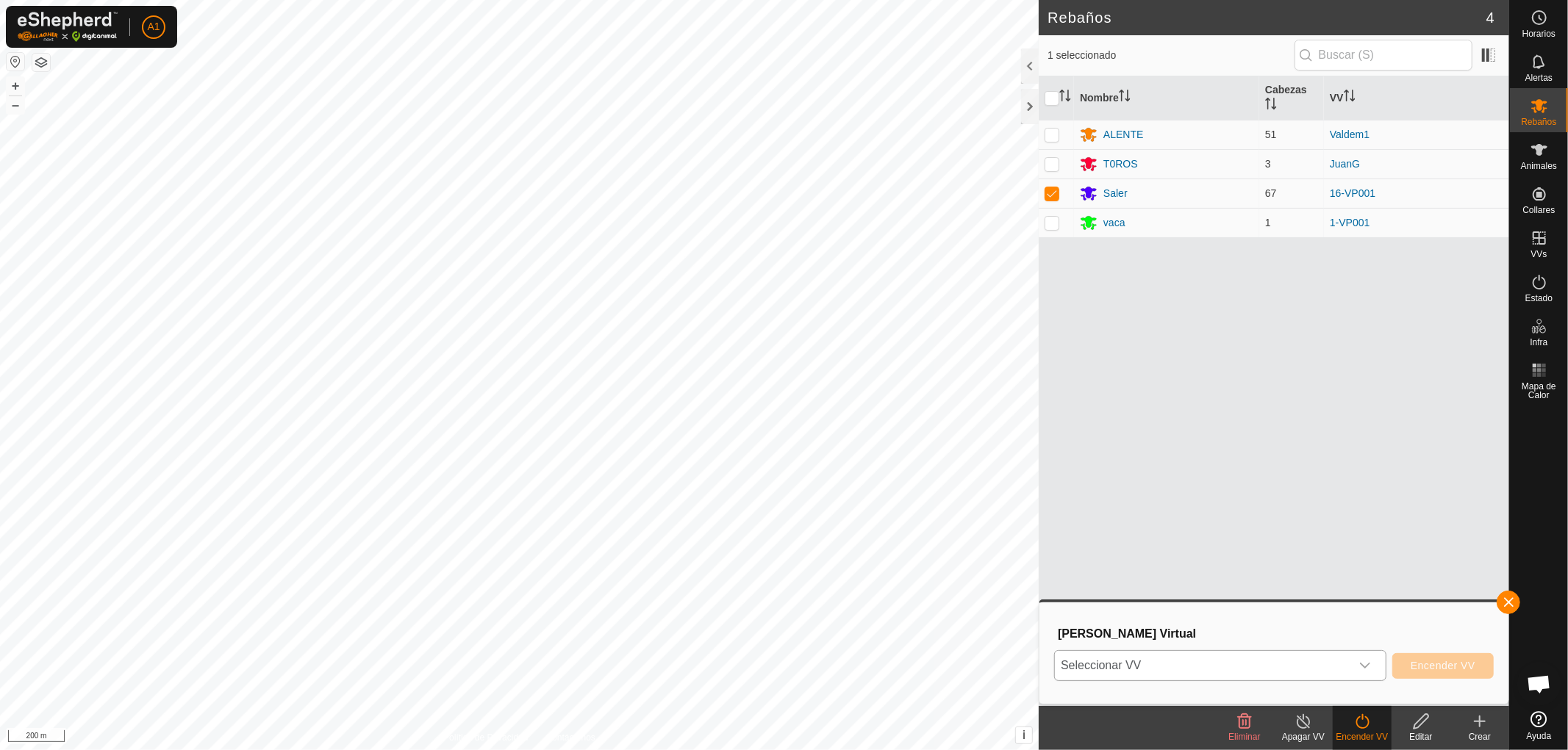
click at [1361, 662] on icon "dropdown trigger" at bounding box center [1365, 665] width 11 height 11
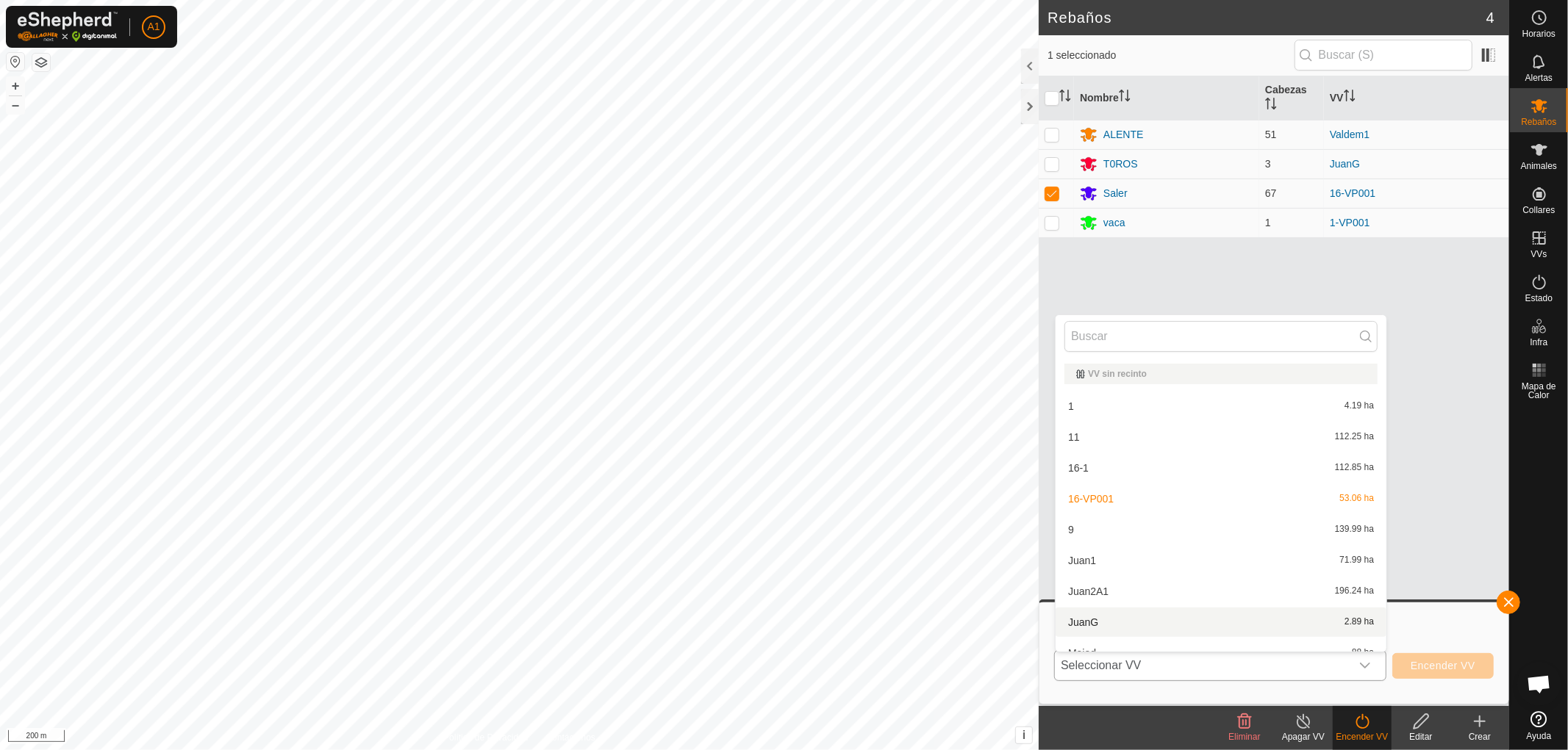
scroll to position [16, 0]
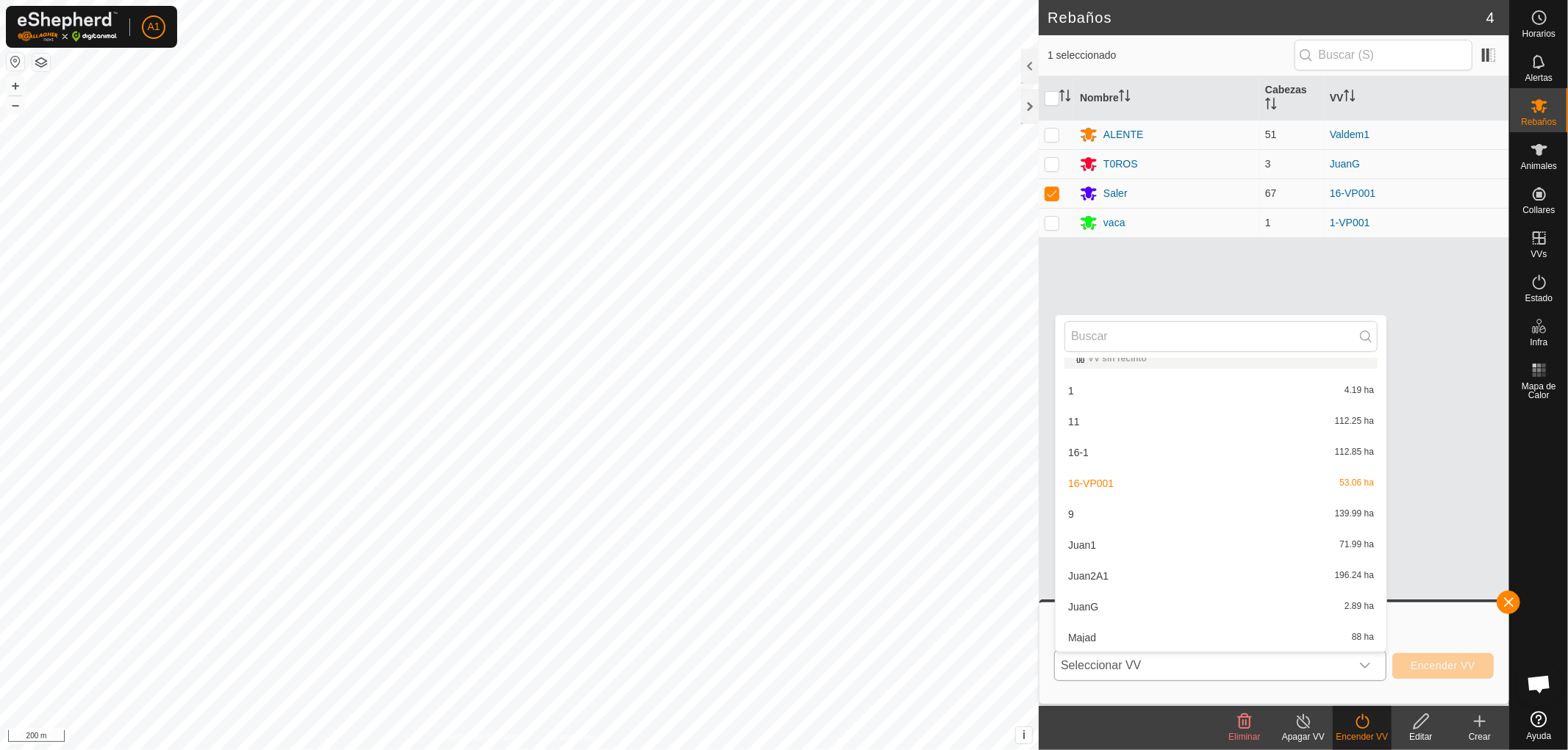
click at [1085, 450] on li "16-1 112.85 ha" at bounding box center [1221, 453] width 331 height 30
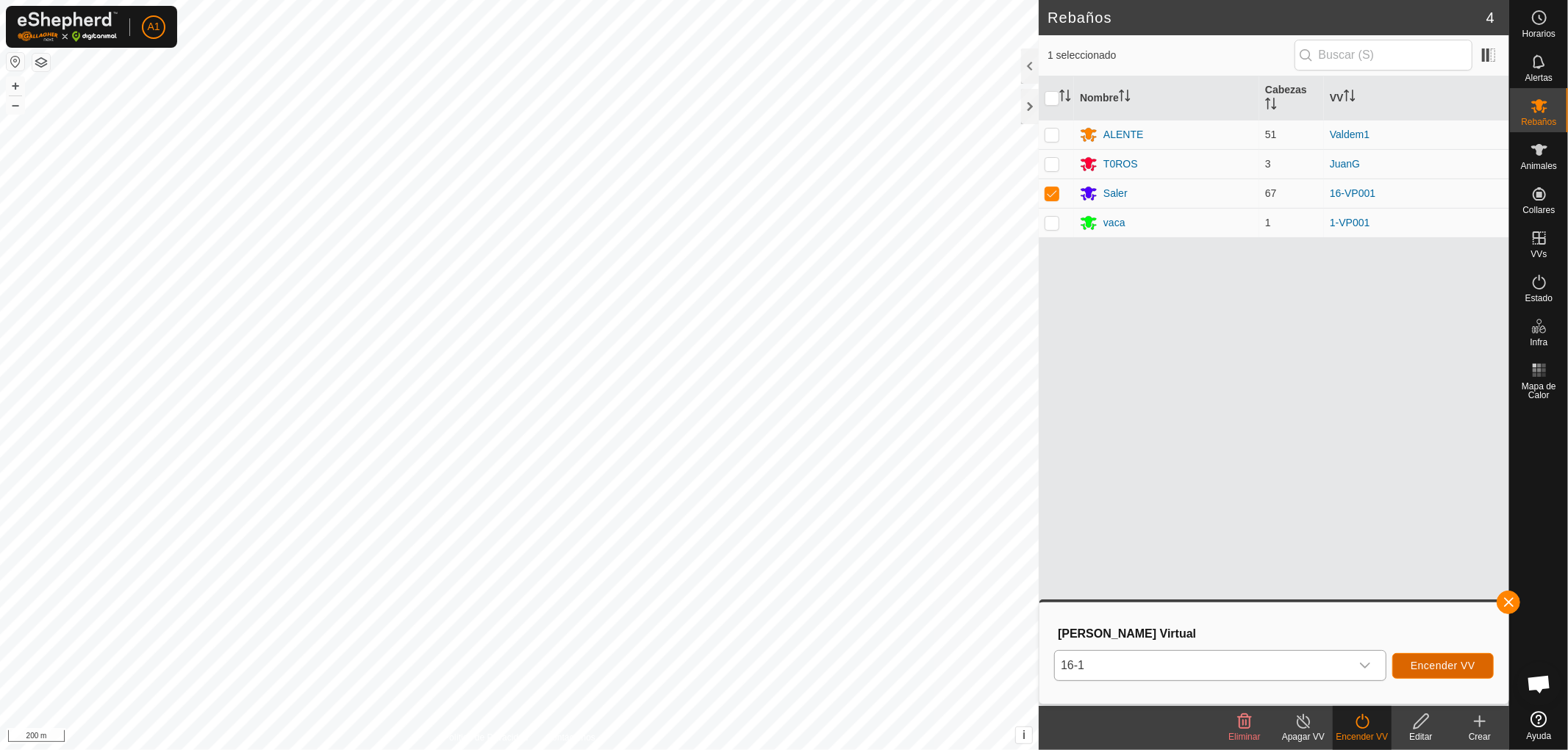
click at [1430, 661] on span "Encender VV" at bounding box center [1443, 665] width 65 height 11
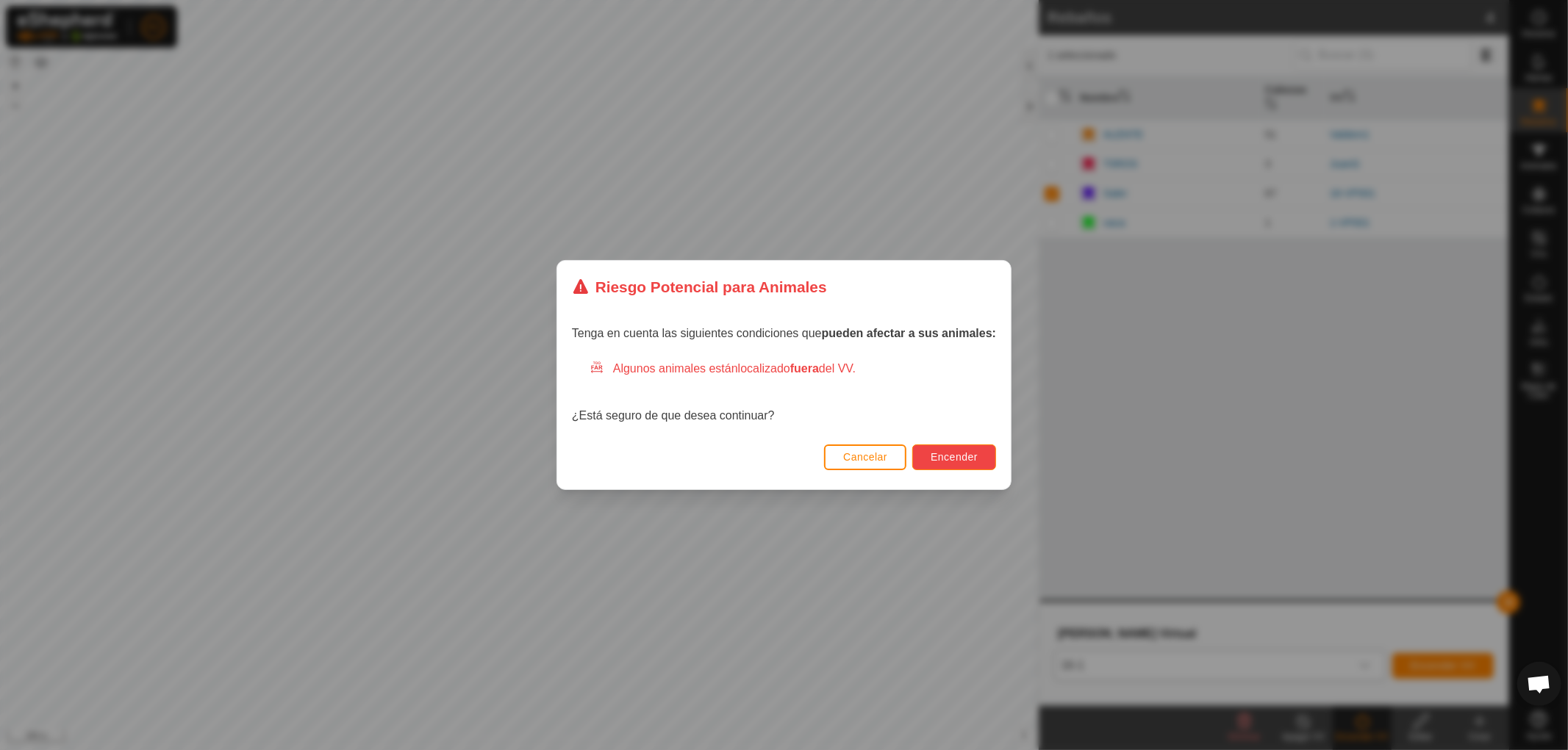
click at [951, 456] on span "Encender" at bounding box center [955, 456] width 47 height 11
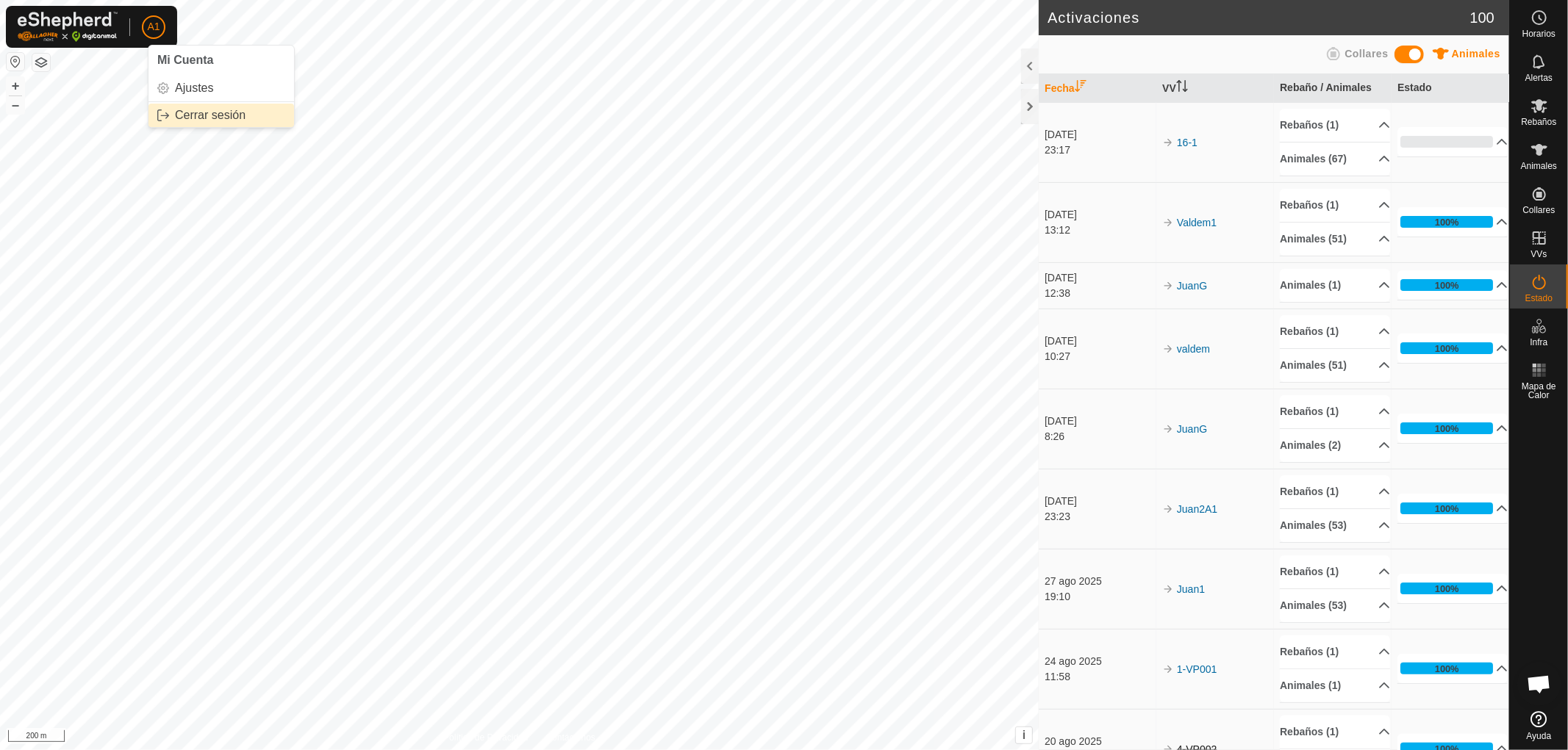
click at [203, 114] on link "Cerrar sesión" at bounding box center [221, 115] width 146 height 24
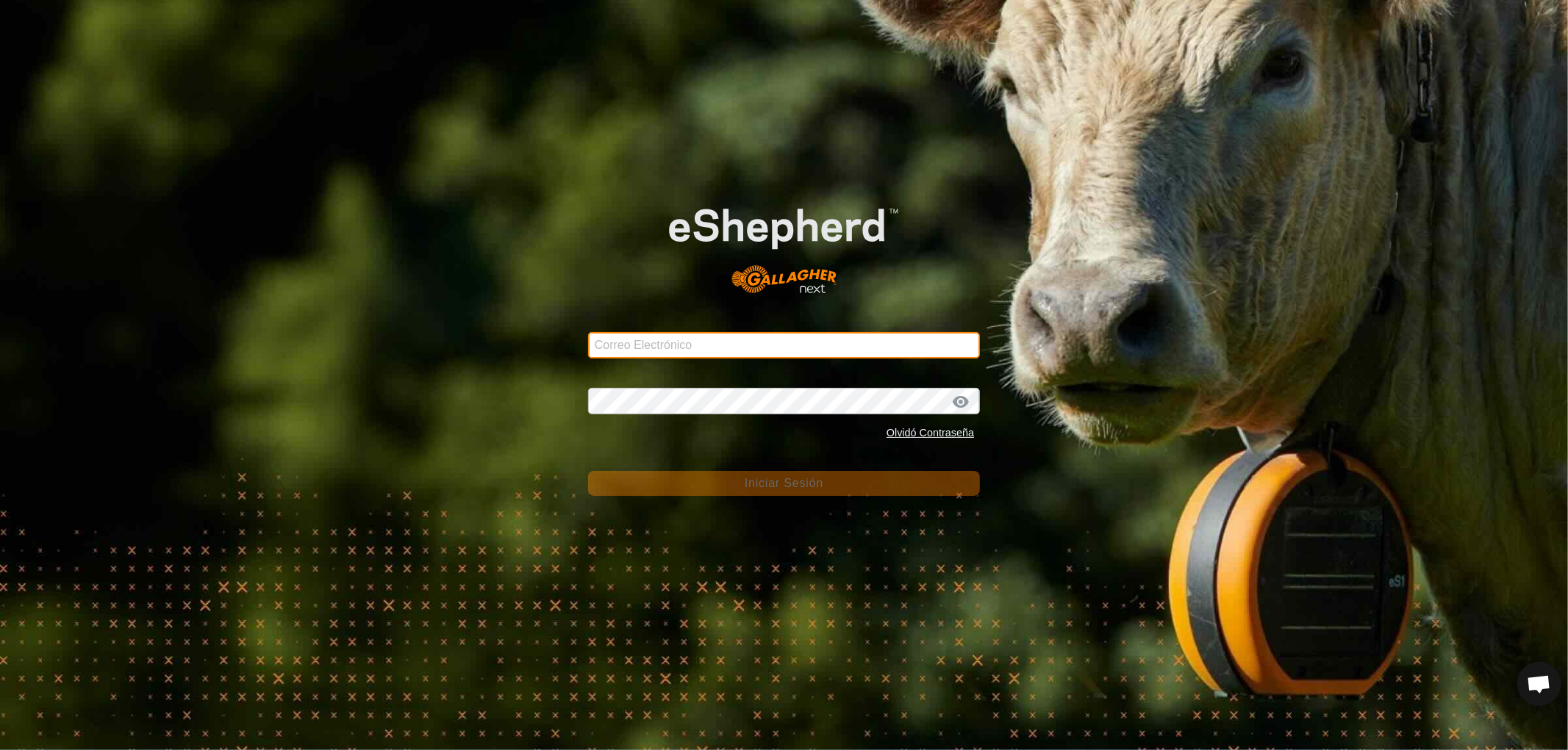
type input "[EMAIL_ADDRESS][DOMAIN_NAME]"
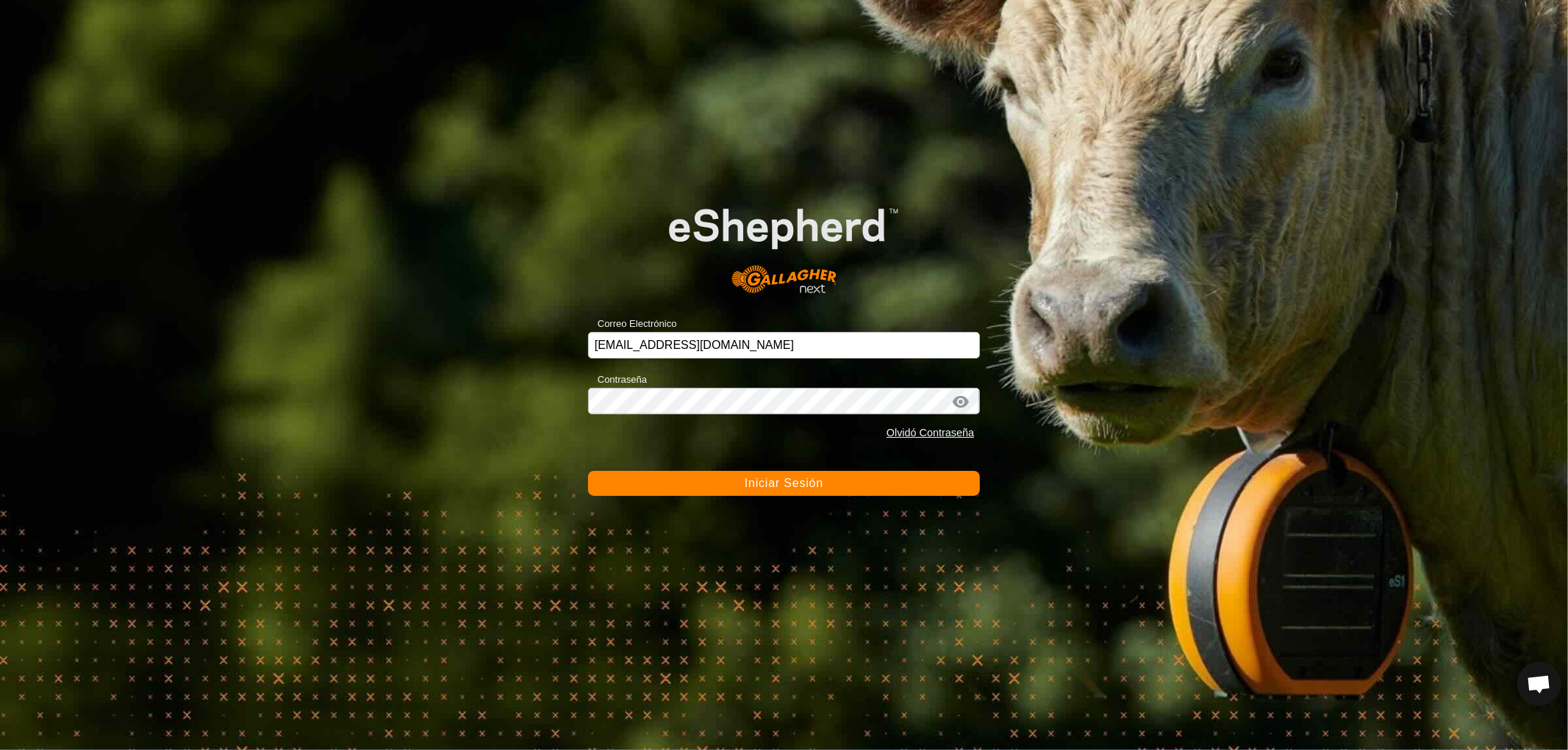
click at [775, 488] on span "Iniciar Sesión" at bounding box center [784, 483] width 79 height 12
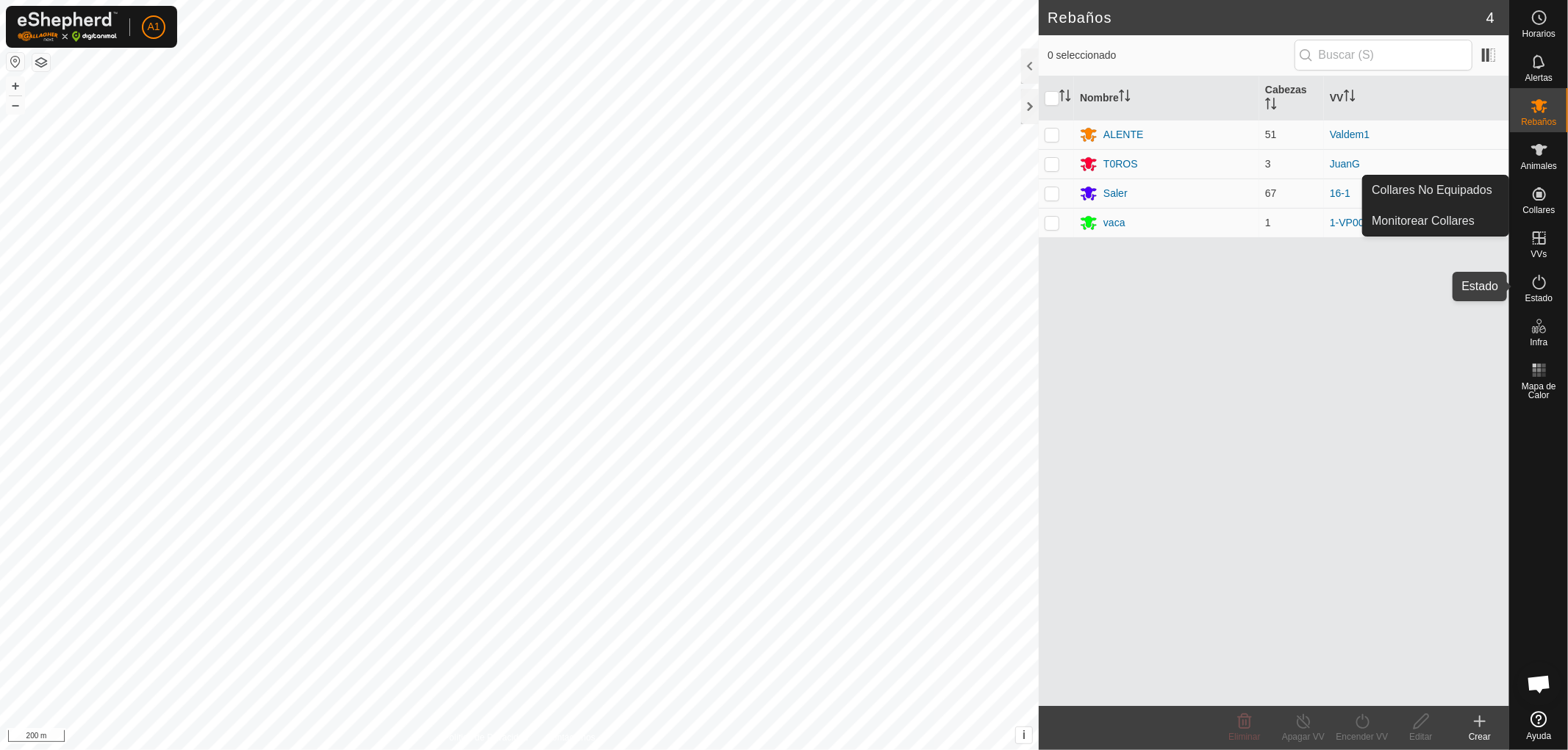
click at [1538, 289] on icon at bounding box center [1539, 282] width 13 height 15
click at [1540, 280] on icon at bounding box center [1539, 282] width 17 height 17
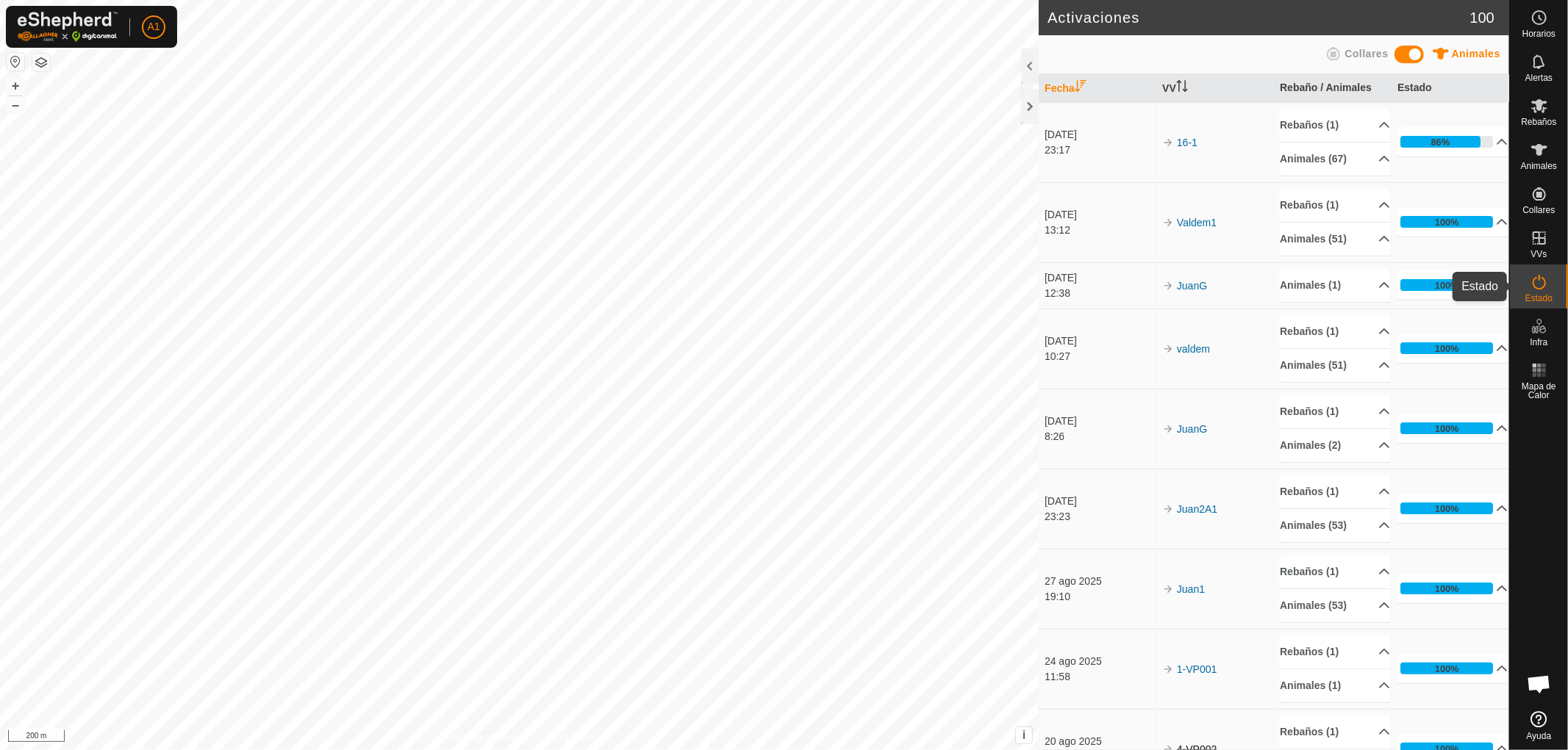
click at [1540, 290] on icon at bounding box center [1539, 282] width 17 height 17
